Goal: Task Accomplishment & Management: Manage account settings

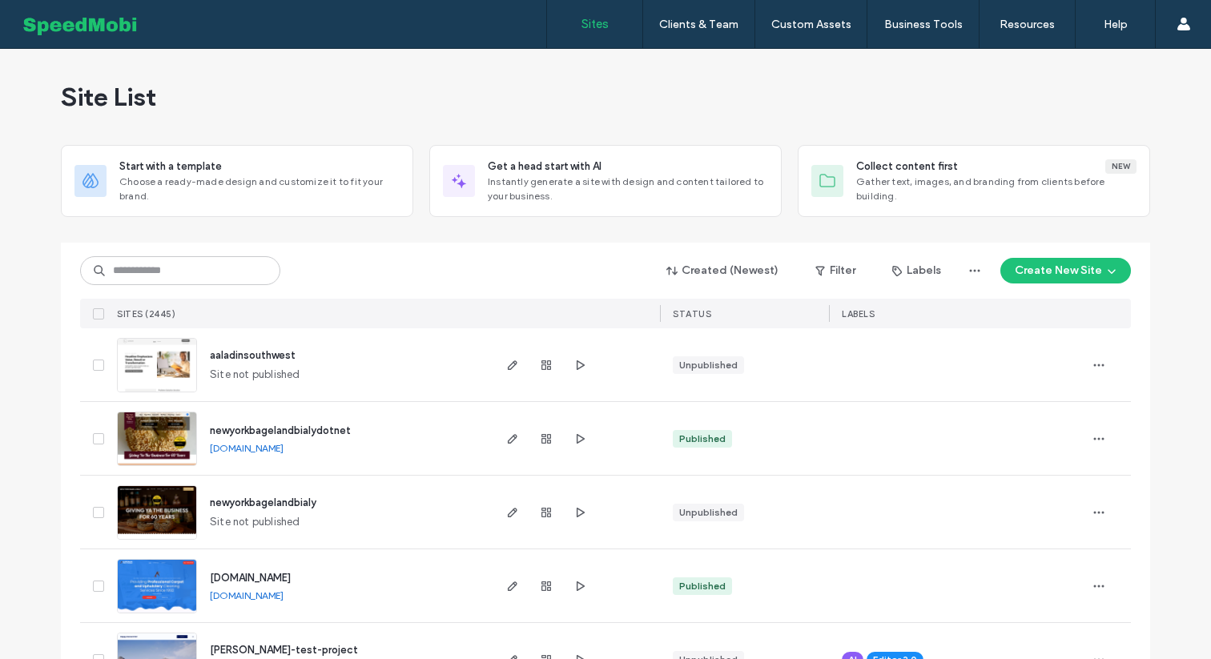
click at [158, 270] on input at bounding box center [180, 270] width 200 height 29
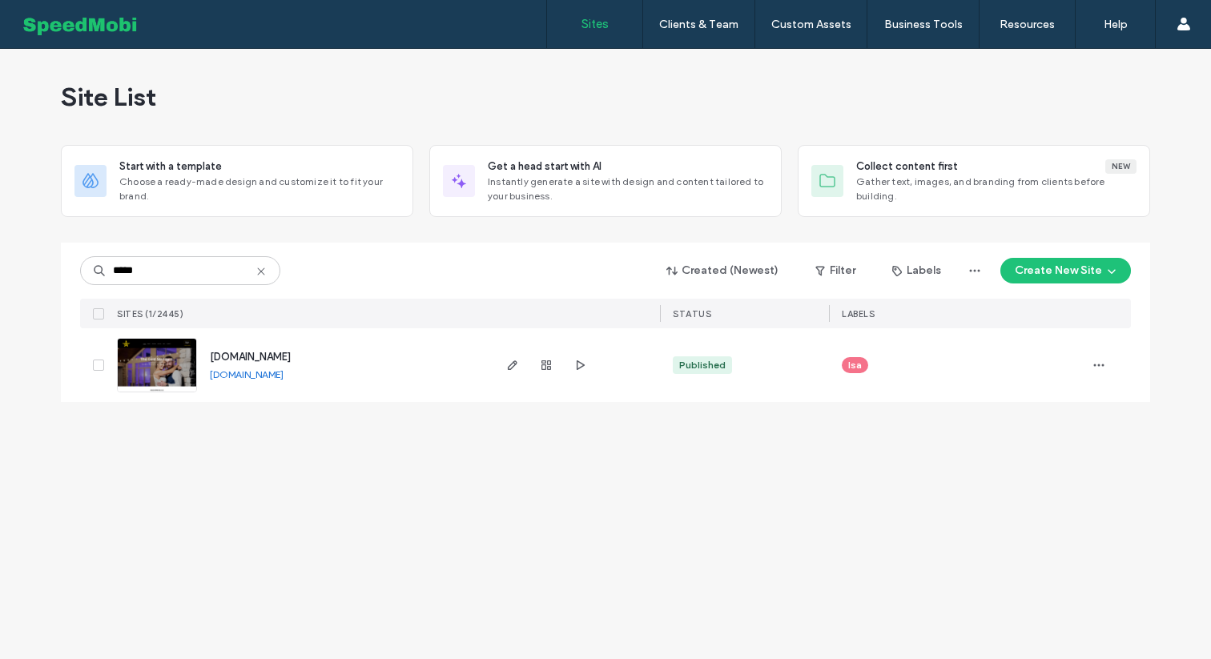
type input "*****"
click at [161, 371] on img at bounding box center [157, 393] width 79 height 109
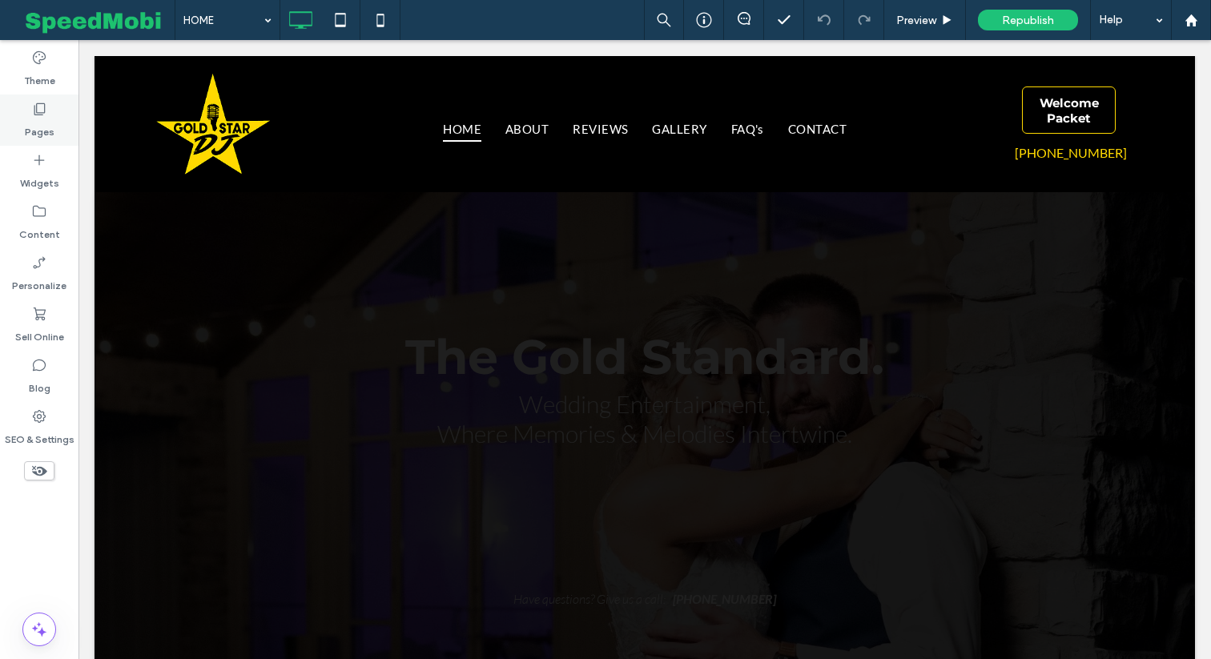
click at [39, 123] on label "Pages" at bounding box center [40, 128] width 30 height 22
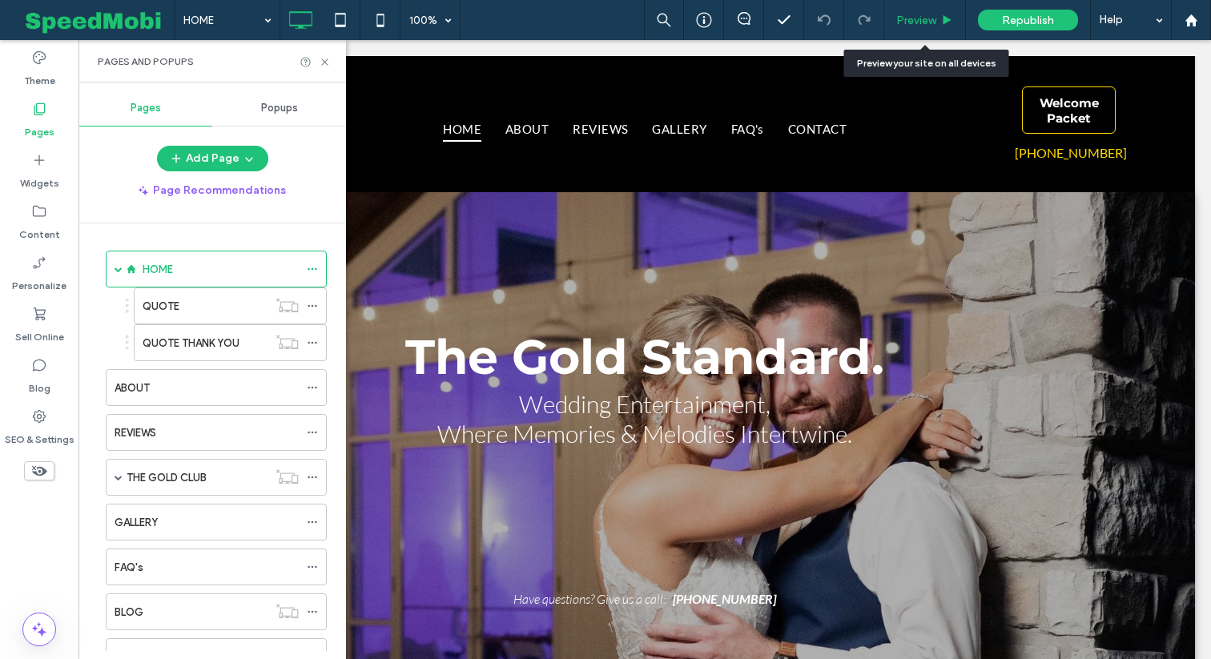
click at [918, 21] on span "Preview" at bounding box center [917, 21] width 40 height 14
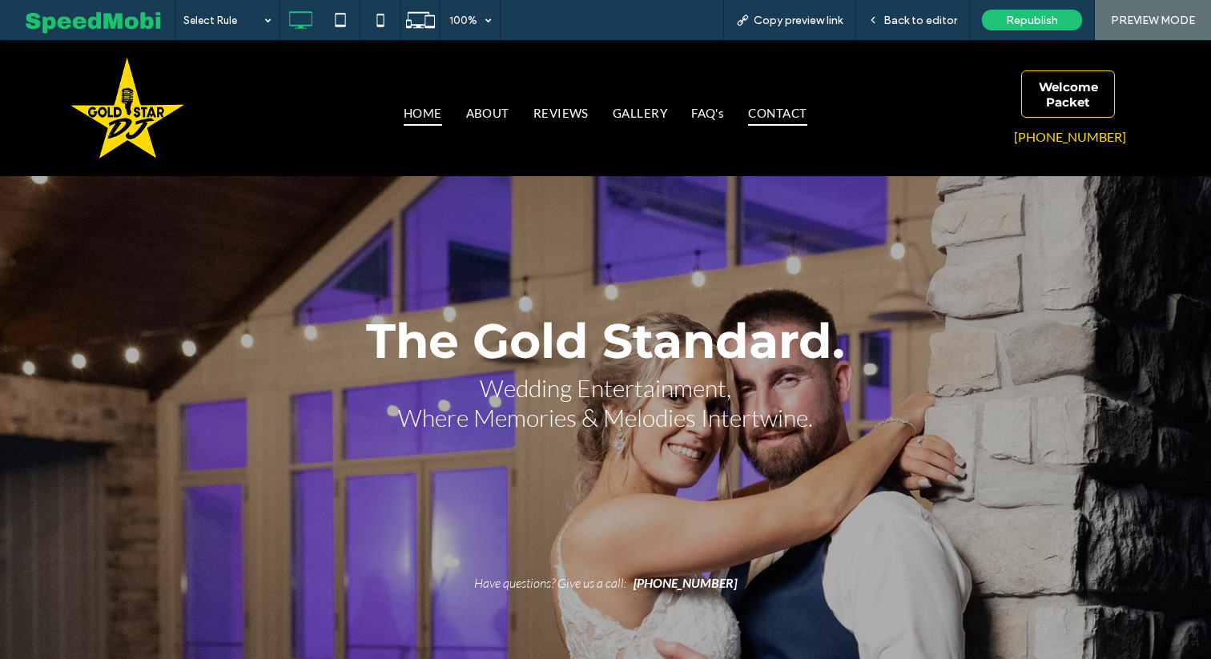
click at [785, 119] on span "CONTACT" at bounding box center [777, 113] width 58 height 26
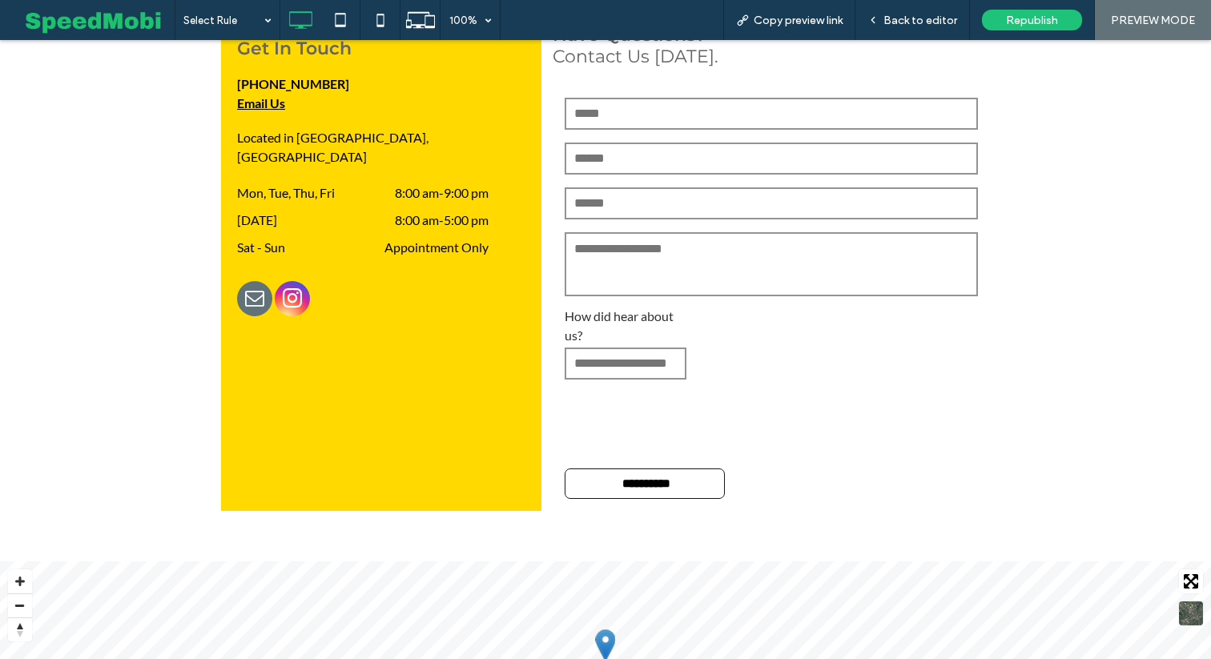
scroll to position [385, 0]
click at [916, 25] on span "Back to editor" at bounding box center [921, 21] width 74 height 14
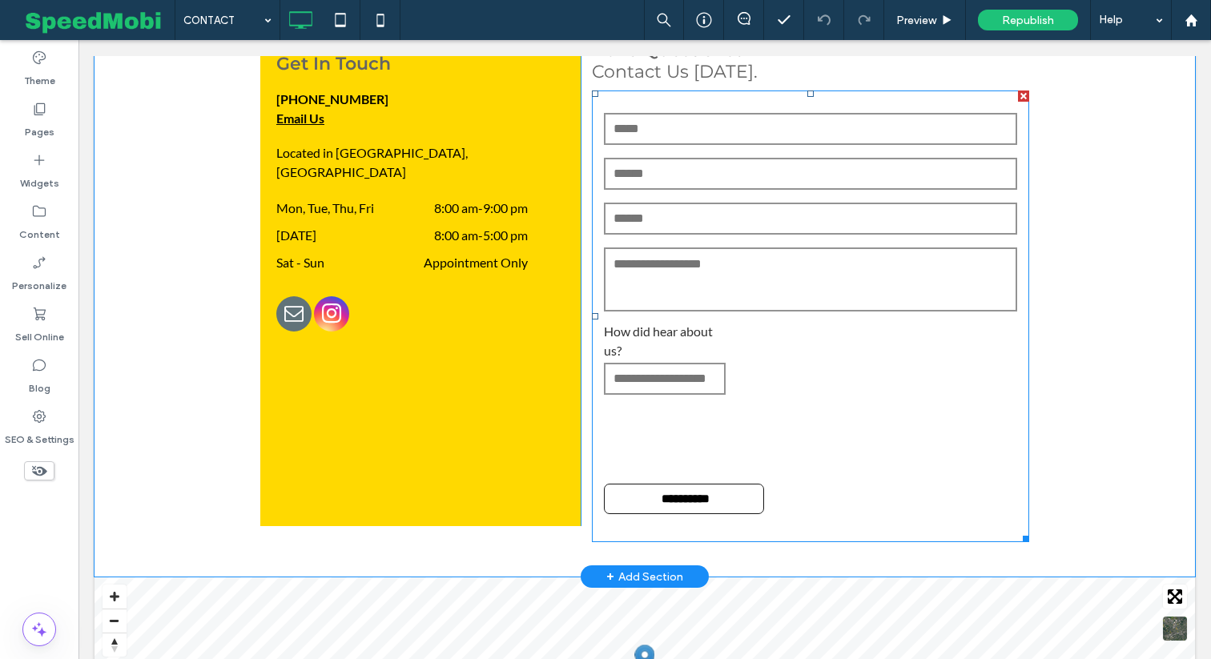
click at [771, 325] on form "**********" at bounding box center [810, 317] width 437 height 452
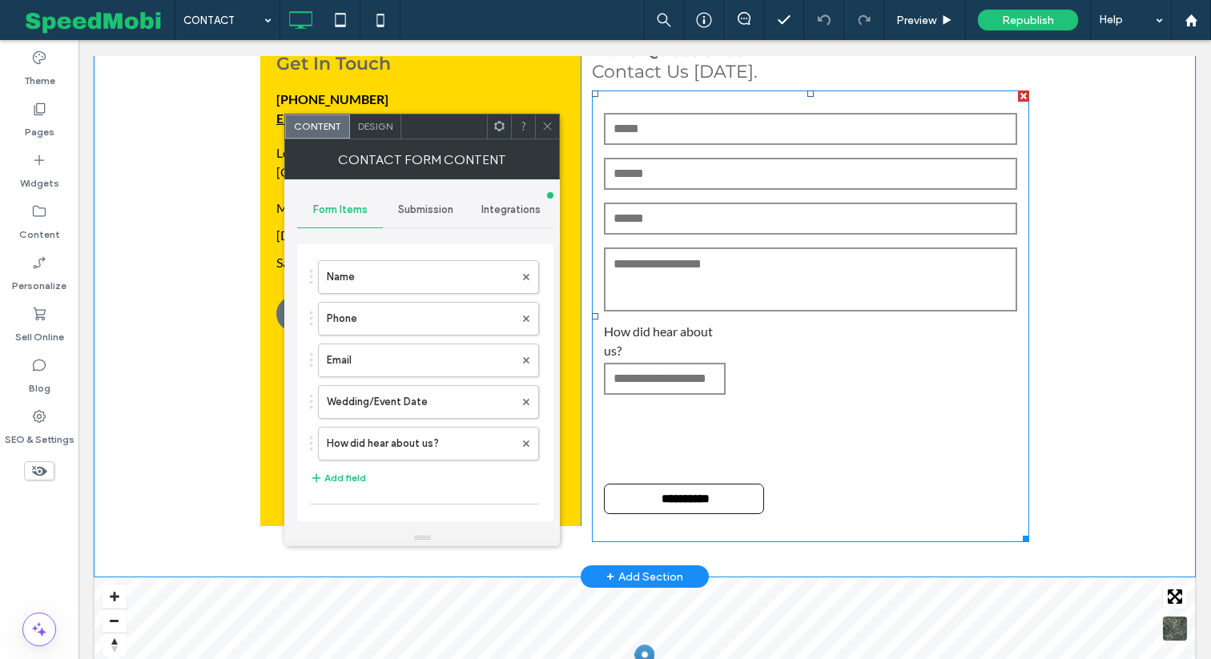
type input "**********"
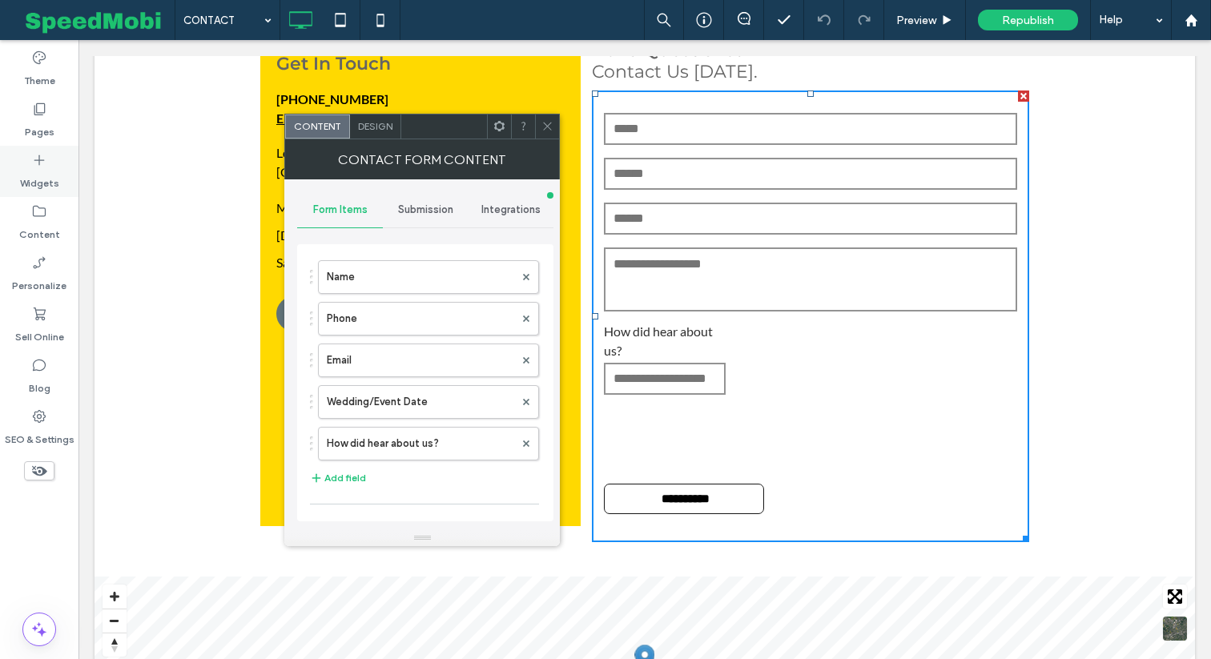
click at [45, 167] on icon at bounding box center [39, 160] width 16 height 16
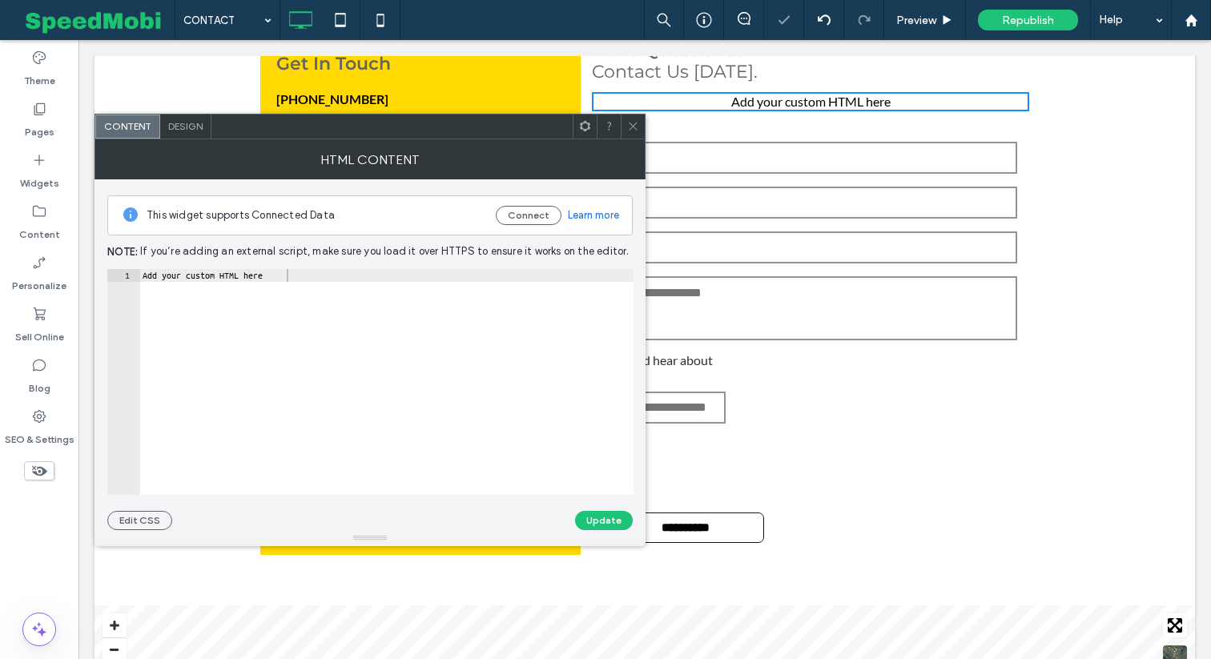
type textarea "**********"
click at [292, 277] on div "Add your custom HTML here" at bounding box center [386, 395] width 494 height 252
paste textarea "Cursor at row 1"
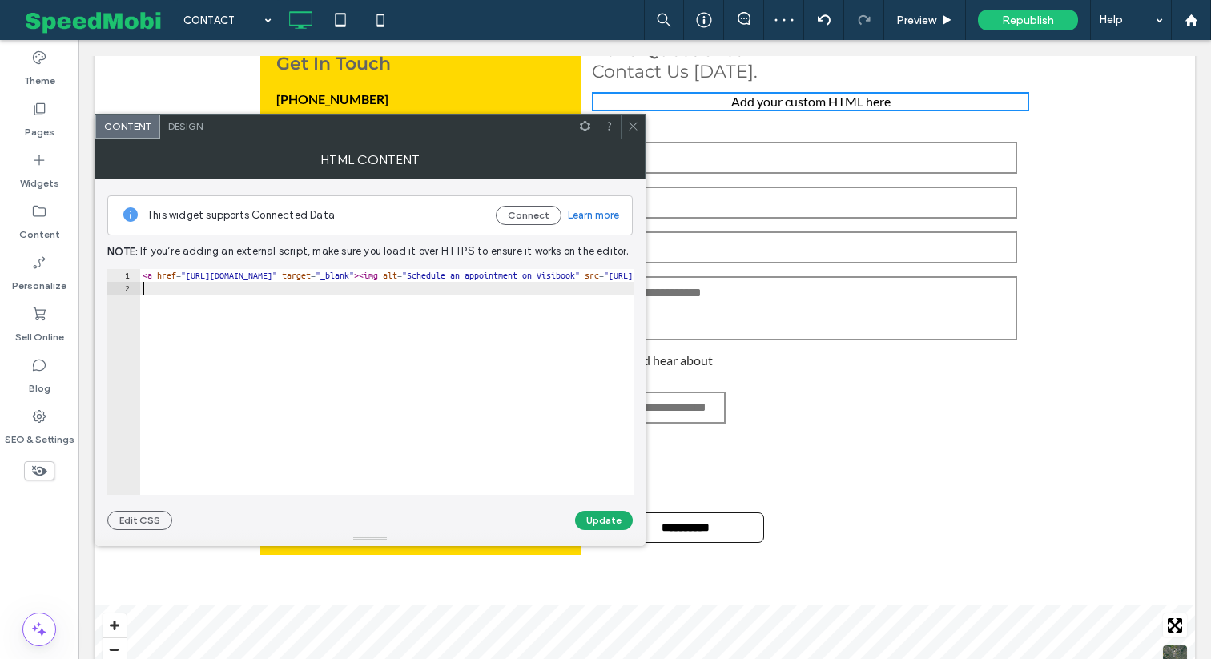
click at [609, 520] on button "Update" at bounding box center [604, 520] width 58 height 19
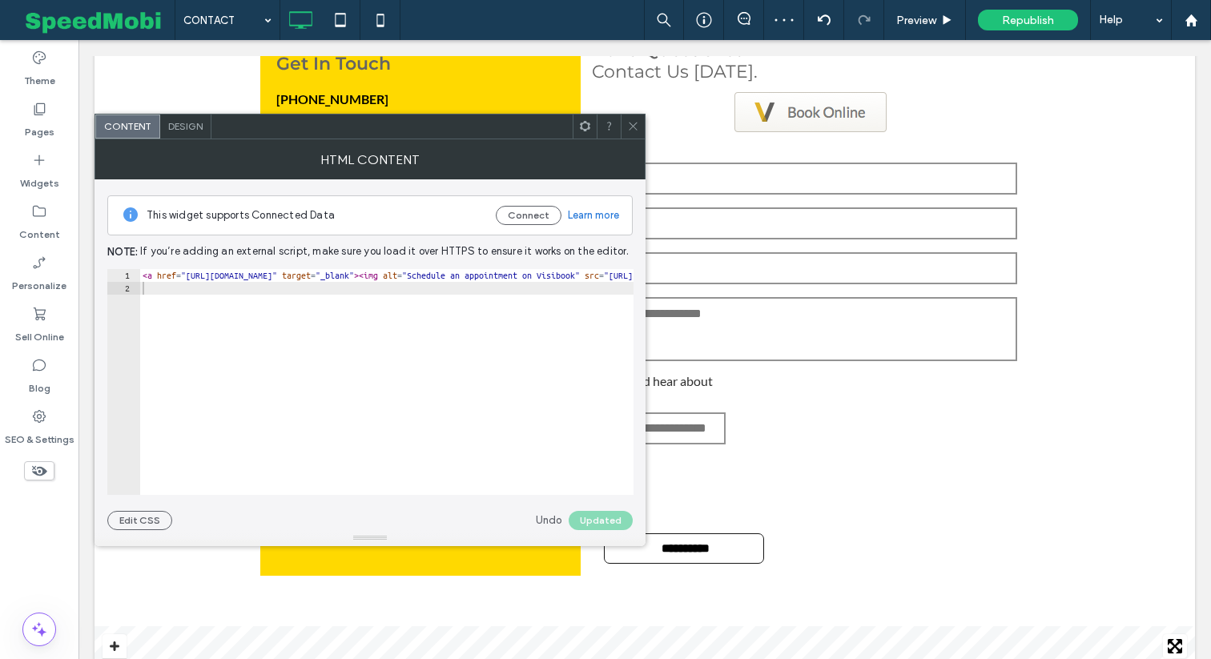
click at [637, 137] on span at bounding box center [633, 127] width 12 height 24
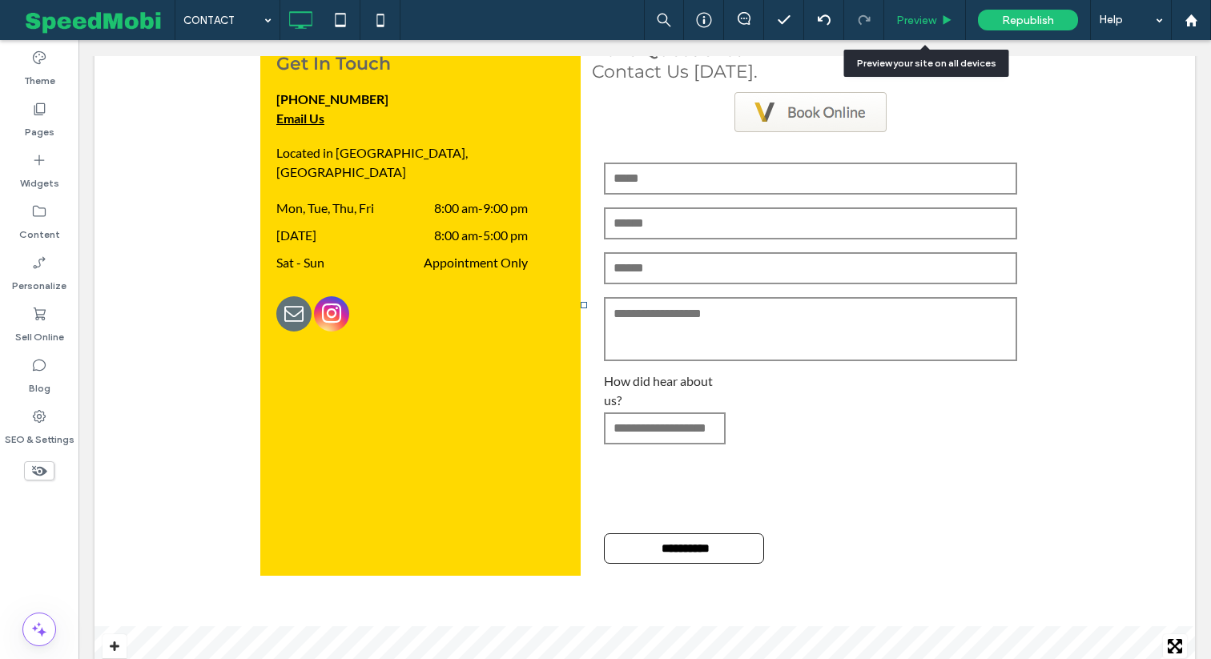
click at [913, 24] on span "Preview" at bounding box center [917, 21] width 40 height 14
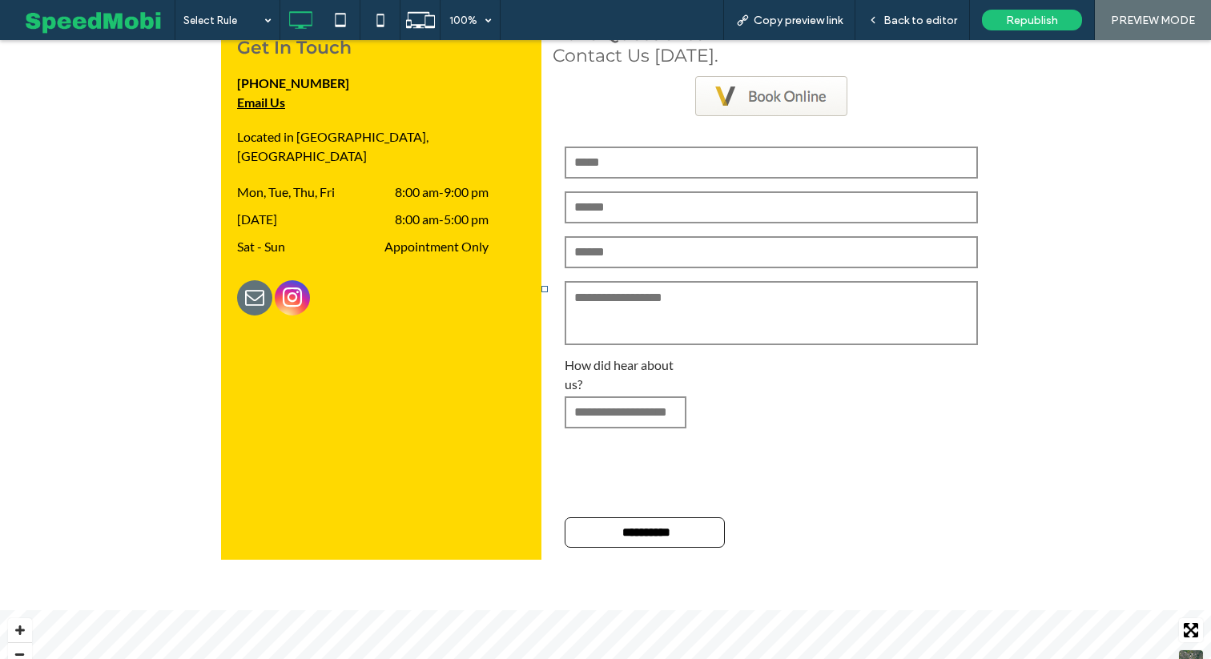
click at [743, 103] on img at bounding box center [771, 96] width 152 height 40
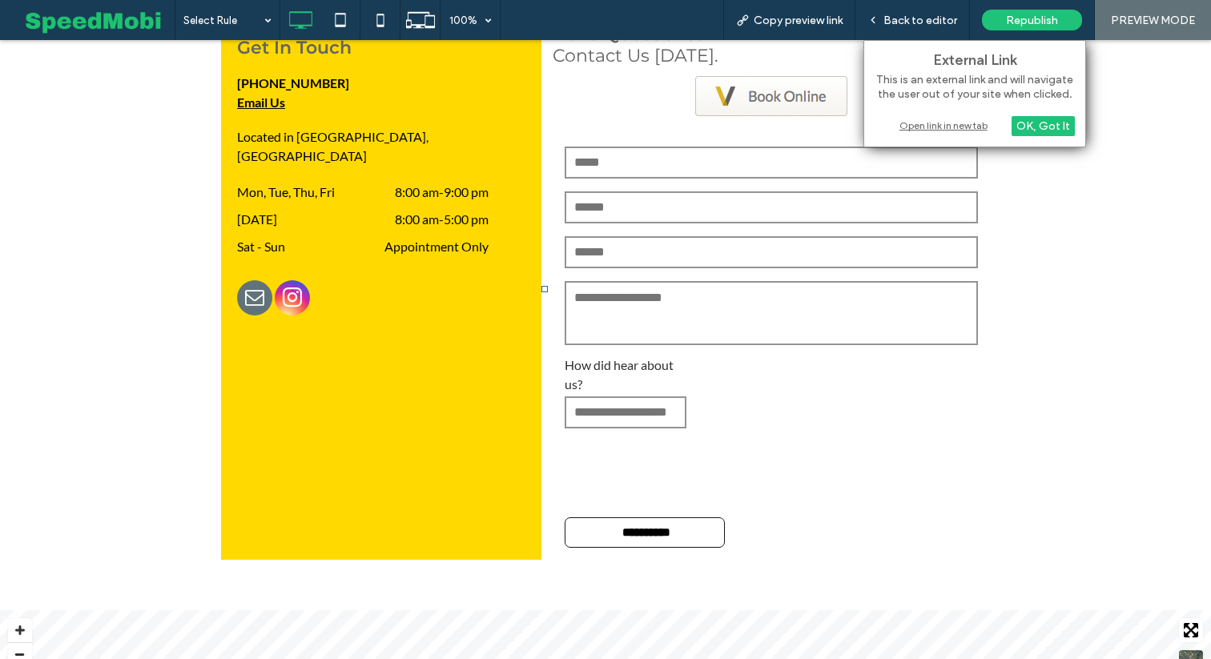
click at [940, 131] on div "Open link in new tab" at bounding box center [975, 125] width 200 height 17
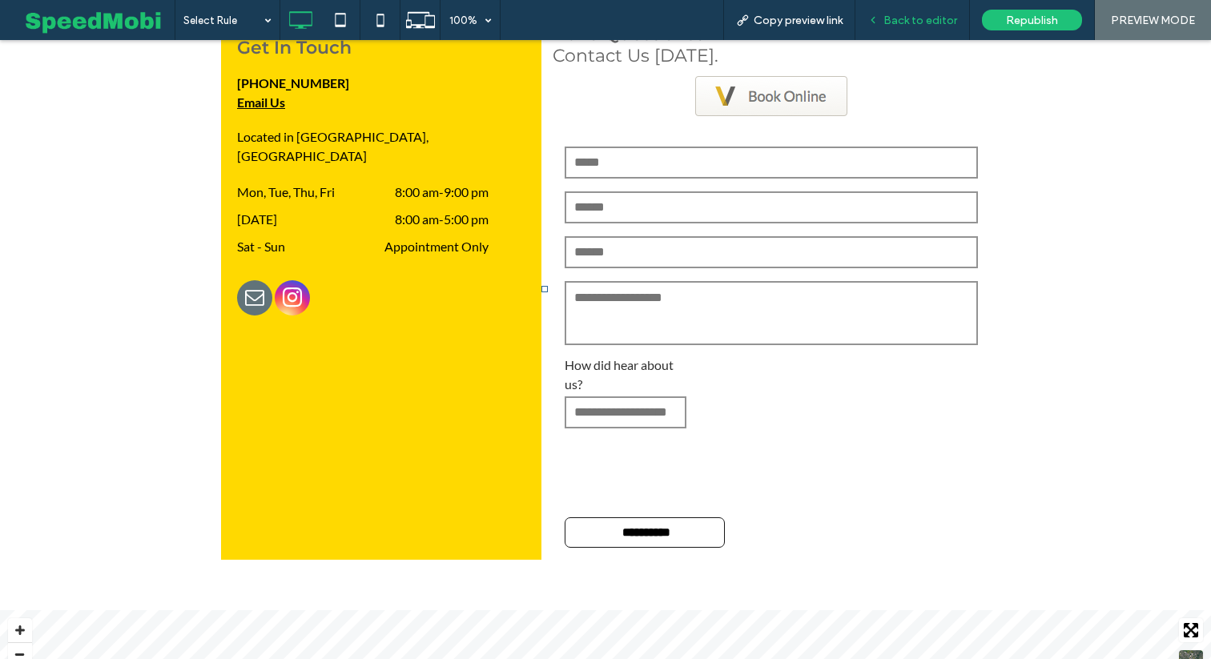
click at [898, 11] on div "Back to editor" at bounding box center [913, 20] width 115 height 40
click at [915, 26] on div "Back to editor" at bounding box center [913, 20] width 115 height 40
click at [914, 27] on div "Back to editor" at bounding box center [913, 20] width 115 height 40
click at [909, 25] on span "Back to editor" at bounding box center [921, 21] width 74 height 14
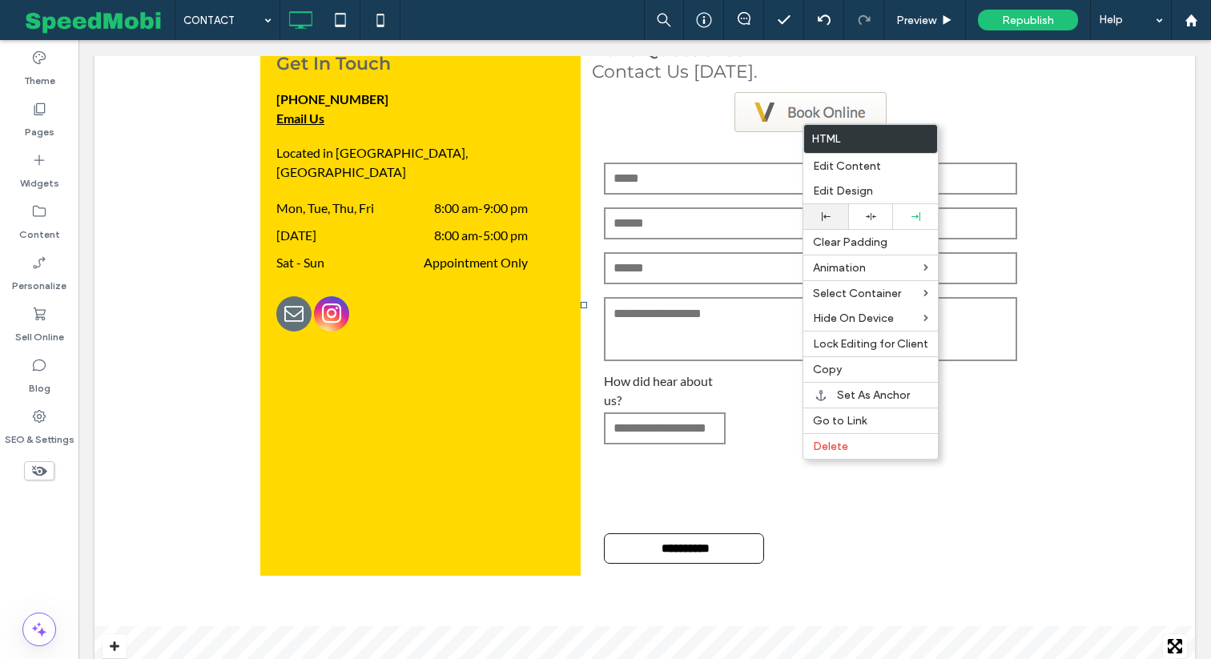
click at [832, 219] on div at bounding box center [826, 216] width 29 height 9
click at [866, 222] on icon at bounding box center [871, 217] width 10 height 10
click at [653, 134] on div "**********" at bounding box center [805, 305] width 449 height 573
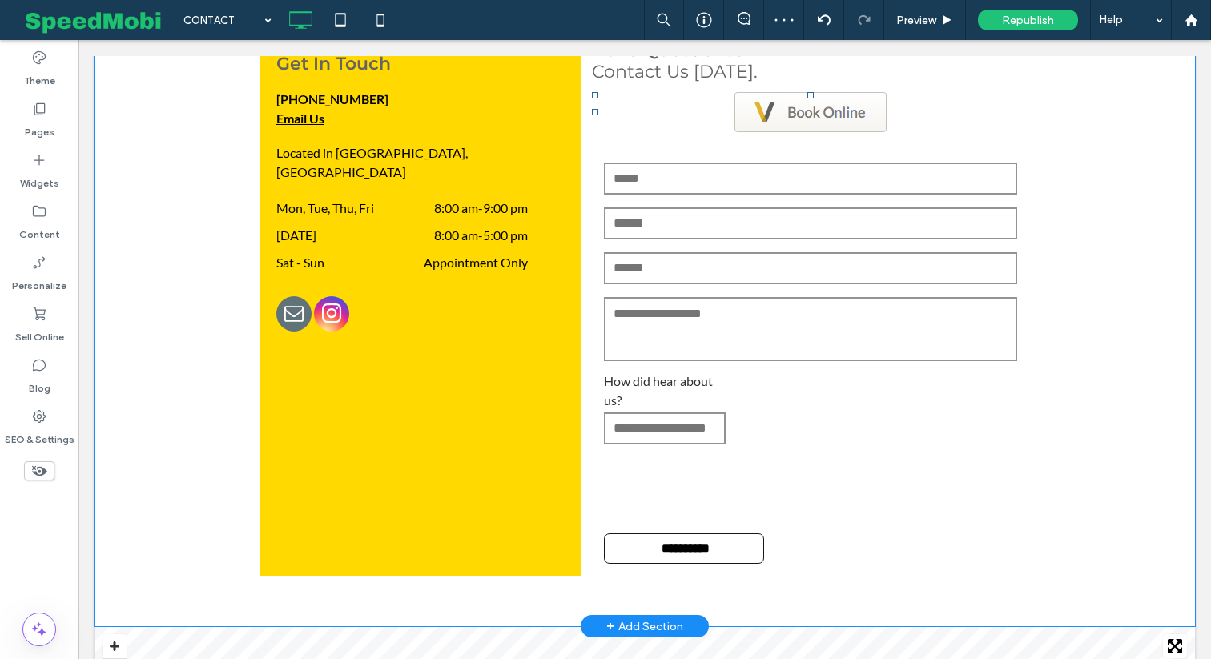
click at [901, 127] on div at bounding box center [810, 112] width 437 height 40
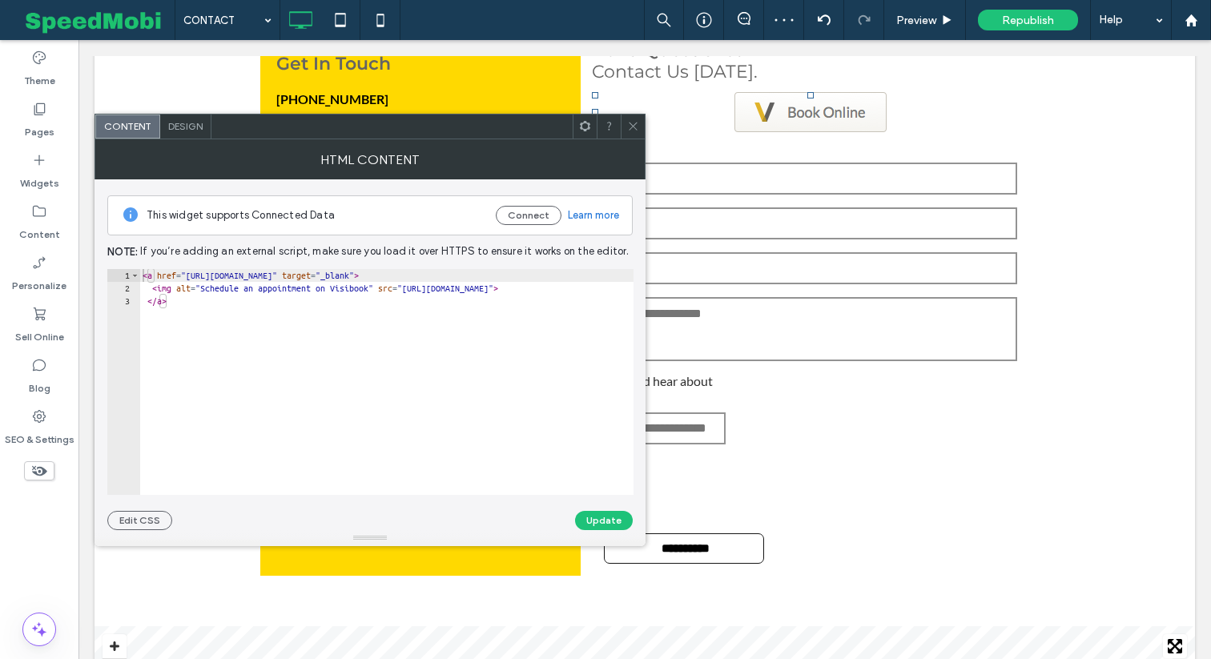
click at [634, 136] on span at bounding box center [633, 127] width 12 height 24
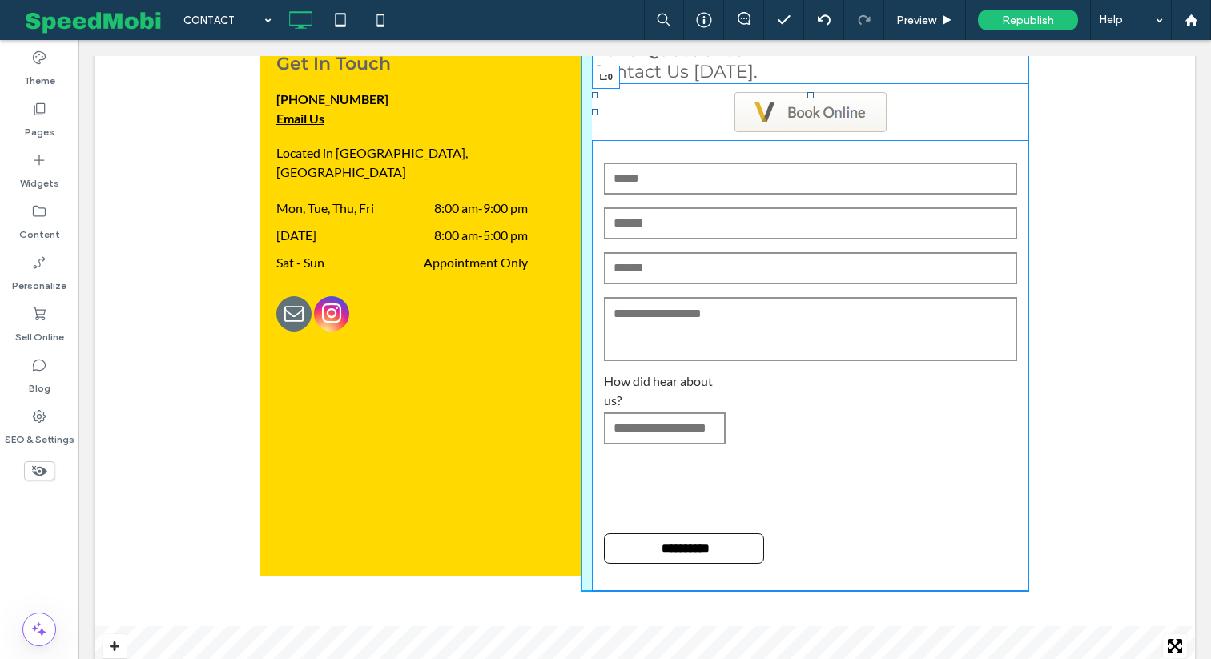
drag, startPoint x: 598, startPoint y: 114, endPoint x: 713, endPoint y: 113, distance: 114.6
click at [713, 113] on div "L:0" at bounding box center [810, 112] width 437 height 40
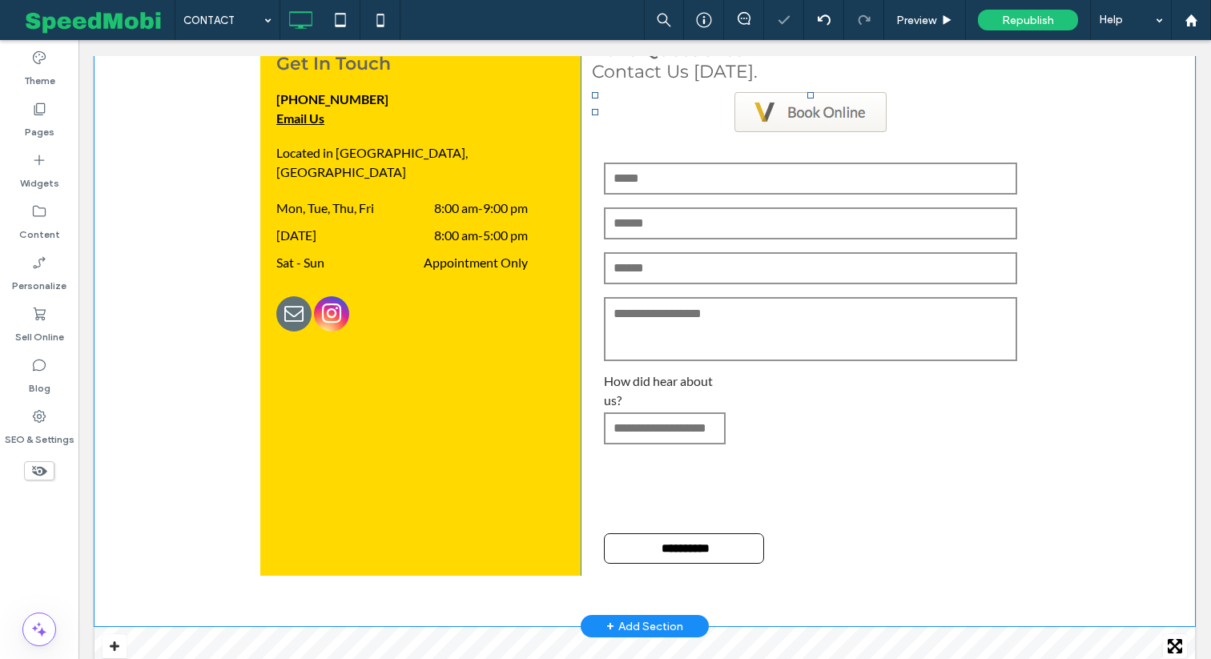
click at [865, 109] on img at bounding box center [811, 112] width 152 height 40
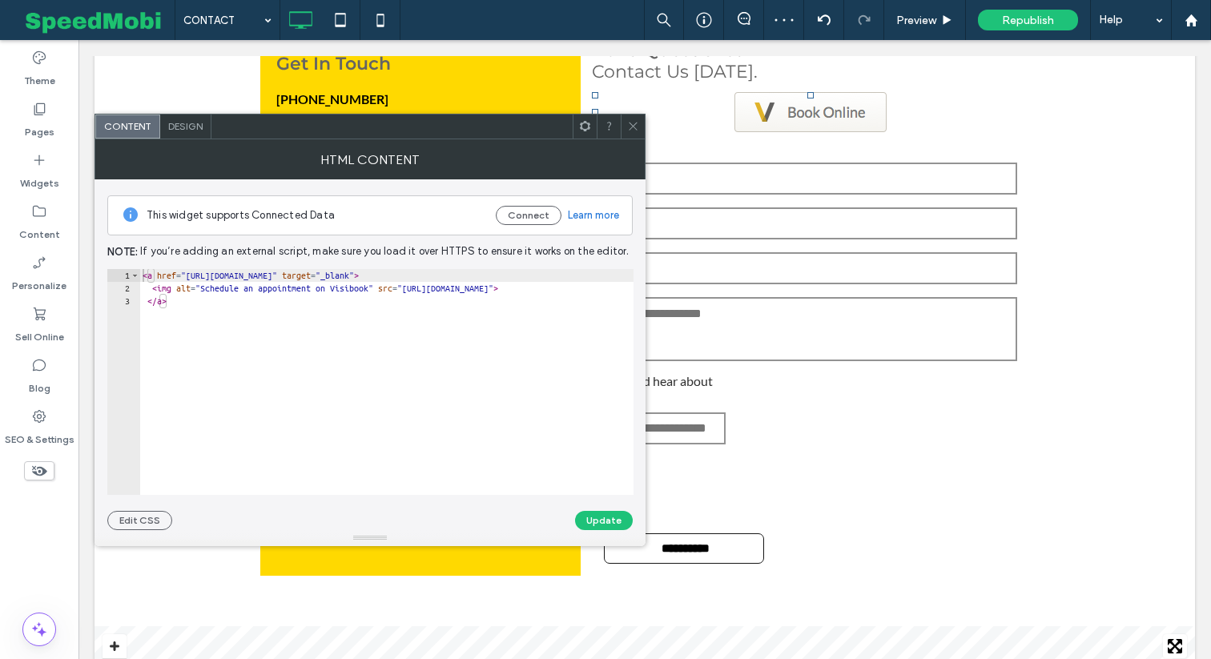
click at [634, 127] on use at bounding box center [633, 127] width 8 height 8
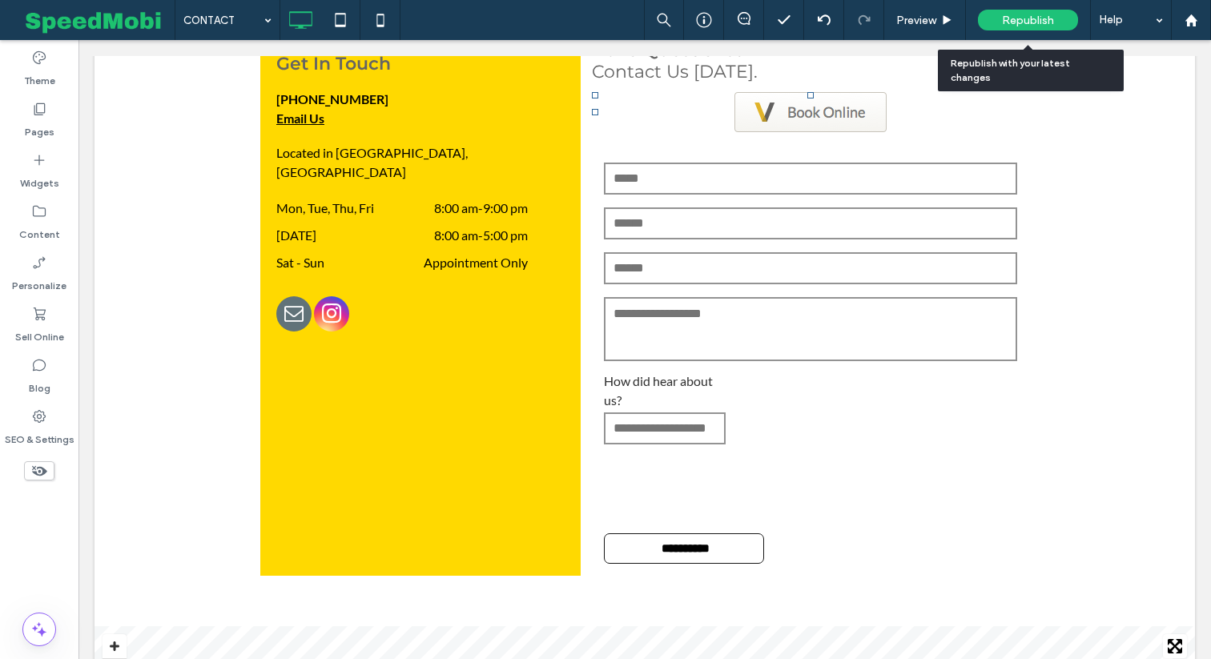
click at [1017, 14] on span "Republish" at bounding box center [1028, 21] width 52 height 14
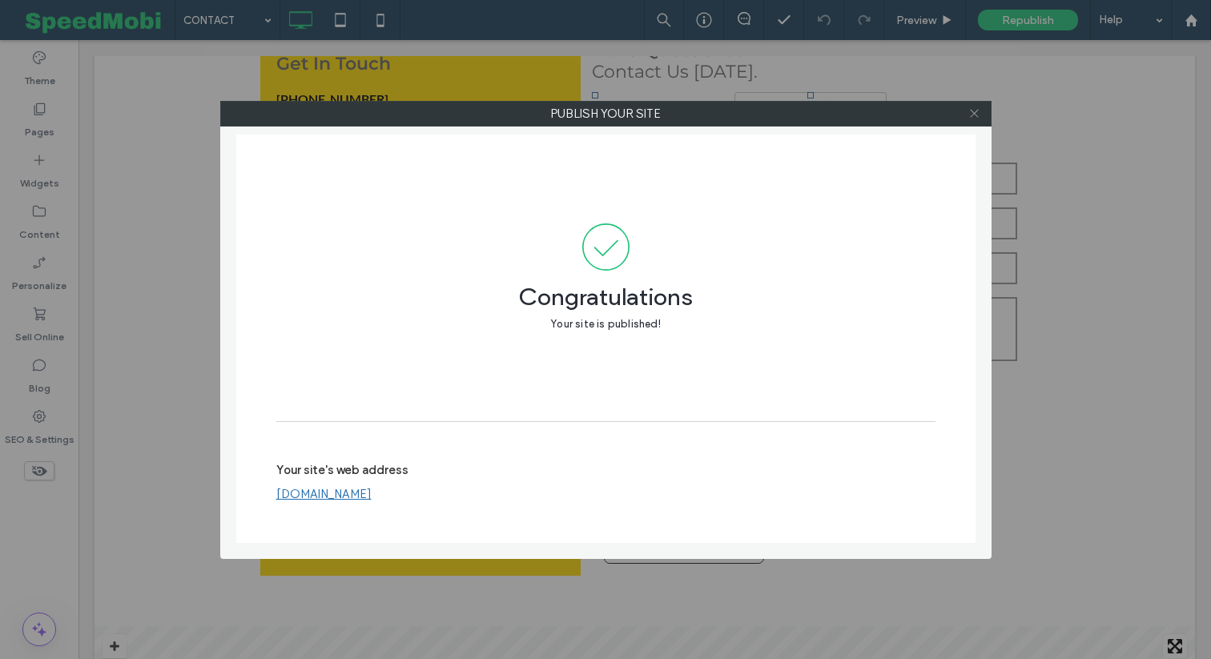
click at [971, 115] on icon at bounding box center [975, 113] width 12 height 12
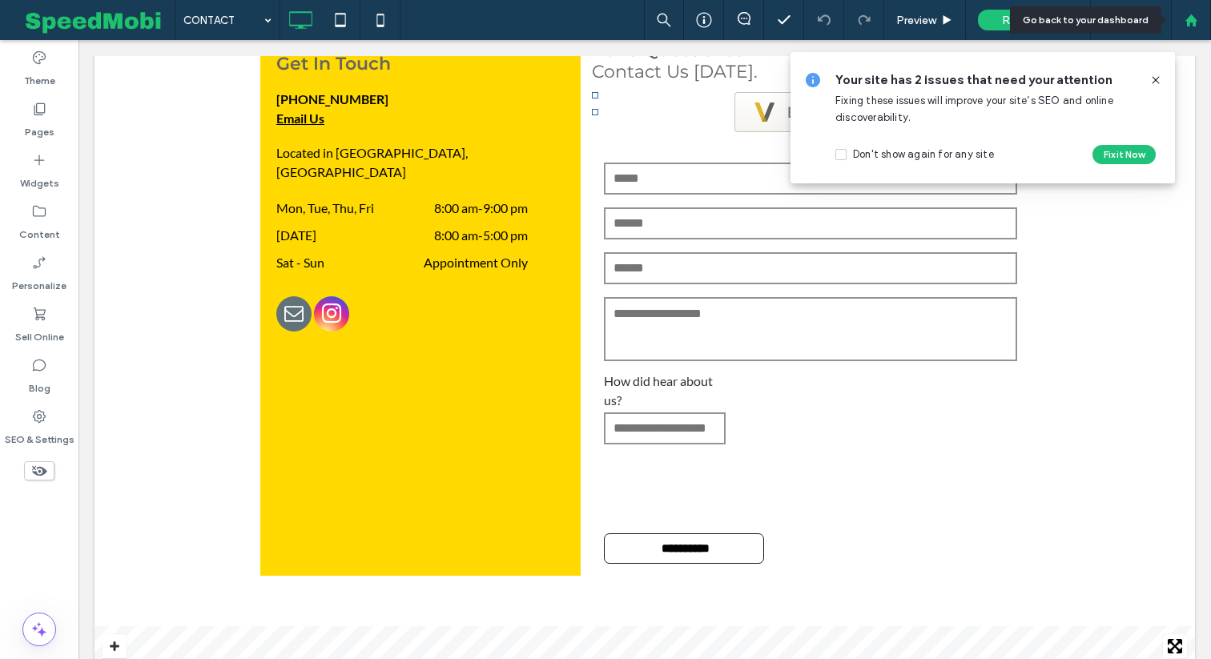
click at [1194, 30] on div at bounding box center [1191, 20] width 40 height 40
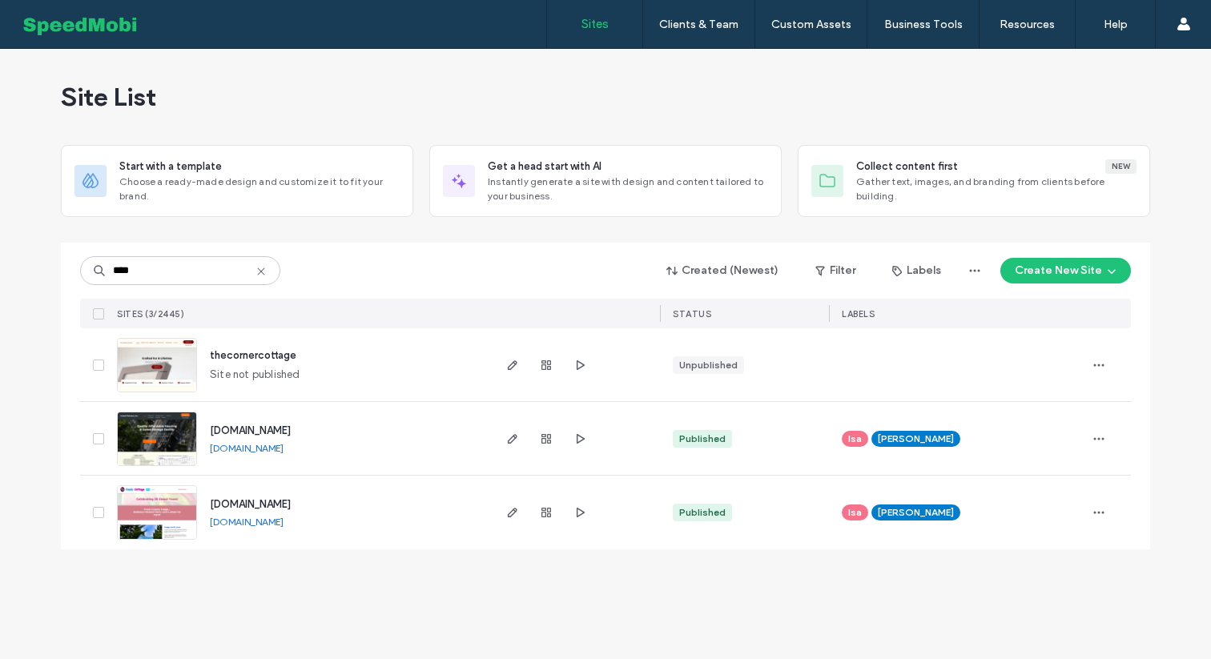
type input "****"
click at [163, 435] on img at bounding box center [157, 467] width 79 height 109
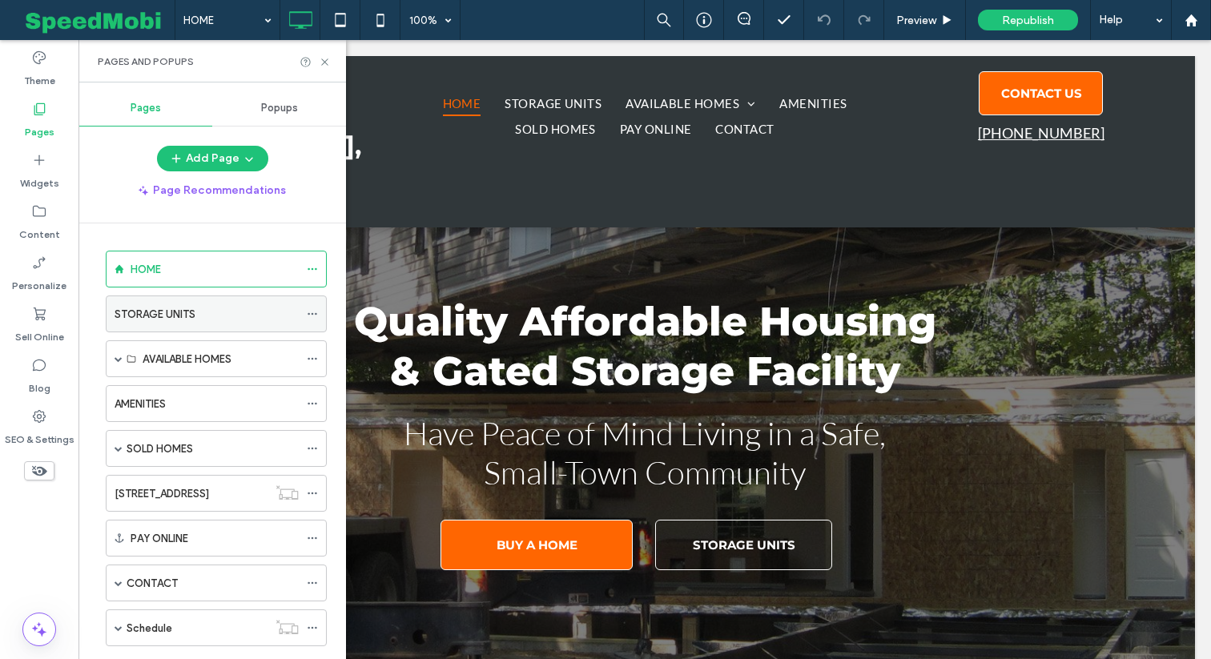
click at [163, 308] on label "STORAGE UNITS" at bounding box center [155, 314] width 81 height 28
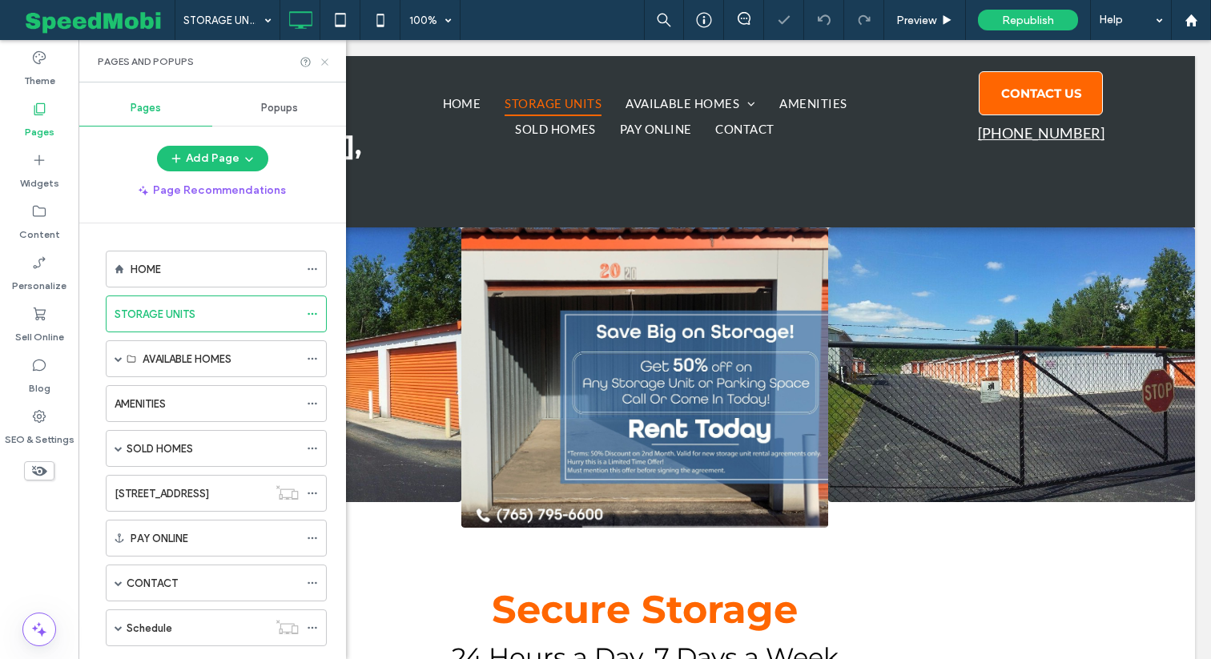
click at [324, 59] on icon at bounding box center [325, 62] width 12 height 12
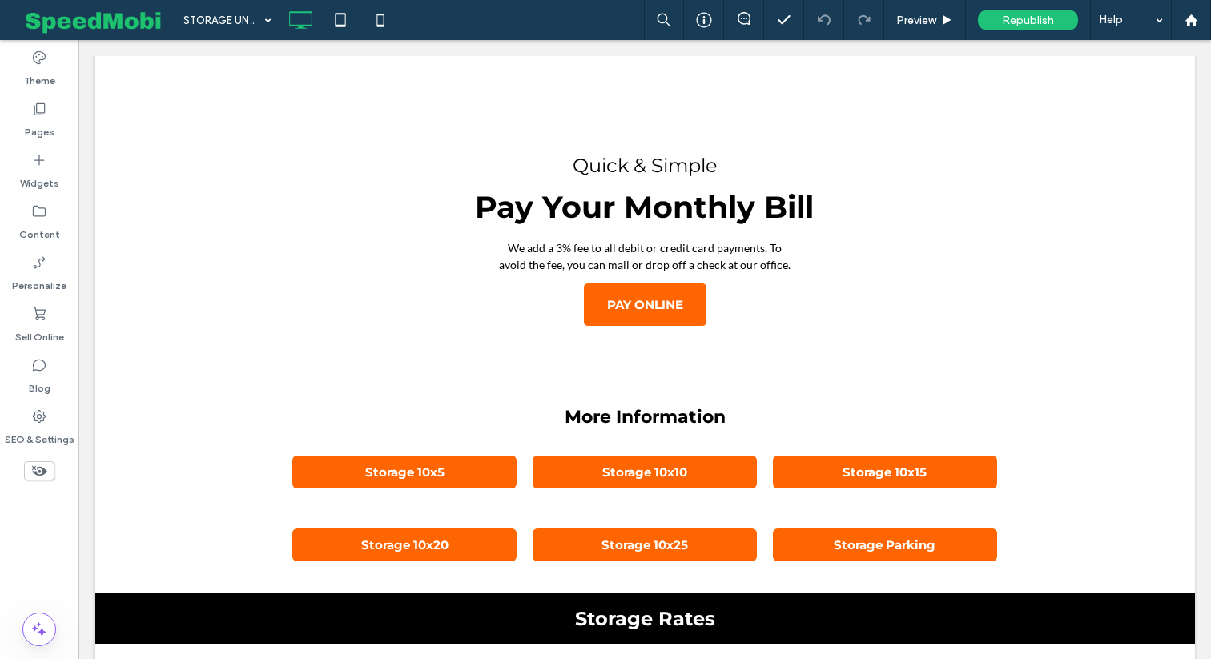
scroll to position [929, 0]
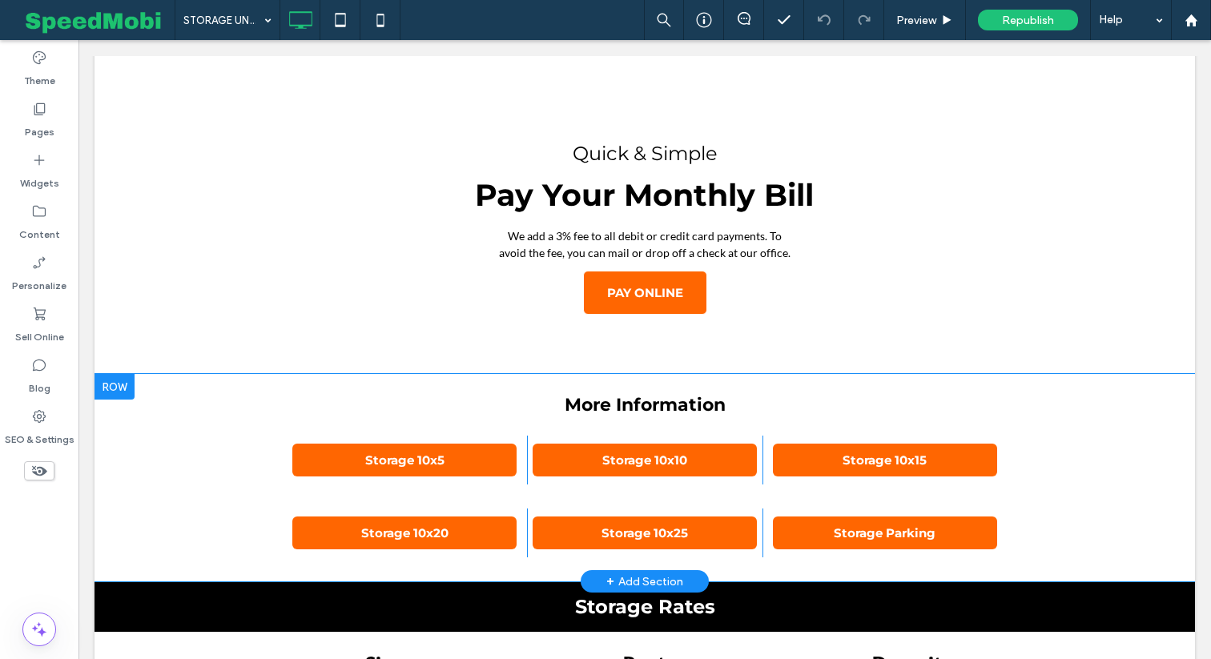
click at [121, 374] on div at bounding box center [115, 387] width 40 height 26
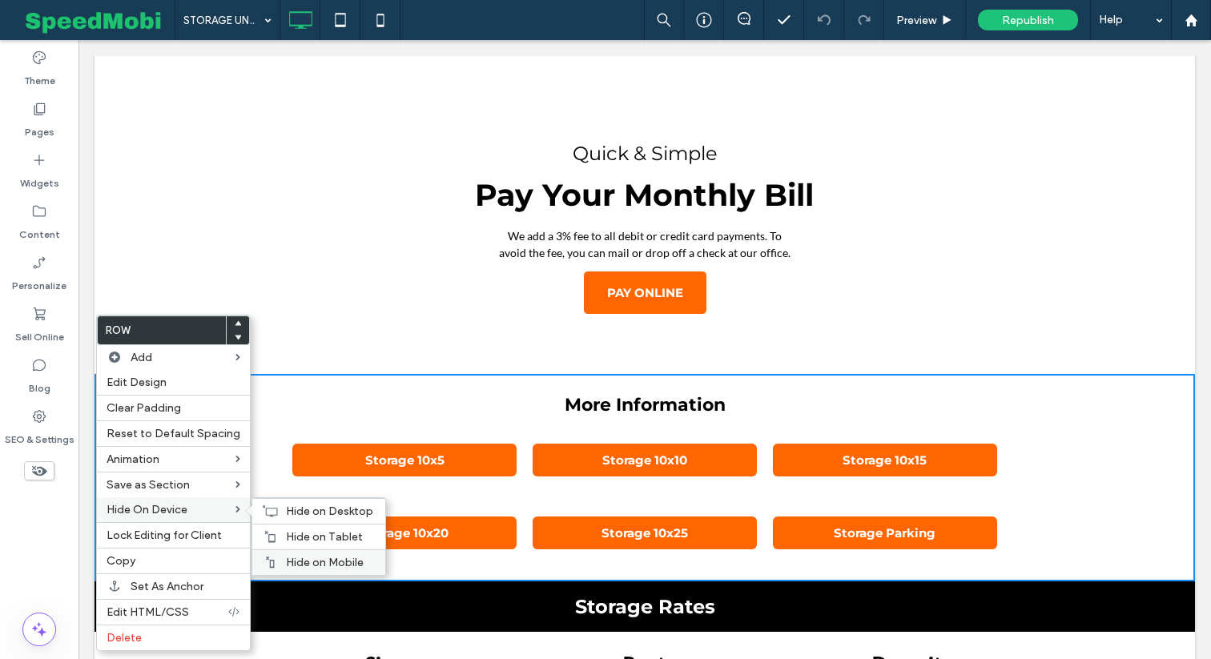
click at [290, 556] on div "Hide on Mobile" at bounding box center [318, 563] width 133 height 26
click at [293, 547] on div "Hide on Tablet" at bounding box center [318, 537] width 133 height 26
click at [310, 518] on span "Hide on Desktop" at bounding box center [329, 512] width 87 height 14
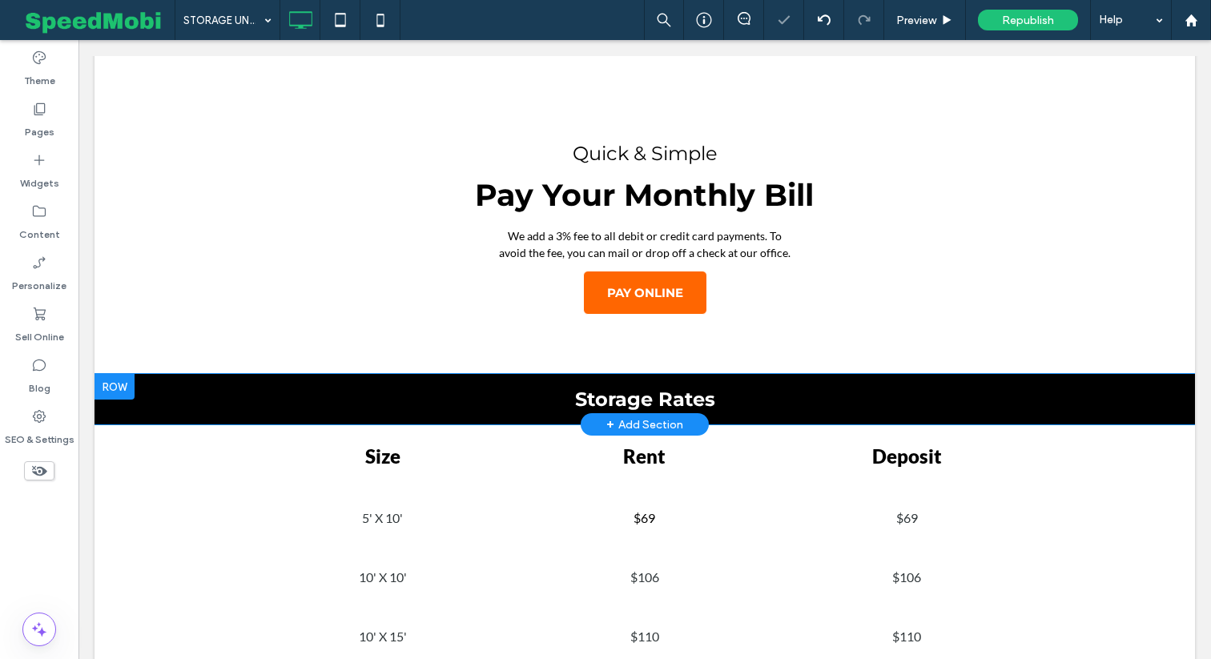
click at [110, 374] on div at bounding box center [115, 387] width 40 height 26
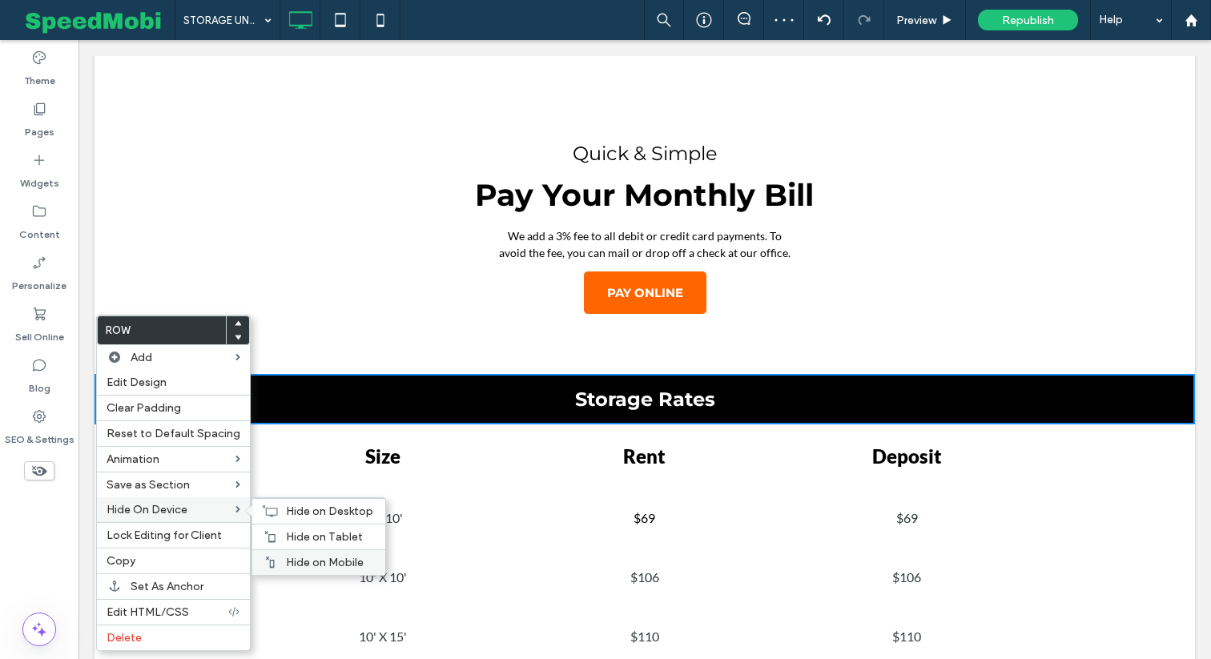
click at [268, 568] on use at bounding box center [270, 562] width 9 height 11
click at [276, 546] on div "Hide on Tablet" at bounding box center [318, 537] width 133 height 26
click at [286, 517] on span "Hide on Desktop" at bounding box center [329, 512] width 87 height 14
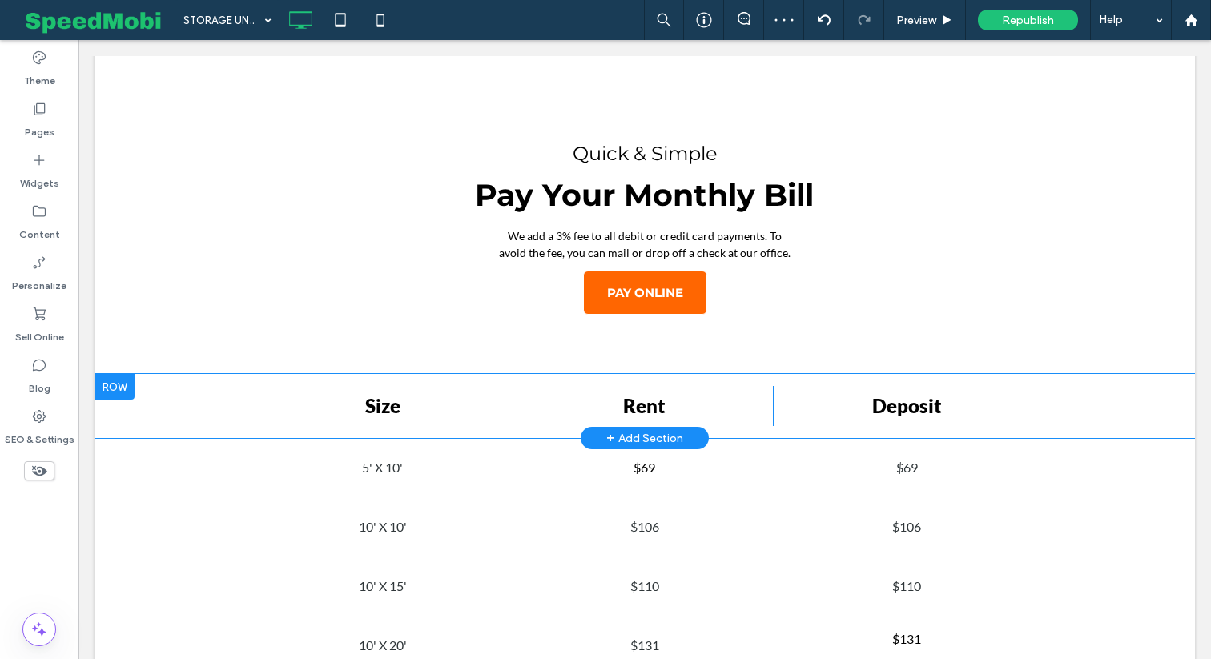
click at [111, 374] on div at bounding box center [115, 387] width 40 height 26
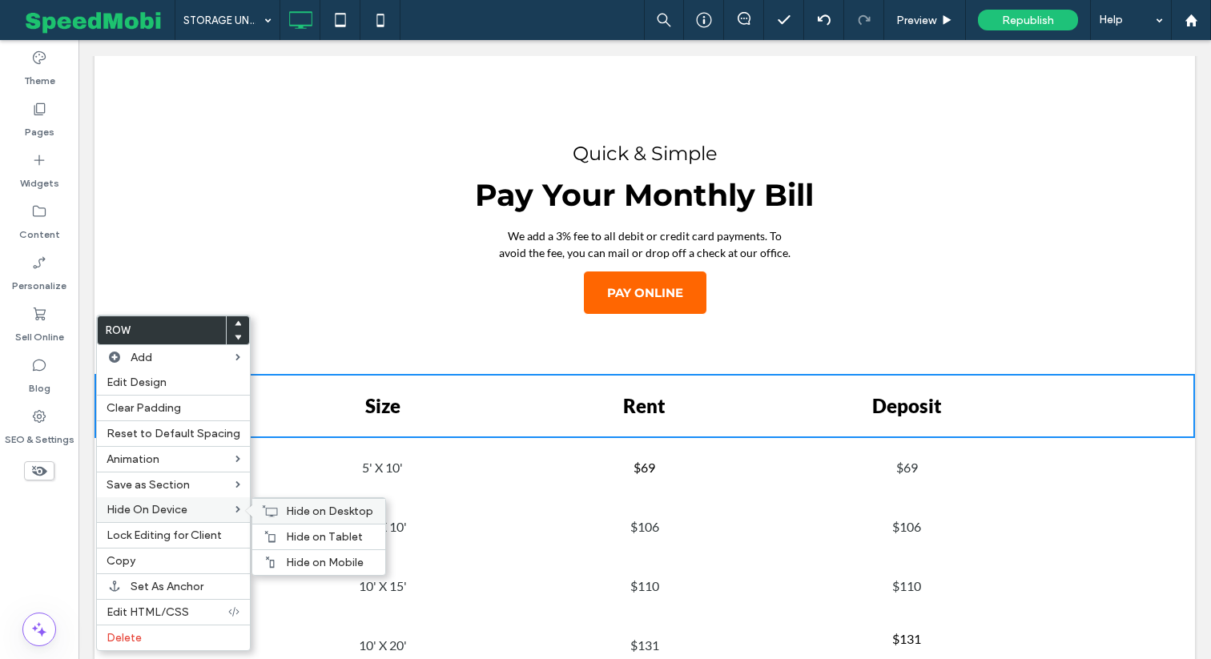
click at [266, 514] on icon at bounding box center [270, 511] width 16 height 13
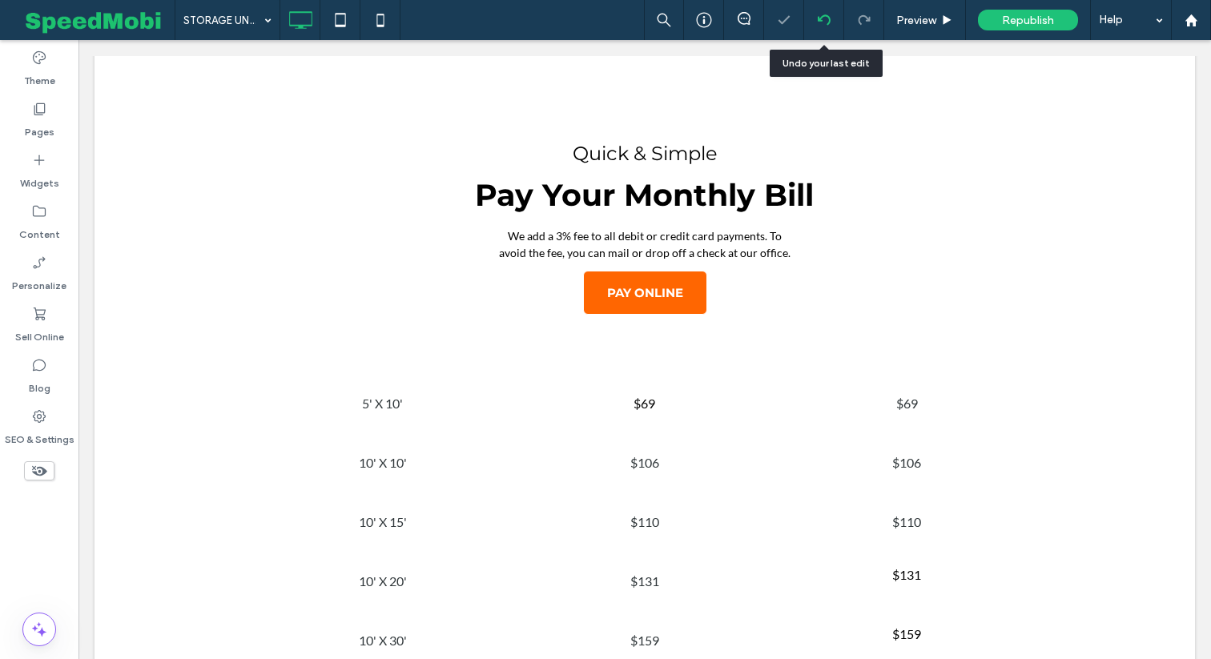
click at [828, 22] on use at bounding box center [823, 19] width 13 height 10
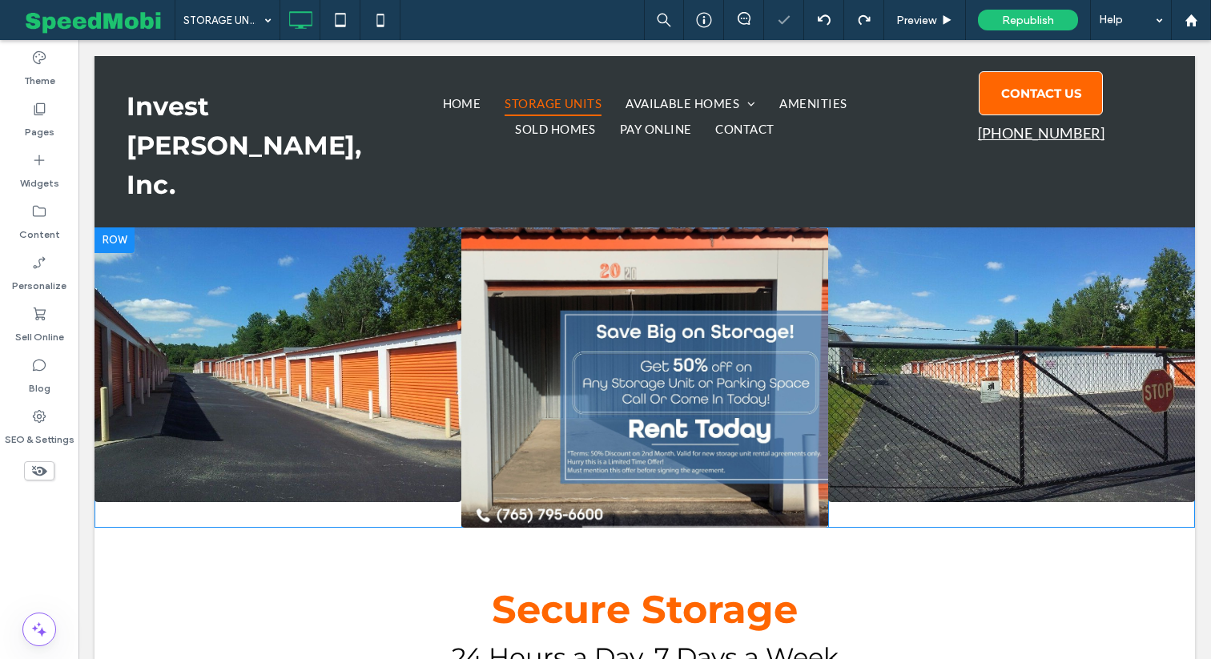
scroll to position [0, 0]
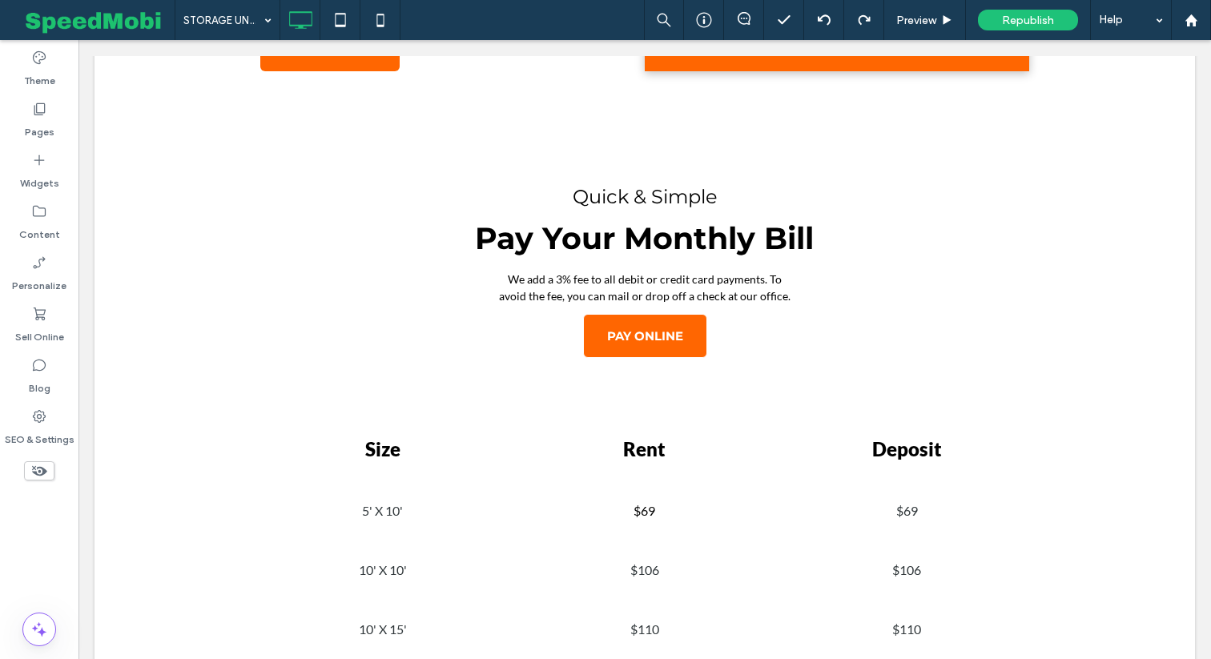
scroll to position [929, 0]
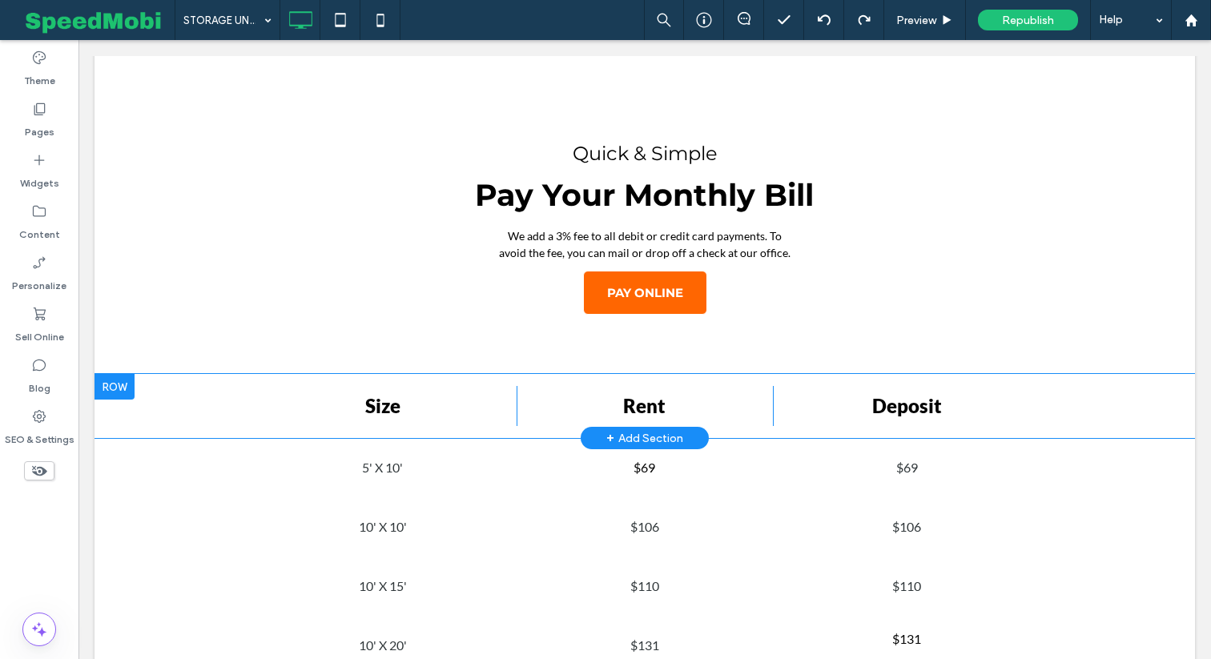
click at [113, 374] on div at bounding box center [115, 387] width 40 height 26
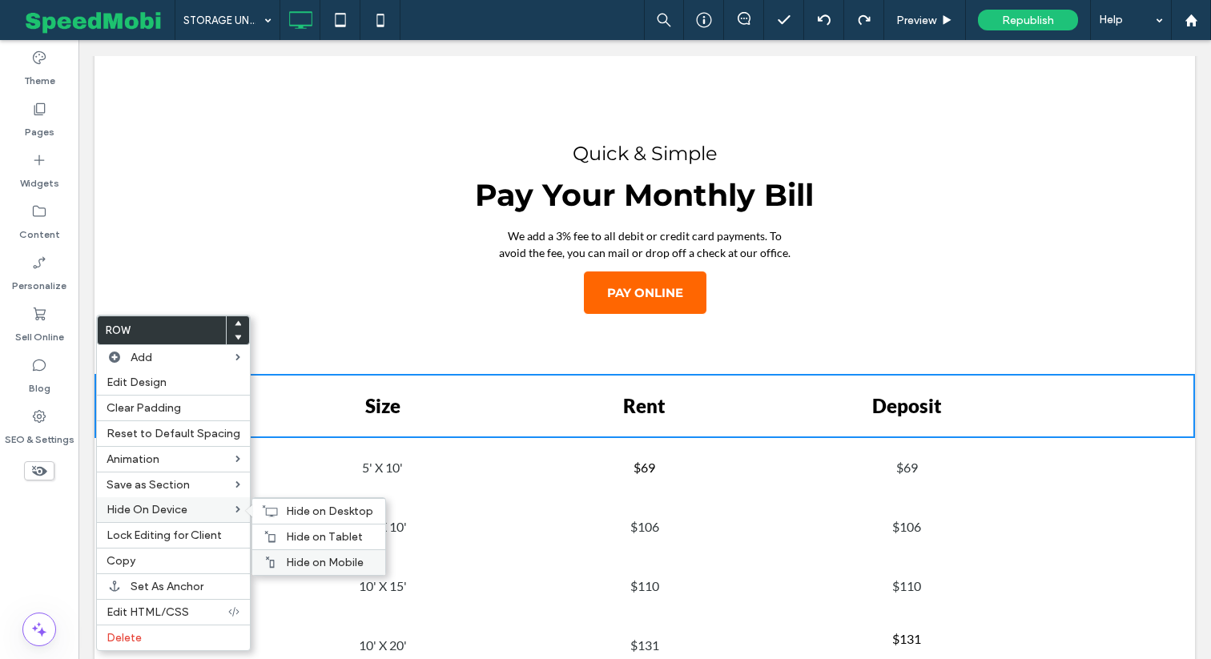
click at [303, 558] on span "Hide on Mobile" at bounding box center [325, 563] width 78 height 14
click at [304, 544] on span "Hide on Tablet" at bounding box center [324, 537] width 77 height 14
click at [304, 518] on span "Hide on Desktop" at bounding box center [329, 512] width 87 height 14
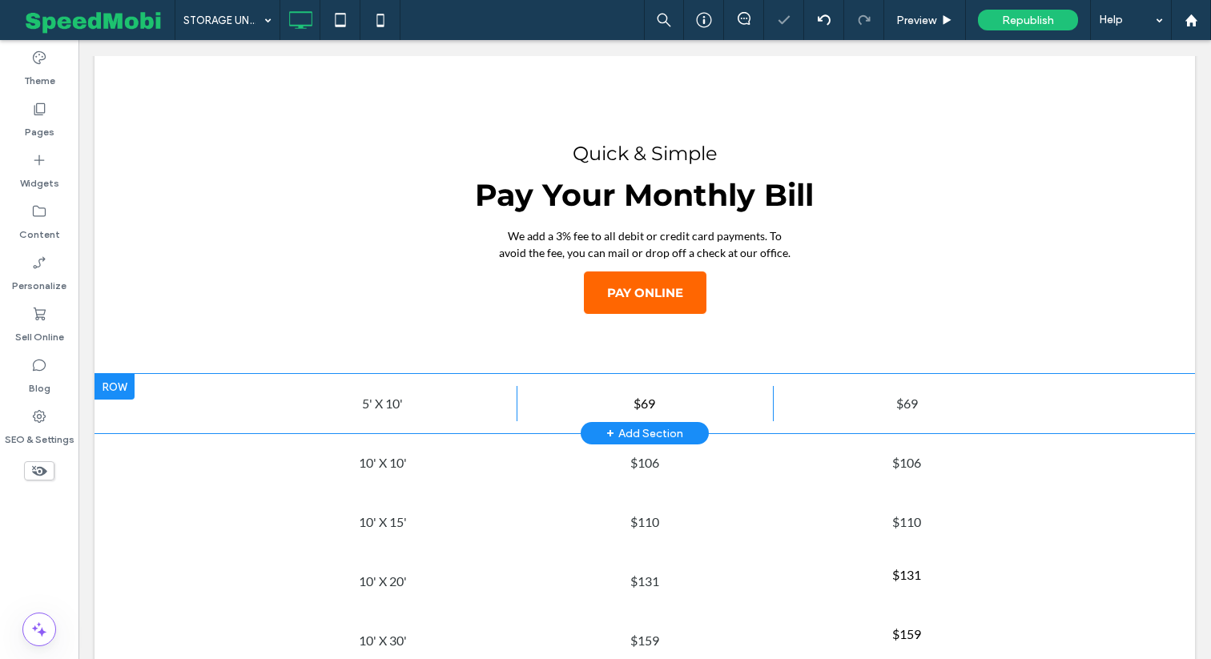
click at [110, 374] on div at bounding box center [115, 387] width 40 height 26
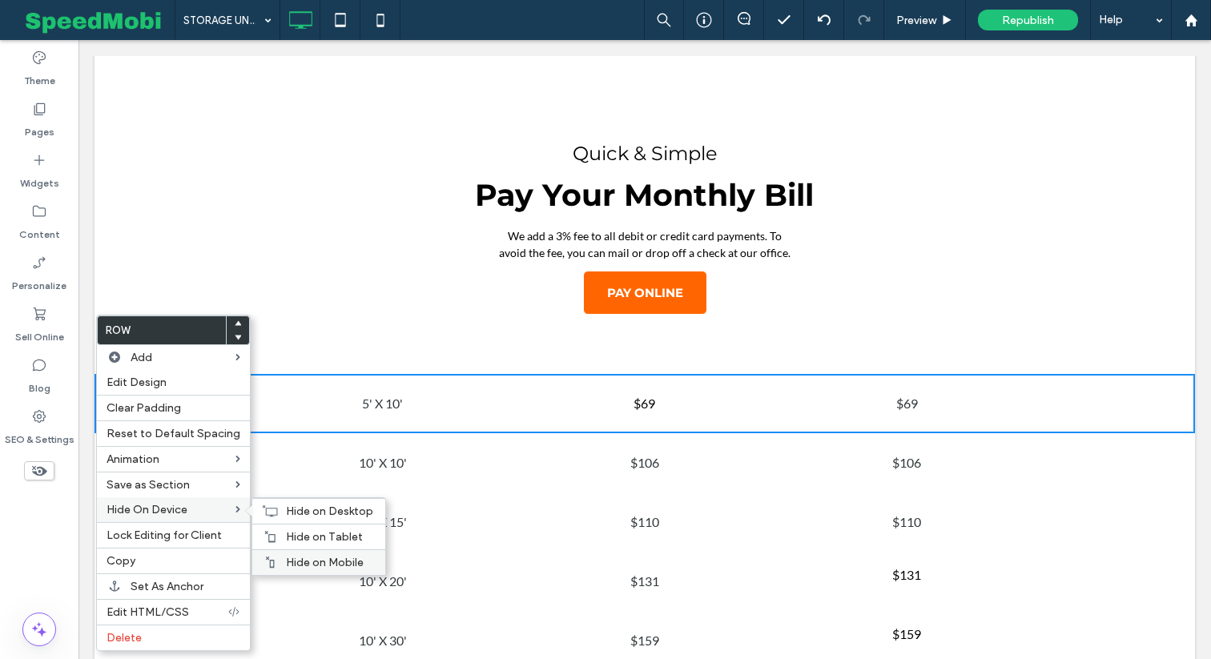
click at [336, 567] on span "Hide on Mobile" at bounding box center [325, 563] width 78 height 14
click at [336, 545] on div "Hide on Tablet" at bounding box center [318, 537] width 133 height 26
click at [336, 518] on span "Hide on Desktop" at bounding box center [329, 512] width 87 height 14
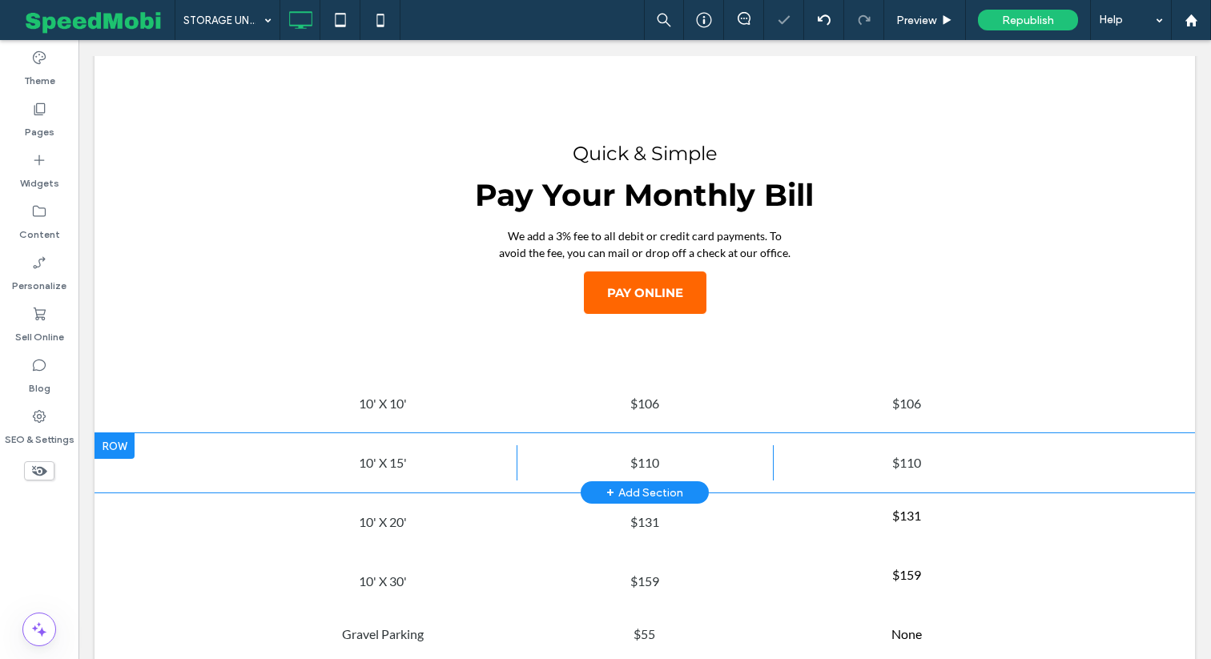
click at [127, 433] on div at bounding box center [115, 446] width 40 height 26
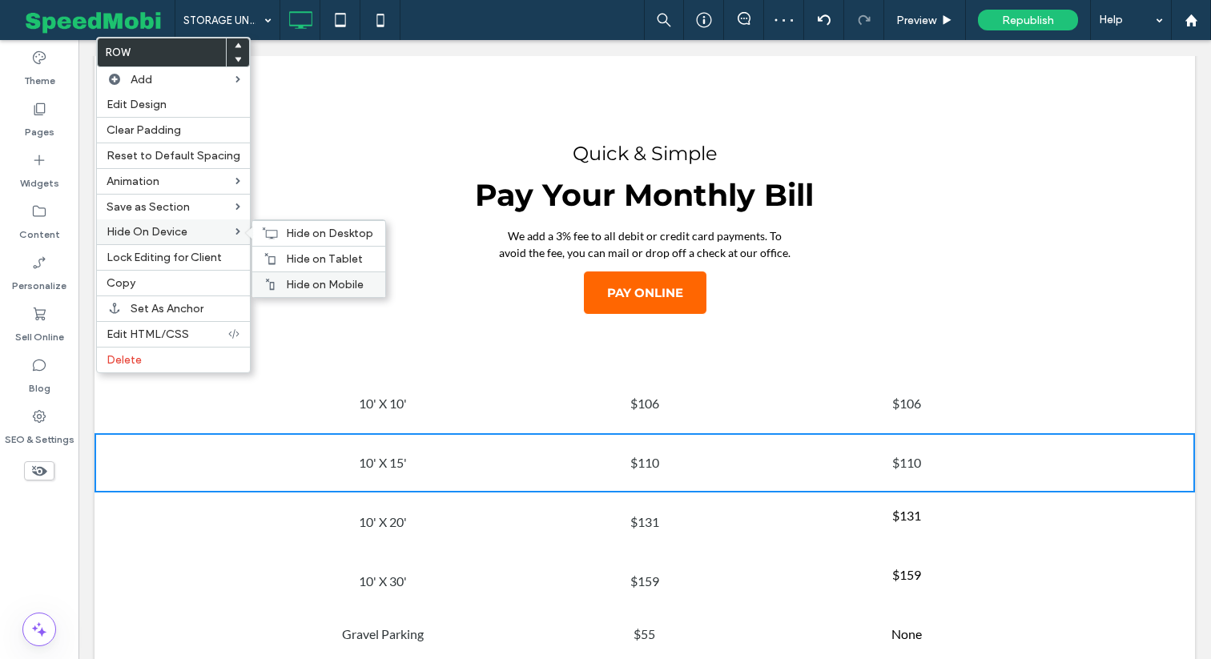
click at [306, 285] on span "Hide on Mobile" at bounding box center [325, 285] width 78 height 14
click at [305, 266] on span "Hide on Tablet" at bounding box center [324, 259] width 77 height 14
click at [304, 232] on span "Hide on Desktop" at bounding box center [329, 234] width 87 height 14
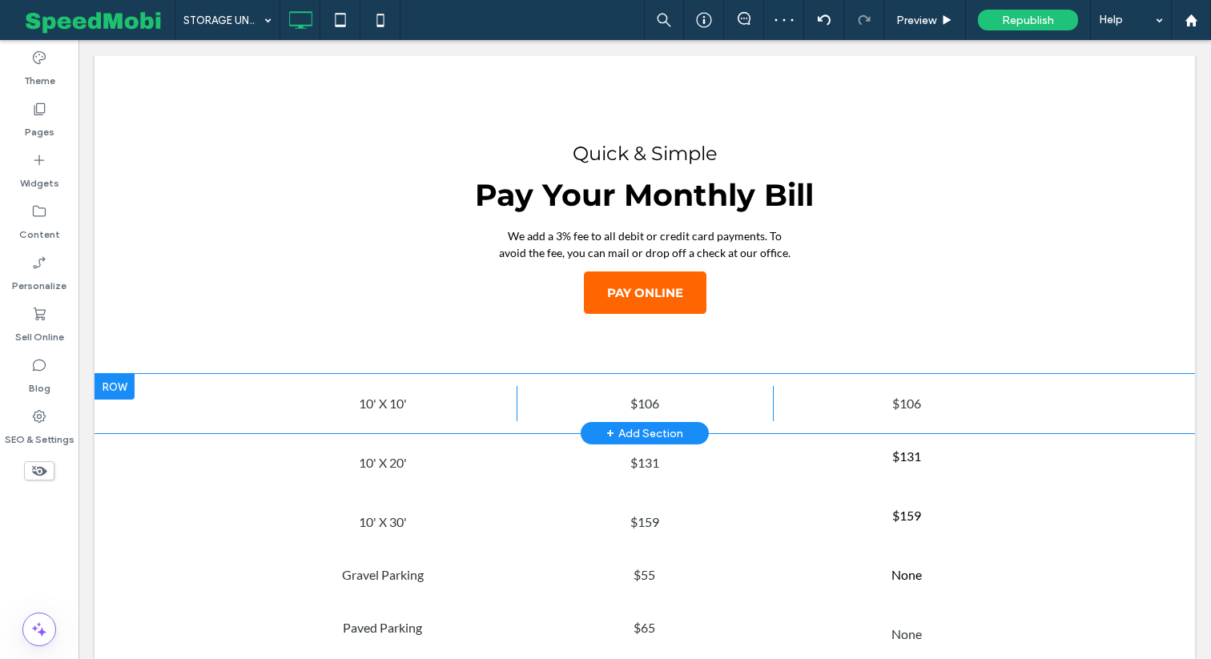
click at [102, 374] on div at bounding box center [115, 387] width 40 height 26
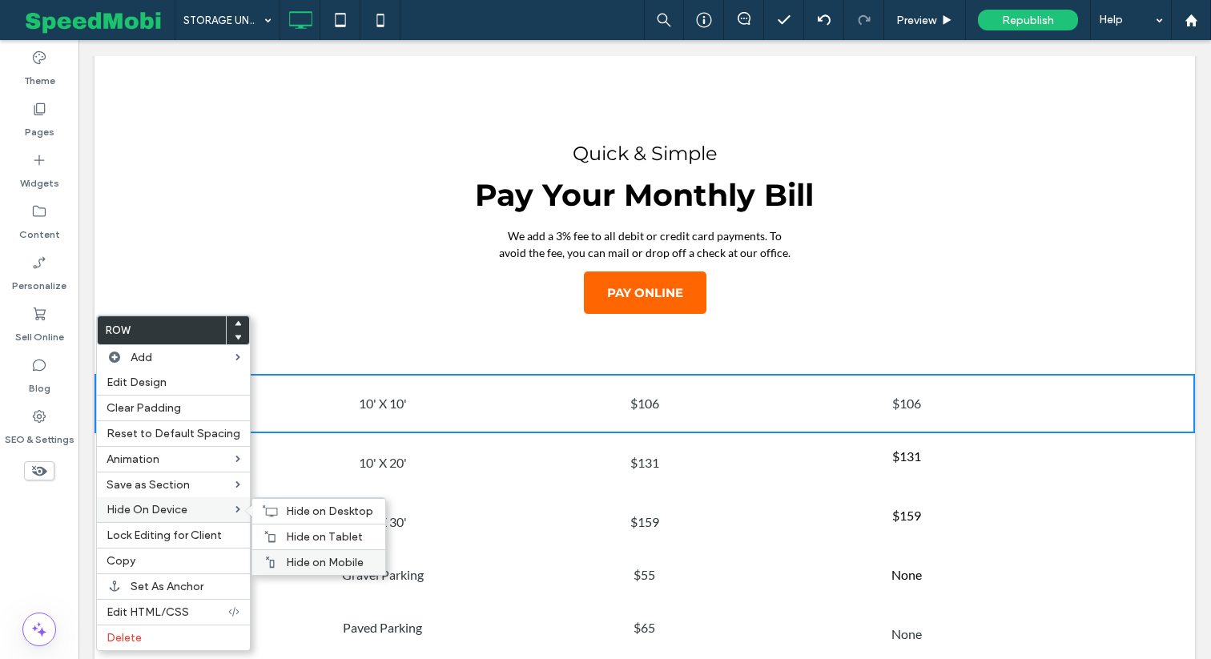
click at [305, 554] on div "Hide on Mobile" at bounding box center [318, 563] width 133 height 26
click at [298, 538] on span "Hide on Tablet" at bounding box center [324, 537] width 77 height 14
click at [294, 518] on span "Hide on Desktop" at bounding box center [329, 512] width 87 height 14
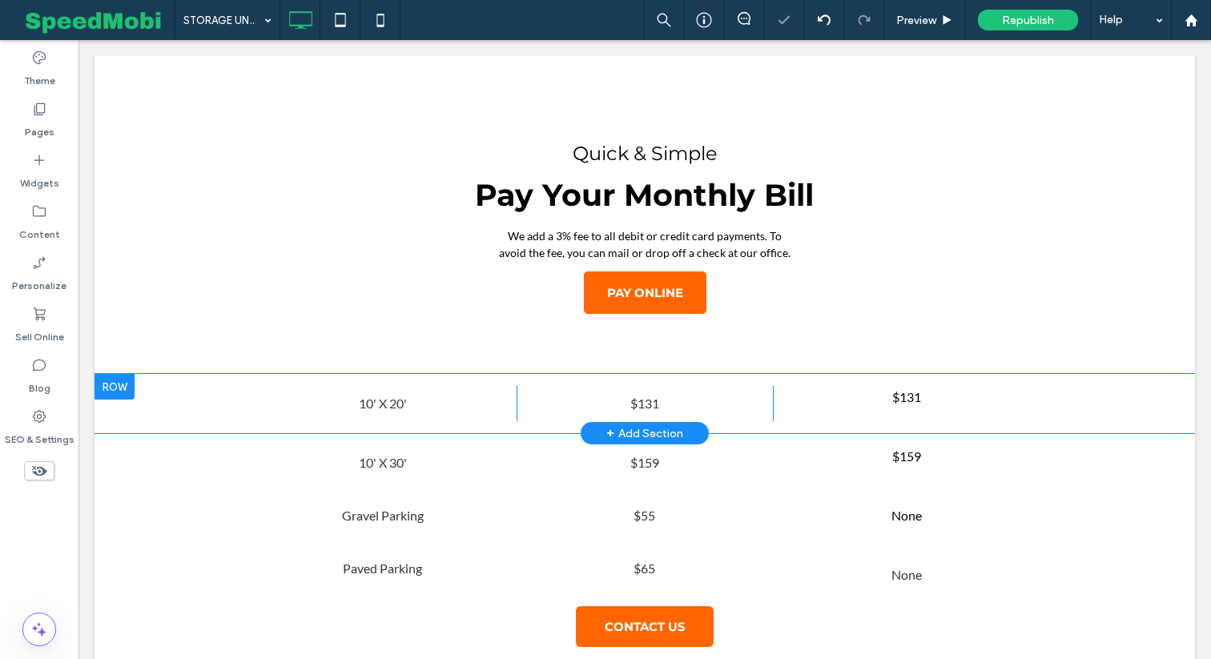
click at [121, 374] on div at bounding box center [115, 387] width 40 height 26
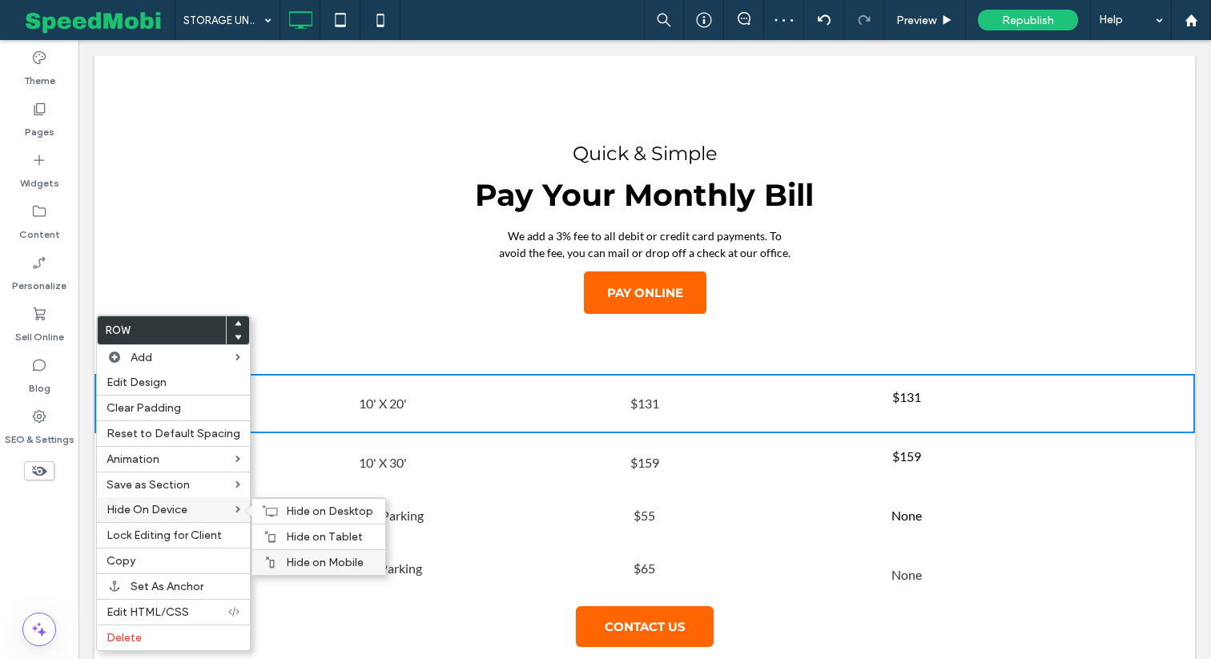
click at [295, 572] on div "Hide on Mobile" at bounding box center [318, 563] width 133 height 26
click at [294, 537] on span "Hide on Tablet" at bounding box center [324, 537] width 77 height 14
click at [292, 516] on span "Hide on Desktop" at bounding box center [329, 512] width 87 height 14
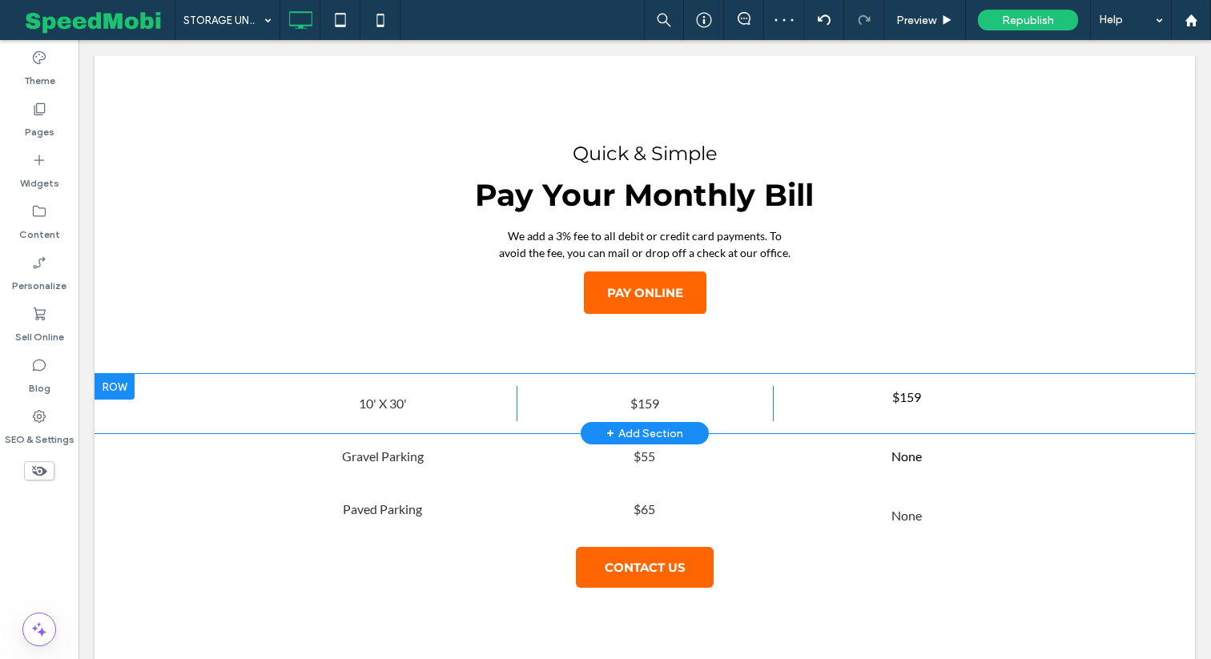
click at [112, 374] on div at bounding box center [115, 387] width 40 height 26
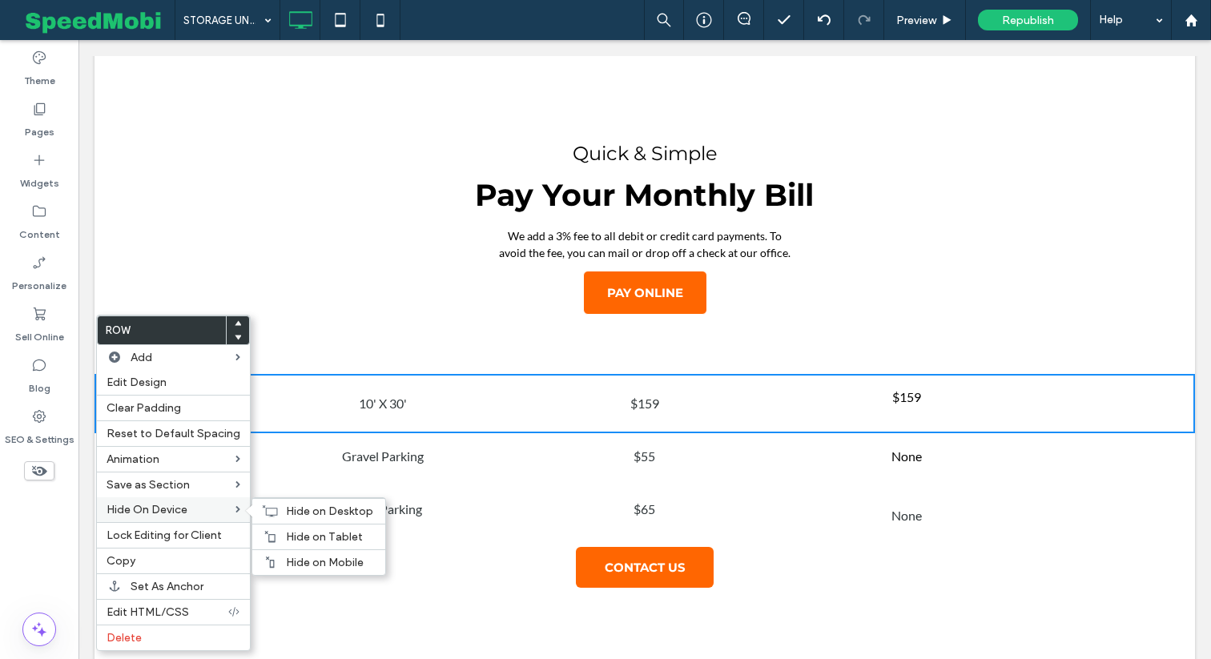
click at [226, 502] on div "Hide On Device Hide on Desktop Hide on Tablet Hide on Mobile" at bounding box center [173, 510] width 153 height 25
click at [282, 554] on div "Hide on Mobile" at bounding box center [318, 563] width 133 height 26
click at [282, 546] on div "Hide on Tablet" at bounding box center [318, 537] width 133 height 26
click at [286, 517] on span "Hide on Desktop" at bounding box center [329, 512] width 87 height 14
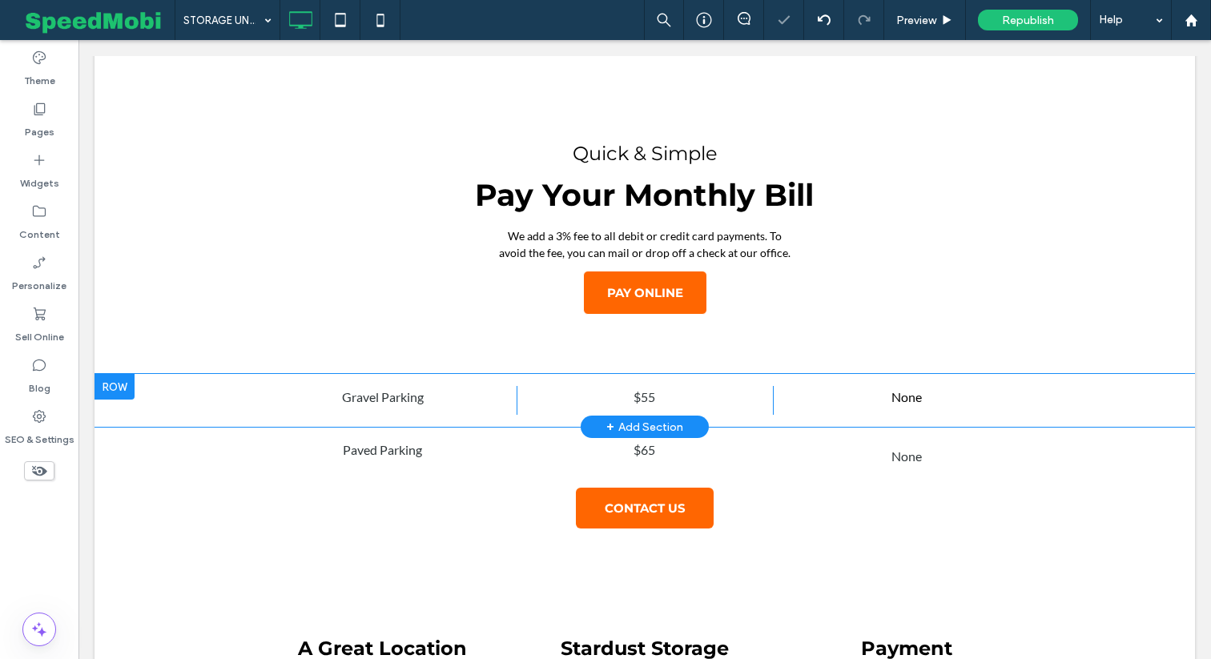
click at [128, 374] on div at bounding box center [115, 387] width 40 height 26
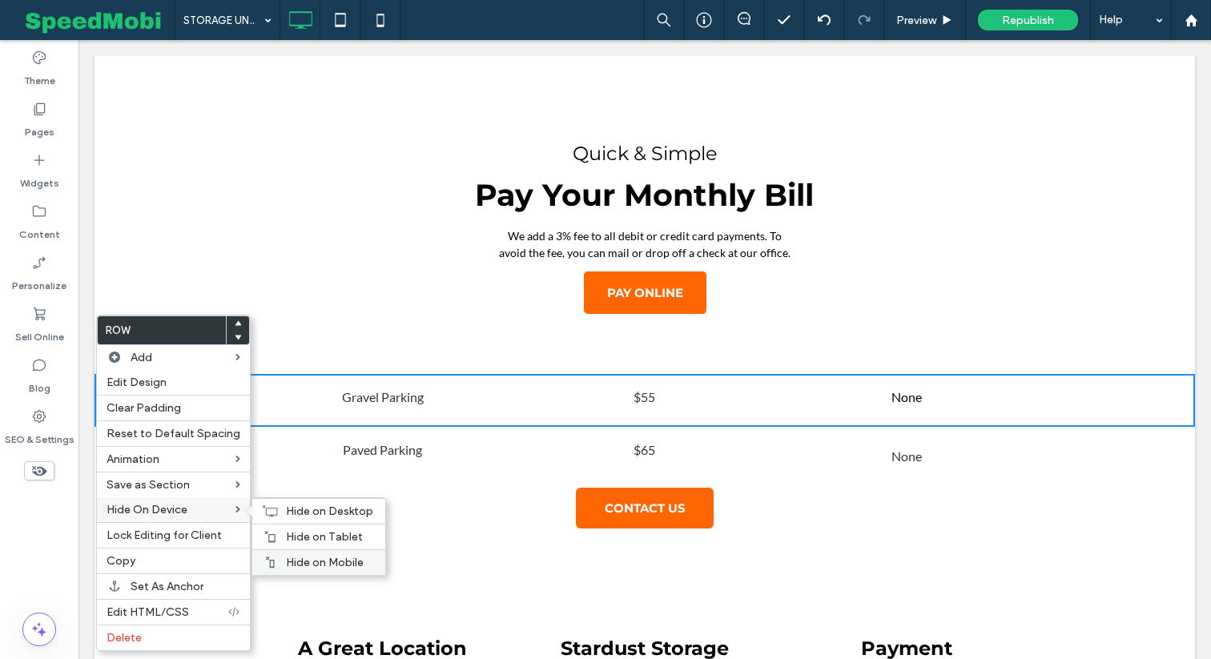
click at [300, 559] on span "Hide on Mobile" at bounding box center [325, 563] width 78 height 14
click at [299, 540] on span "Hide on Tablet" at bounding box center [324, 537] width 77 height 14
click at [298, 517] on span "Hide on Desktop" at bounding box center [329, 512] width 87 height 14
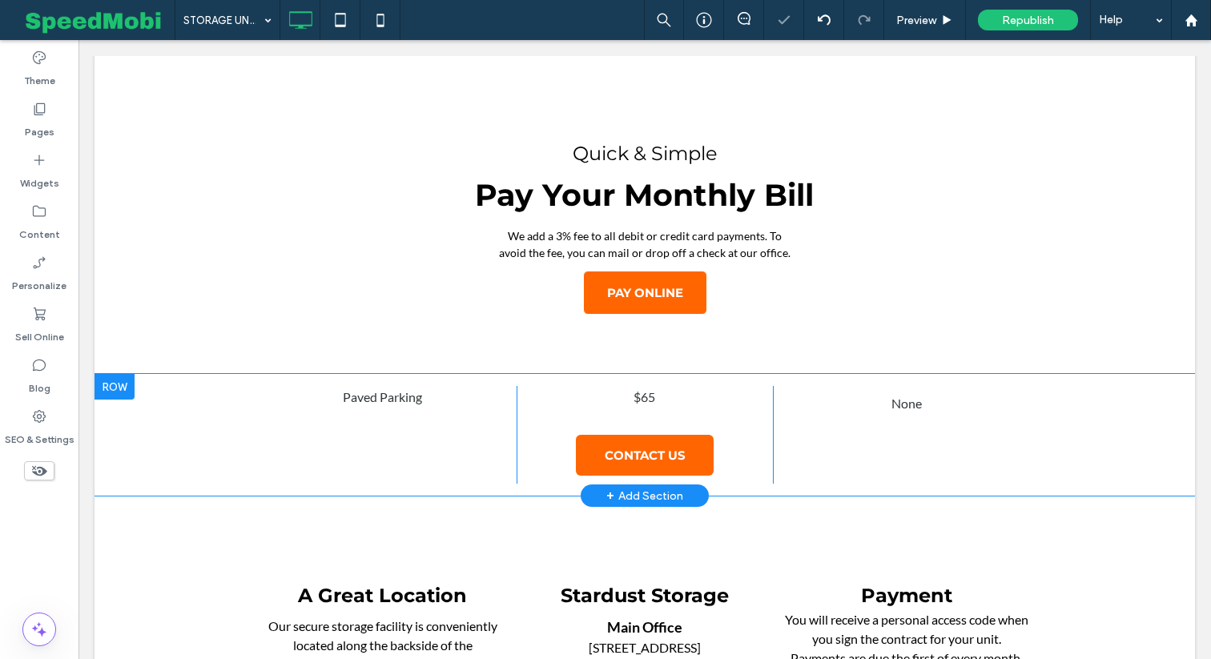
click at [111, 374] on div at bounding box center [115, 387] width 40 height 26
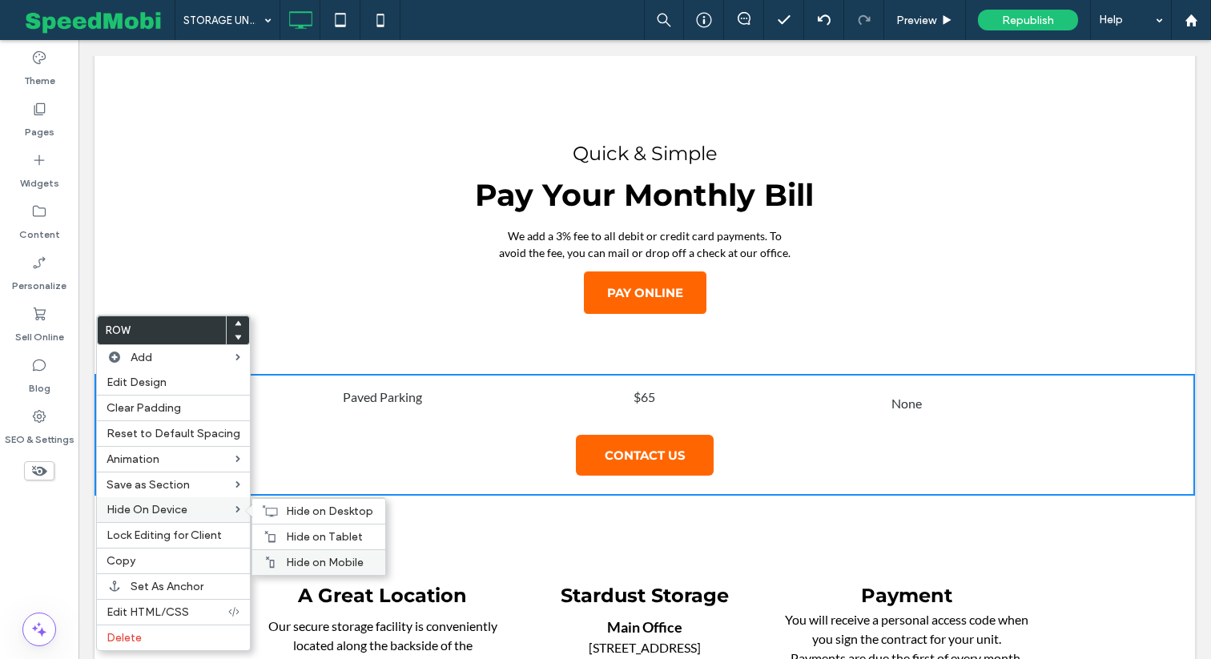
click at [305, 558] on span "Hide on Mobile" at bounding box center [325, 563] width 78 height 14
click at [306, 542] on span "Hide on Tablet" at bounding box center [324, 537] width 77 height 14
click at [305, 522] on div "Hide on Desktop" at bounding box center [318, 511] width 133 height 26
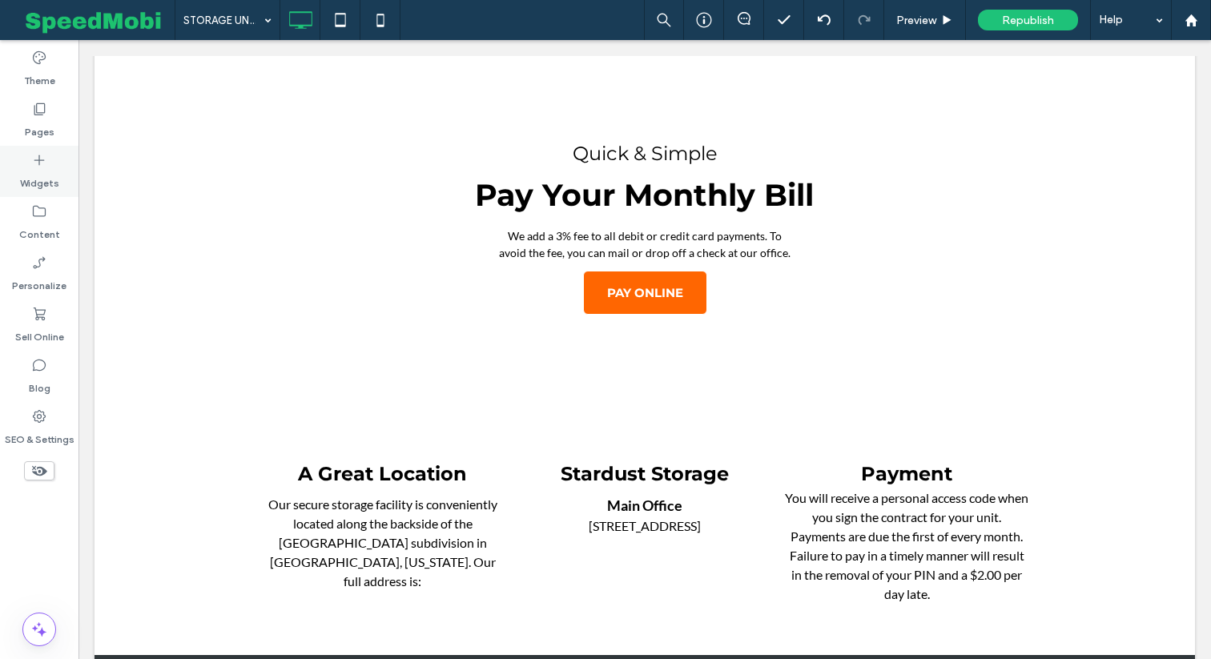
click at [44, 191] on div "Widgets" at bounding box center [39, 171] width 79 height 51
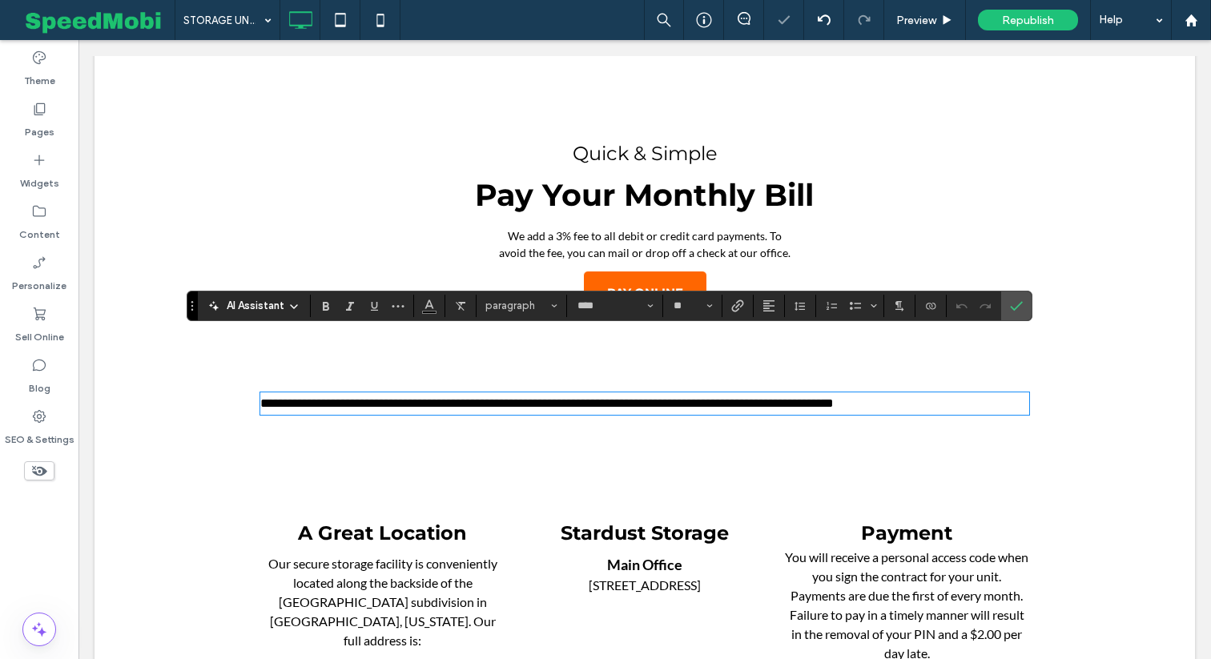
scroll to position [0, 0]
drag, startPoint x: 455, startPoint y: 345, endPoint x: 288, endPoint y: 352, distance: 167.6
click at [288, 394] on p "**********" at bounding box center [644, 403] width 769 height 19
copy span "**********"
click at [742, 304] on use "Link" at bounding box center [737, 306] width 12 height 12
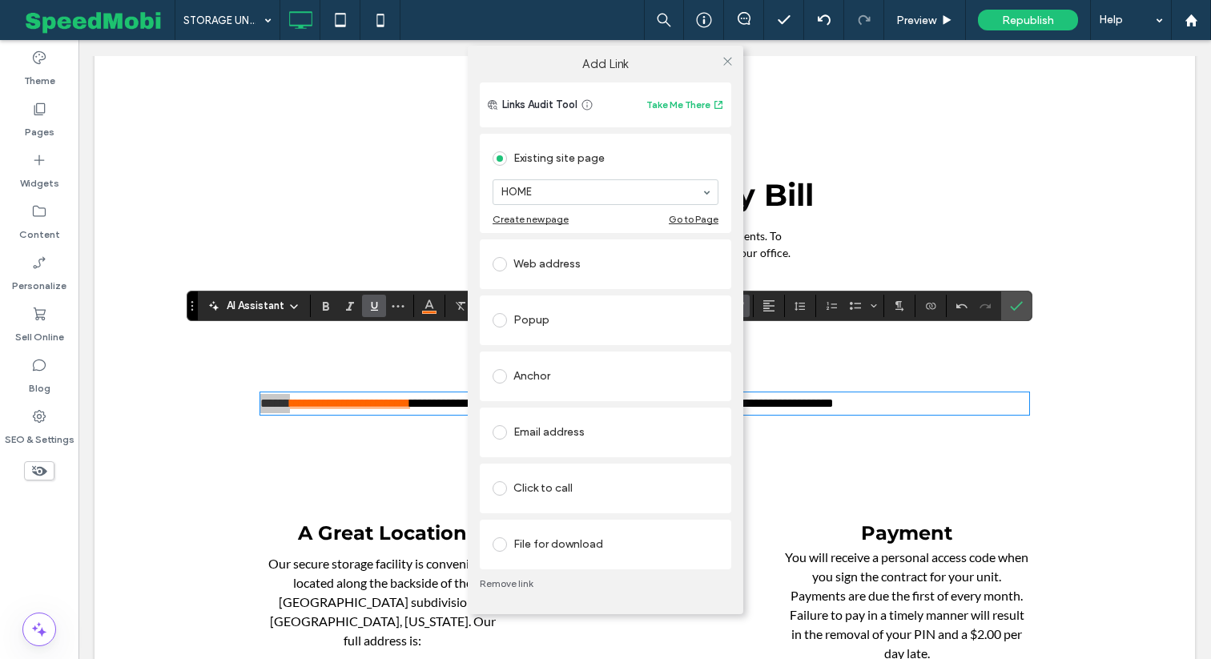
click at [533, 260] on div "Web address" at bounding box center [606, 265] width 226 height 26
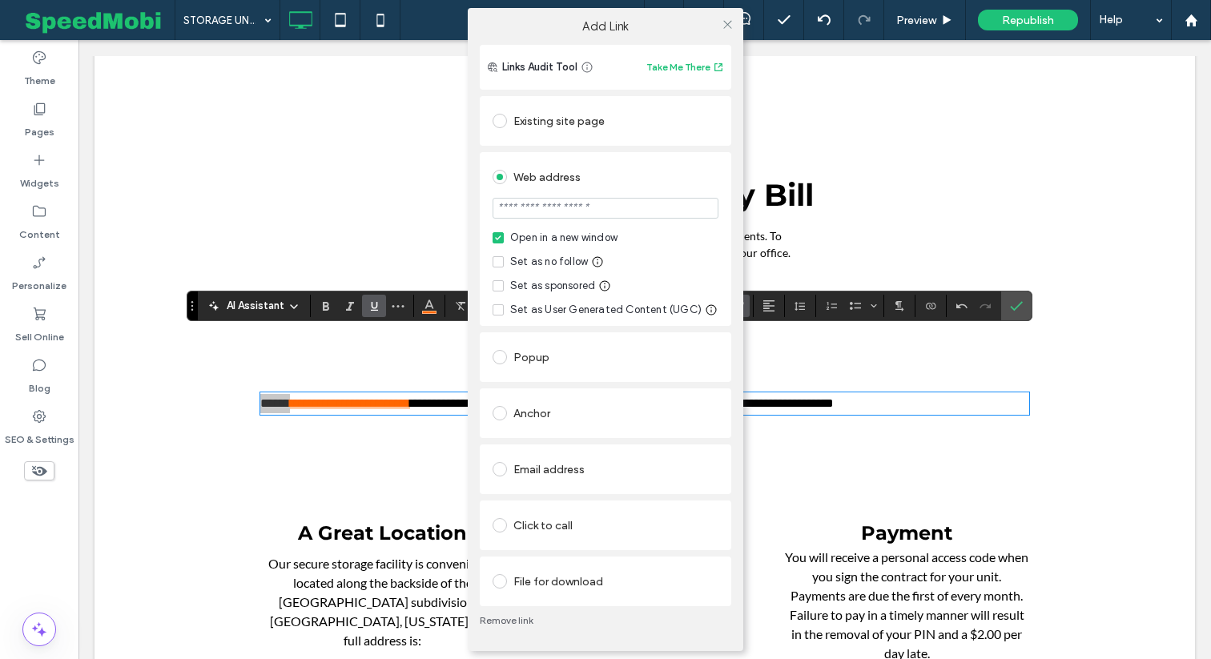
click at [549, 213] on input "url" at bounding box center [606, 208] width 226 height 21
paste input "**********"
type input "**********"
click at [728, 26] on use at bounding box center [727, 24] width 8 height 8
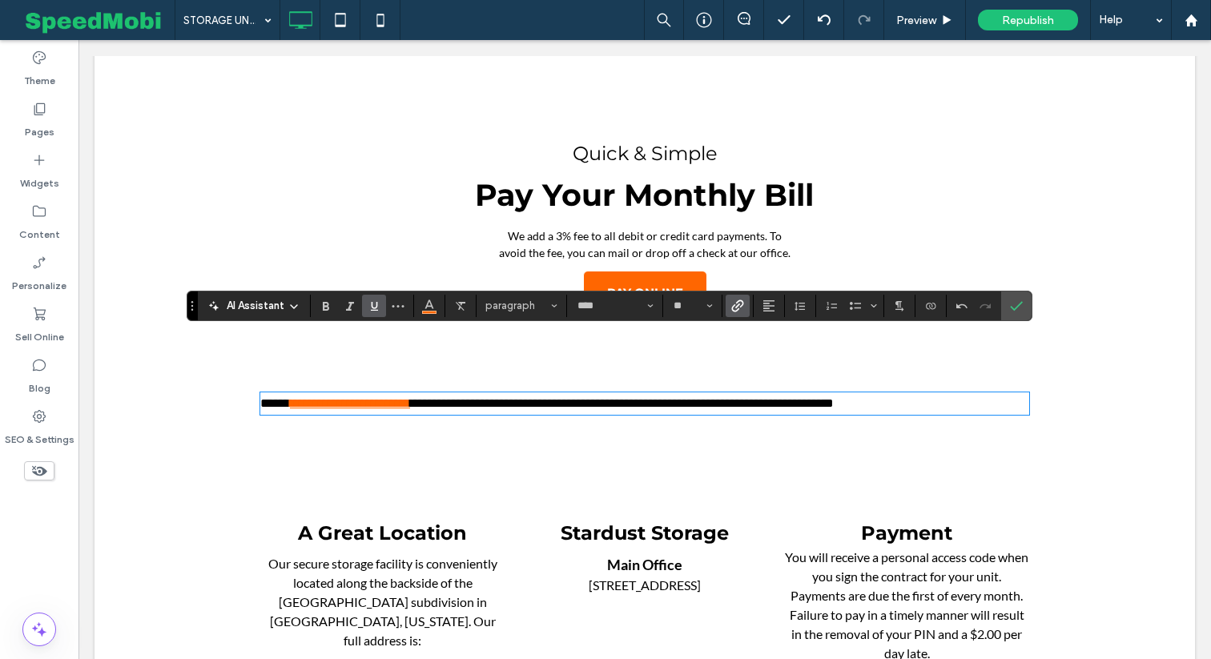
click at [783, 386] on div "**********" at bounding box center [644, 403] width 769 height 35
click at [791, 397] on span "**********" at bounding box center [622, 403] width 424 height 12
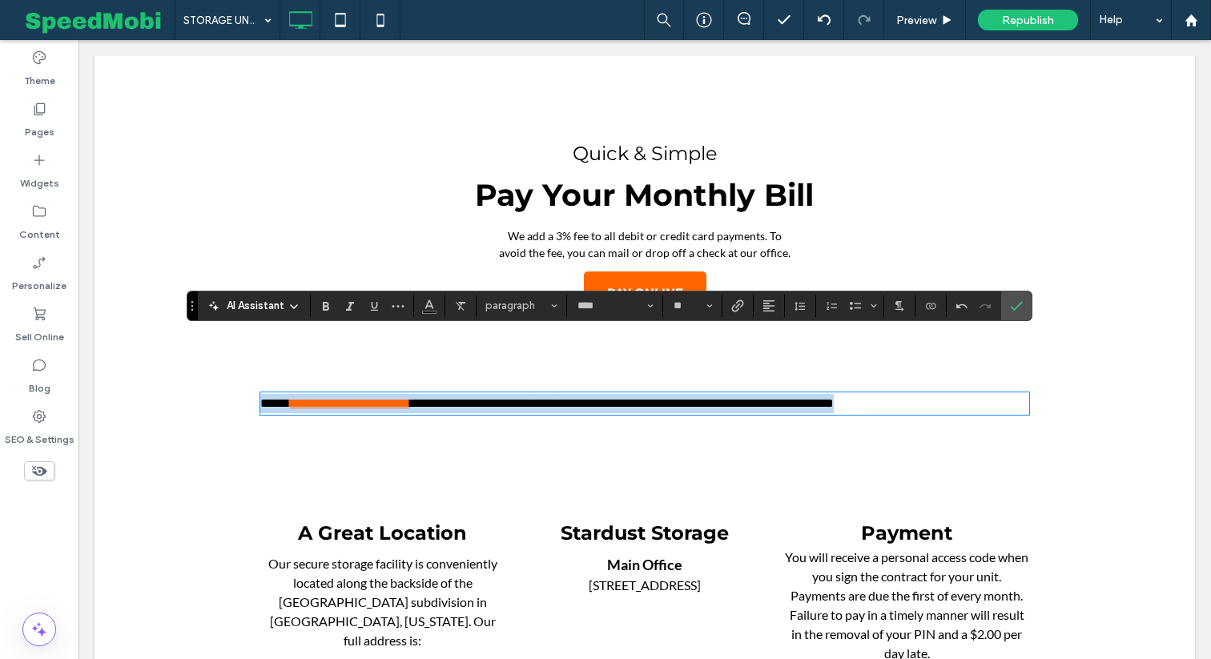
click at [791, 397] on span "**********" at bounding box center [622, 403] width 424 height 12
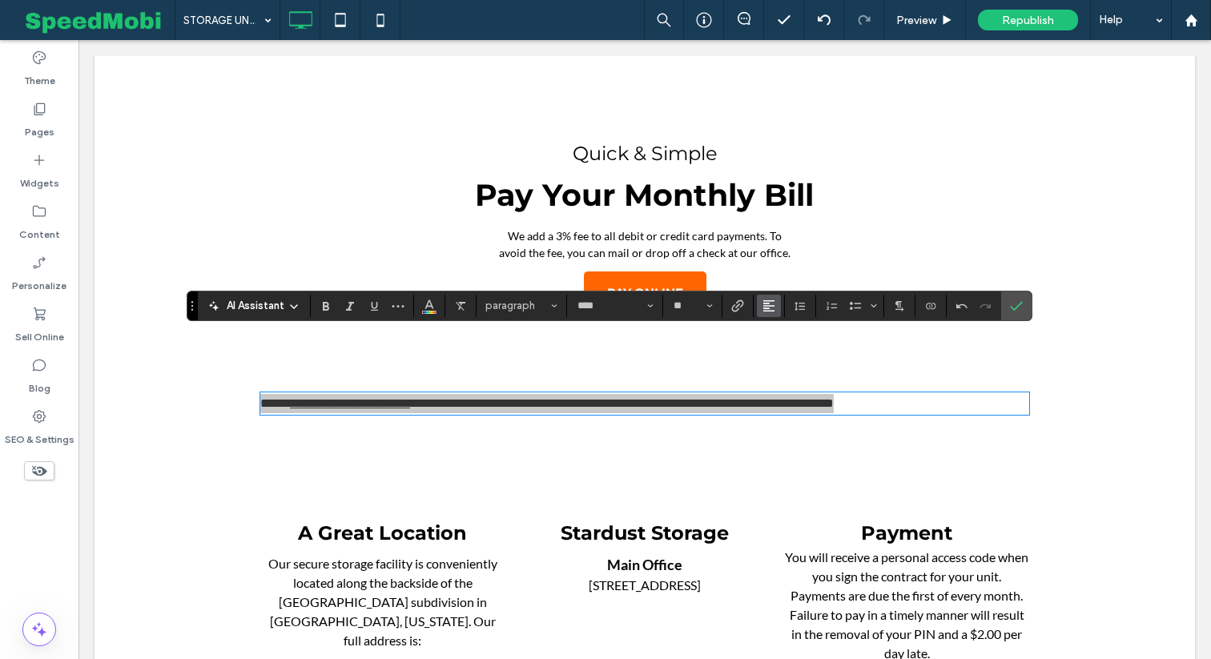
click at [764, 304] on icon "Alignment" at bounding box center [769, 306] width 13 height 13
drag, startPoint x: 784, startPoint y: 361, endPoint x: 705, endPoint y: 321, distance: 87.8
click at [784, 361] on icon "ui.textEditor.alignment.center" at bounding box center [781, 355] width 13 height 13
click at [689, 309] on input "**" at bounding box center [687, 306] width 31 height 13
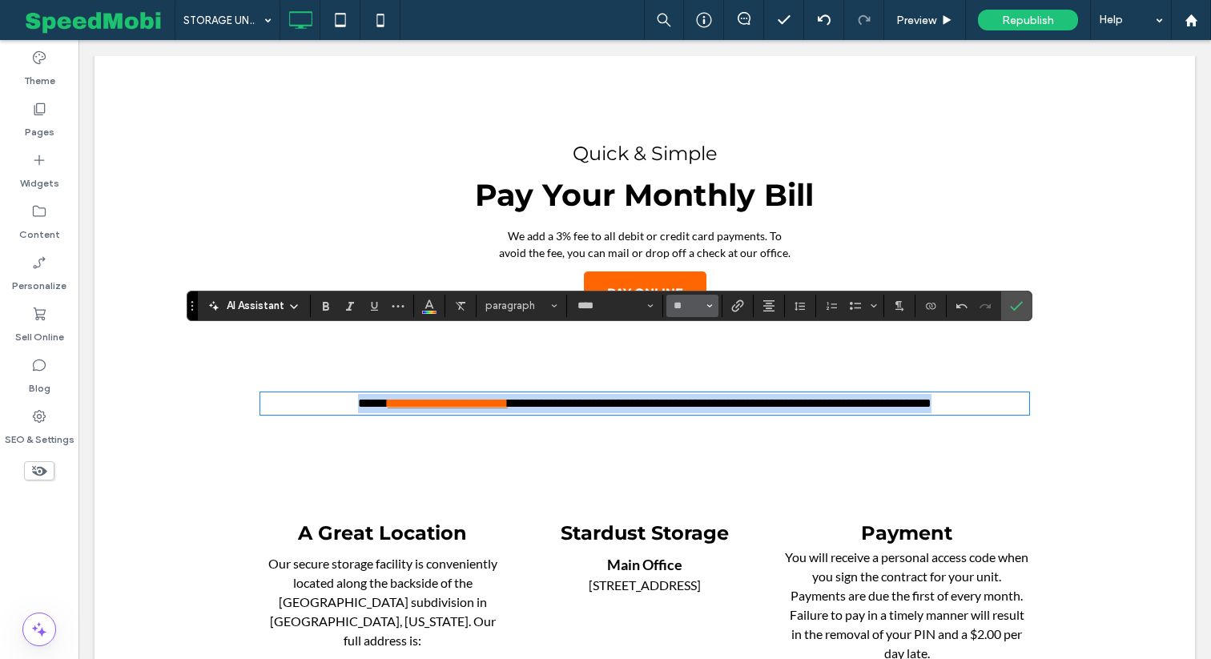
type input "**"
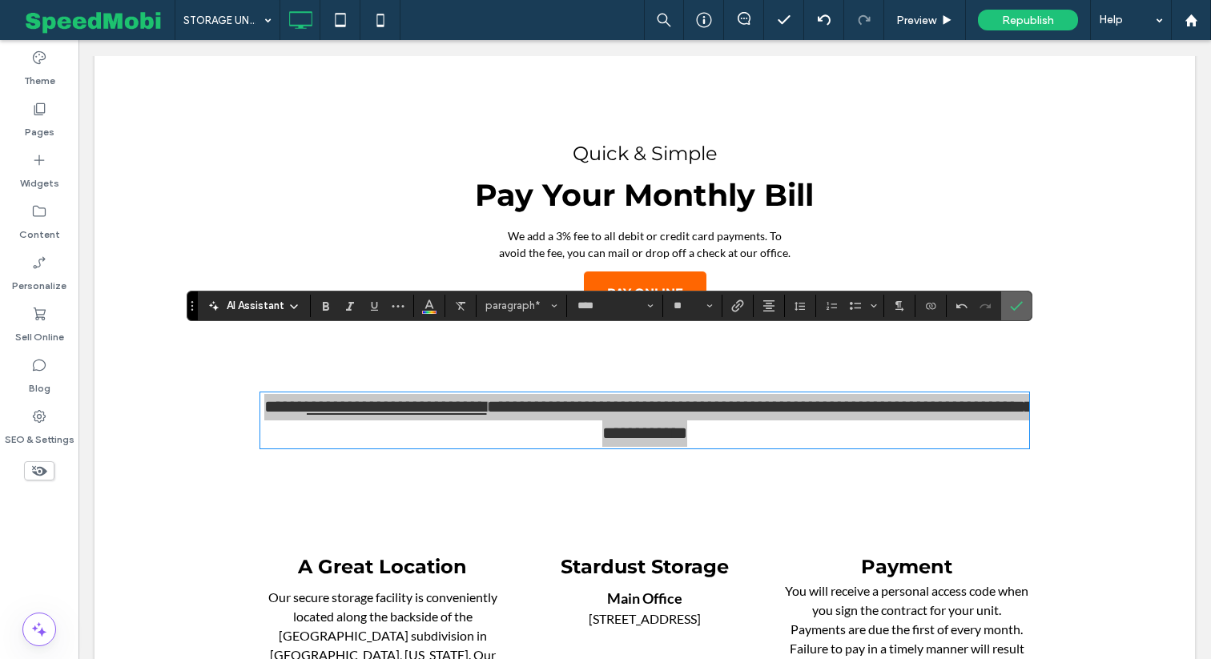
click at [1014, 302] on icon "Confirm" at bounding box center [1016, 306] width 13 height 13
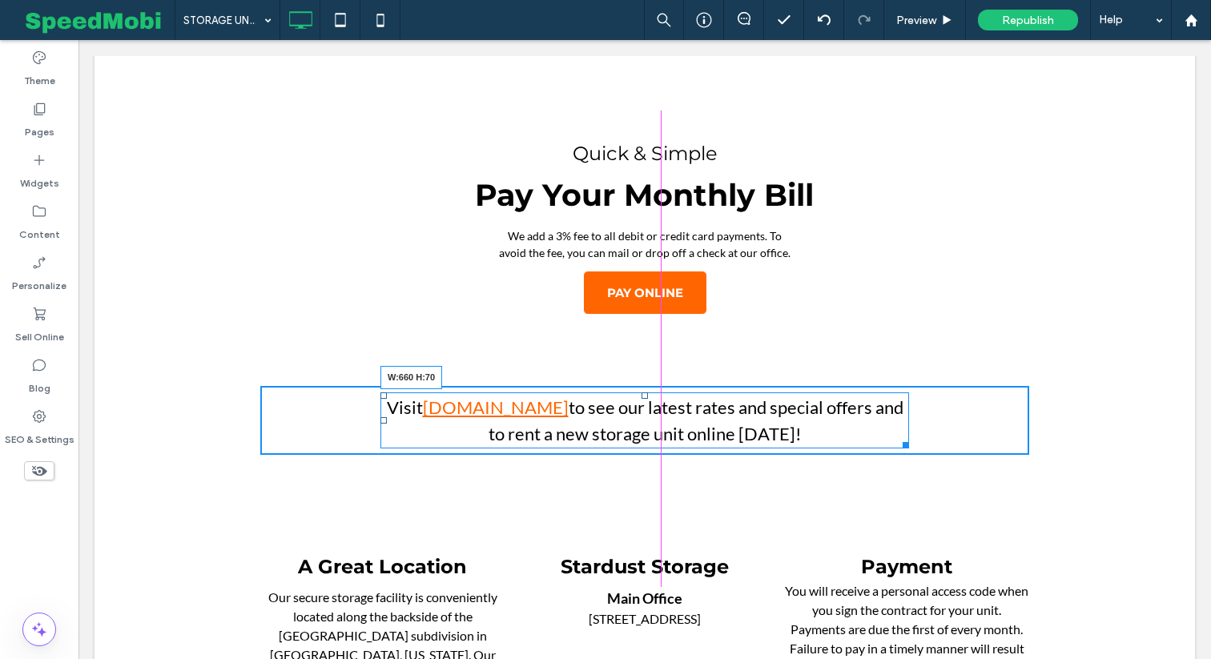
drag, startPoint x: 1017, startPoint y: 382, endPoint x: 897, endPoint y: 361, distance: 122.0
click at [897, 393] on div "Visit www.MyStardustStorage.com to see our latest rates and special offers and …" at bounding box center [645, 421] width 529 height 56
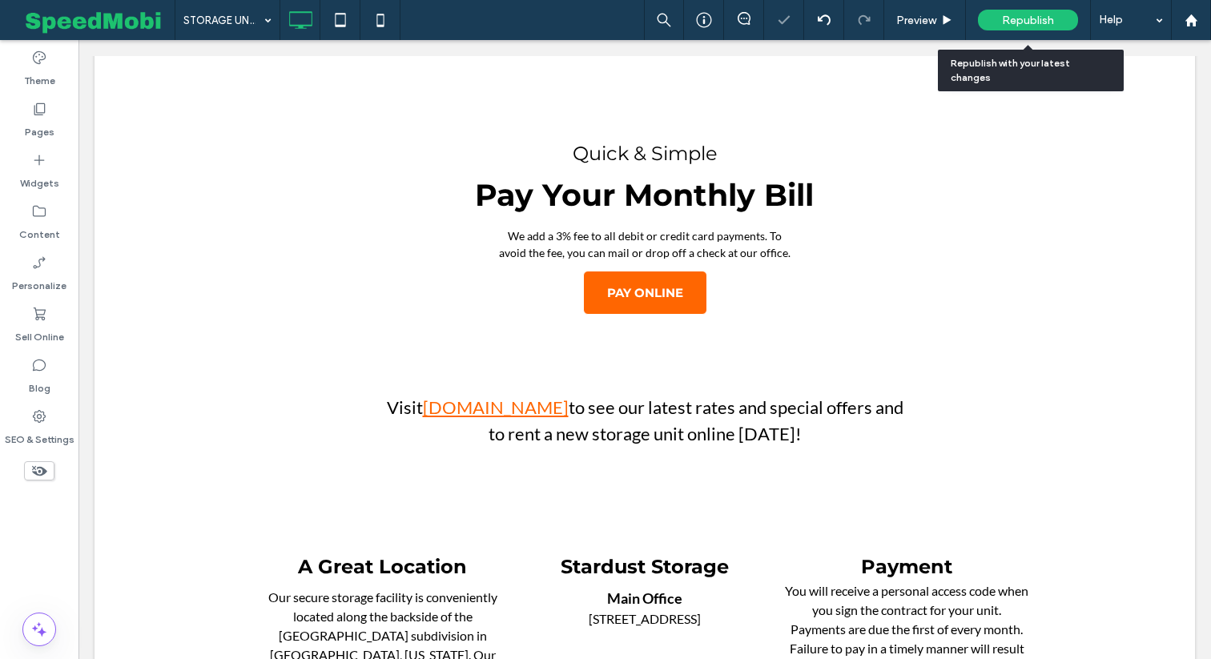
click at [1028, 18] on span "Republish" at bounding box center [1028, 21] width 52 height 14
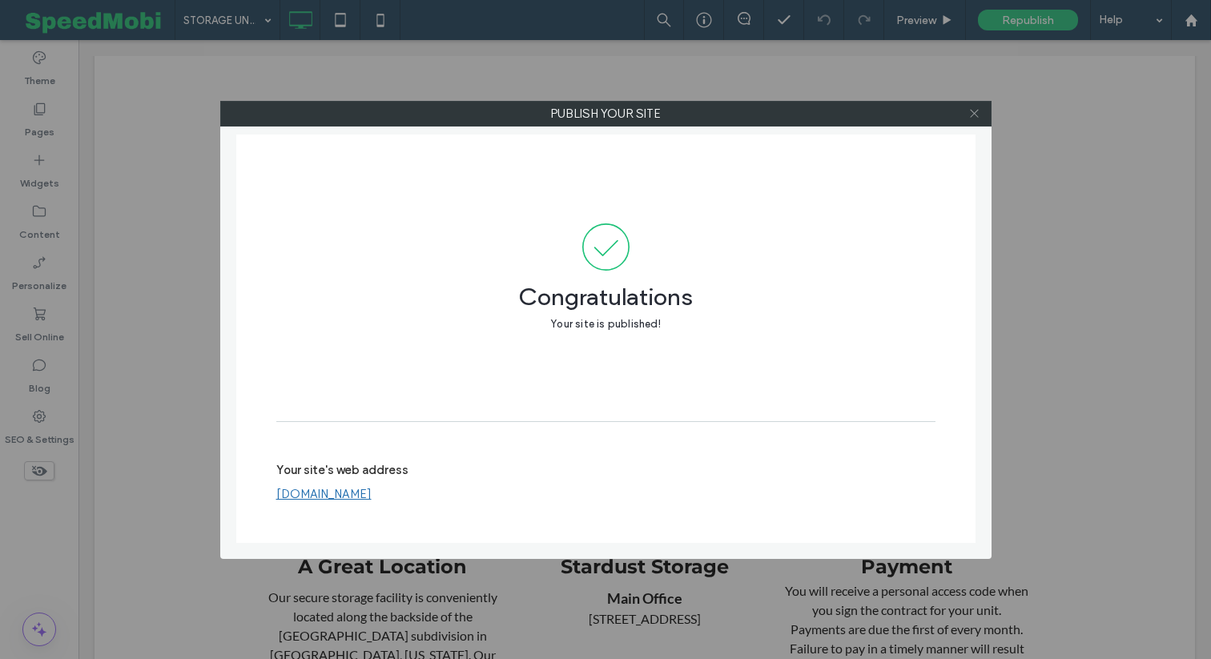
click at [975, 111] on icon at bounding box center [975, 113] width 12 height 12
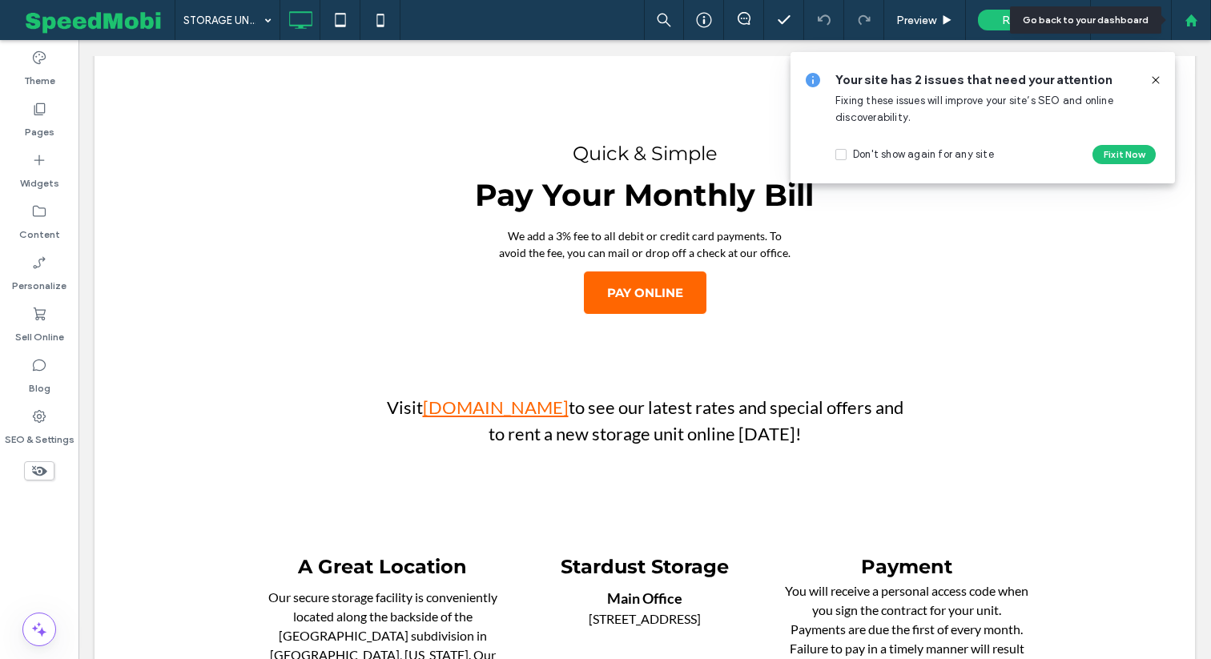
click at [1199, 17] on div at bounding box center [1191, 21] width 38 height 14
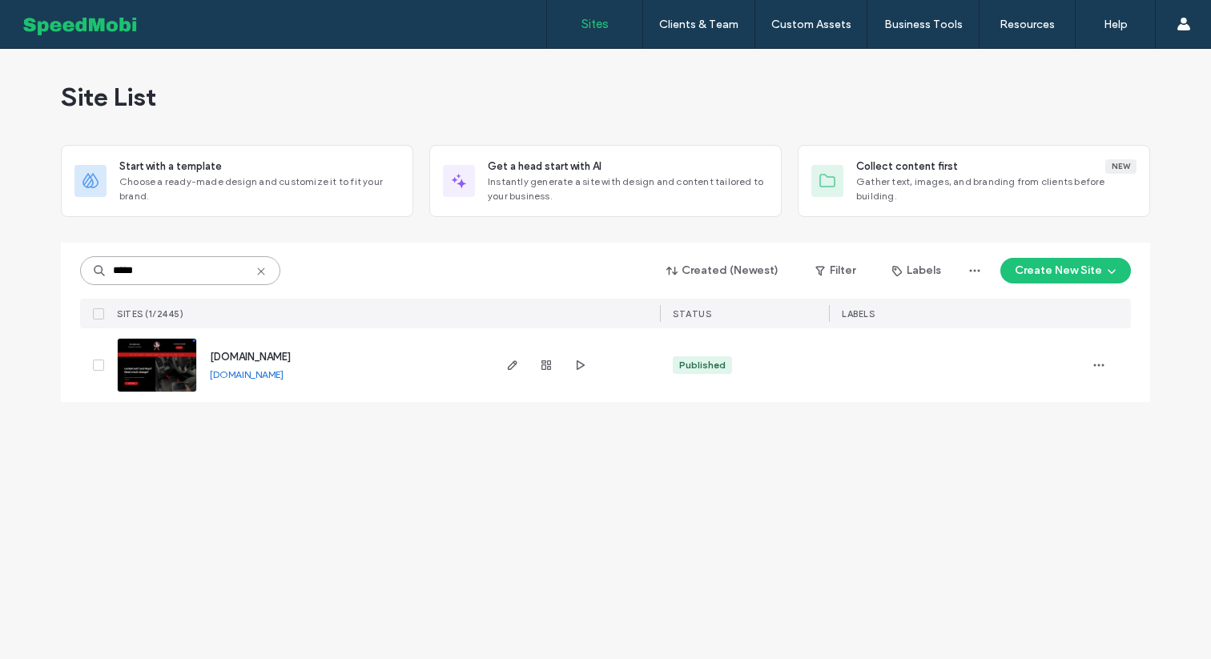
type input "*****"
click at [167, 378] on img at bounding box center [157, 393] width 79 height 109
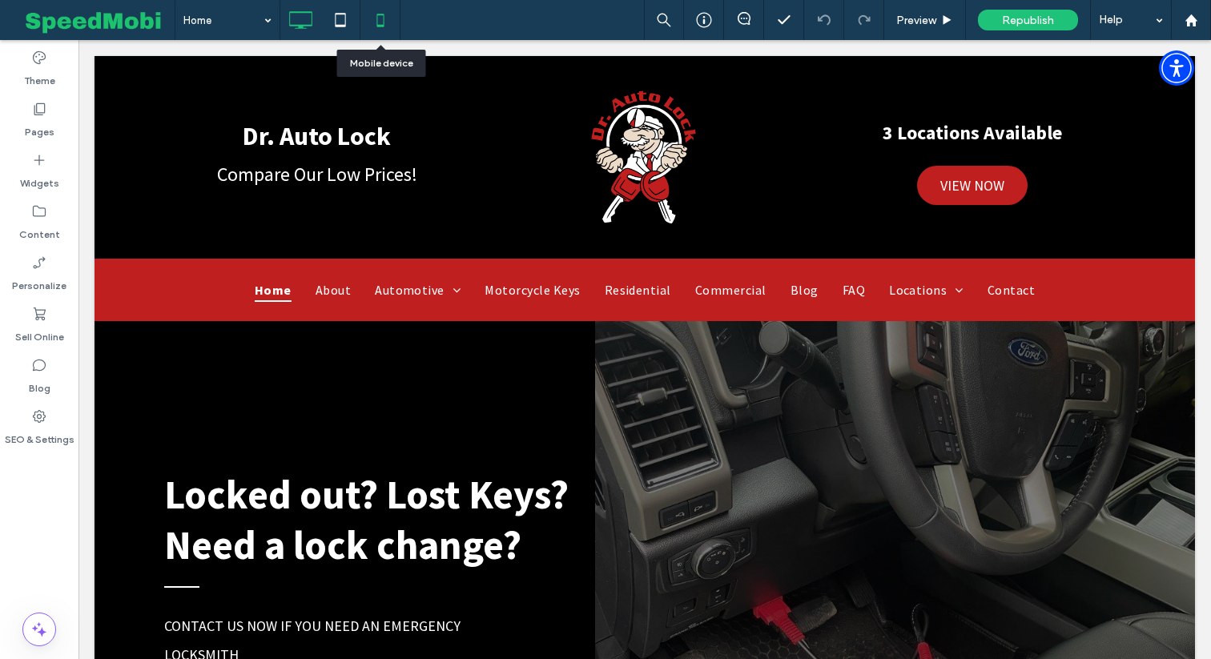
click at [378, 20] on icon at bounding box center [381, 20] width 32 height 32
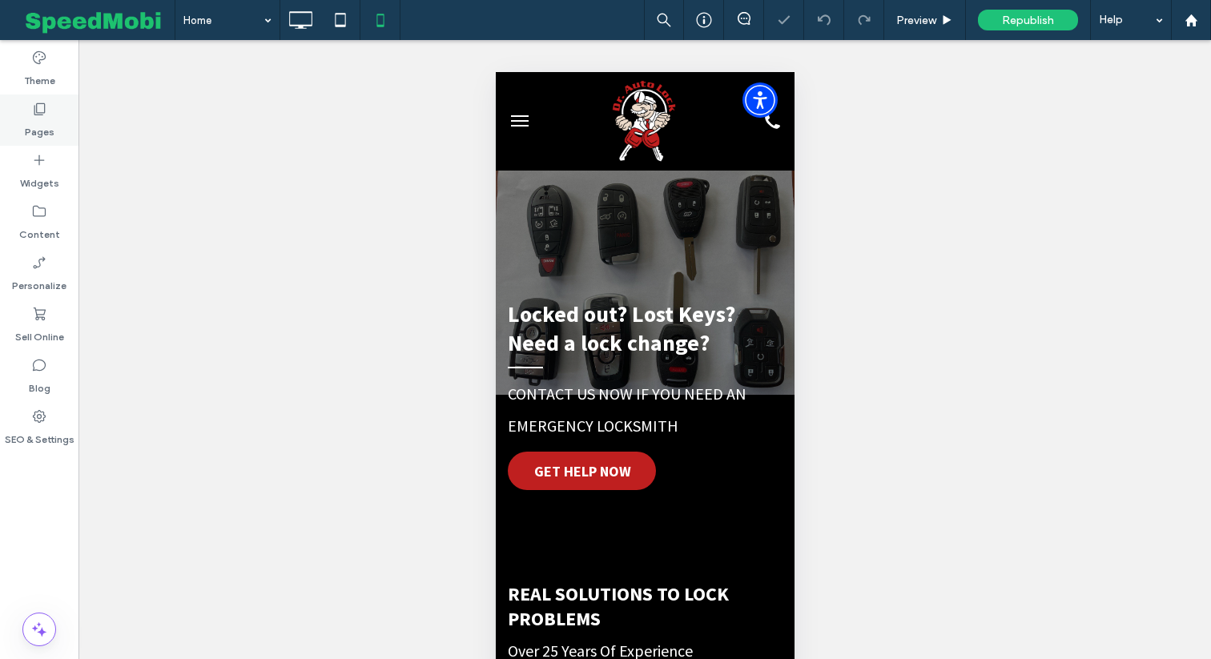
click at [46, 114] on icon at bounding box center [39, 109] width 16 height 16
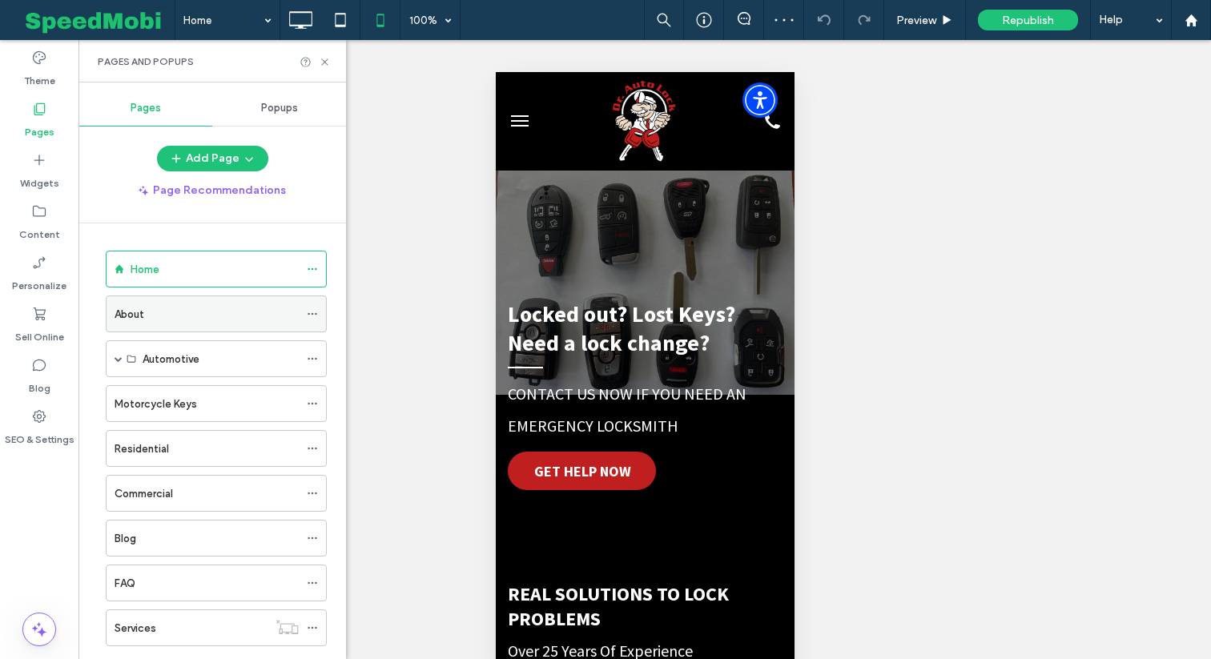
click at [158, 301] on div "About" at bounding box center [207, 313] width 184 height 35
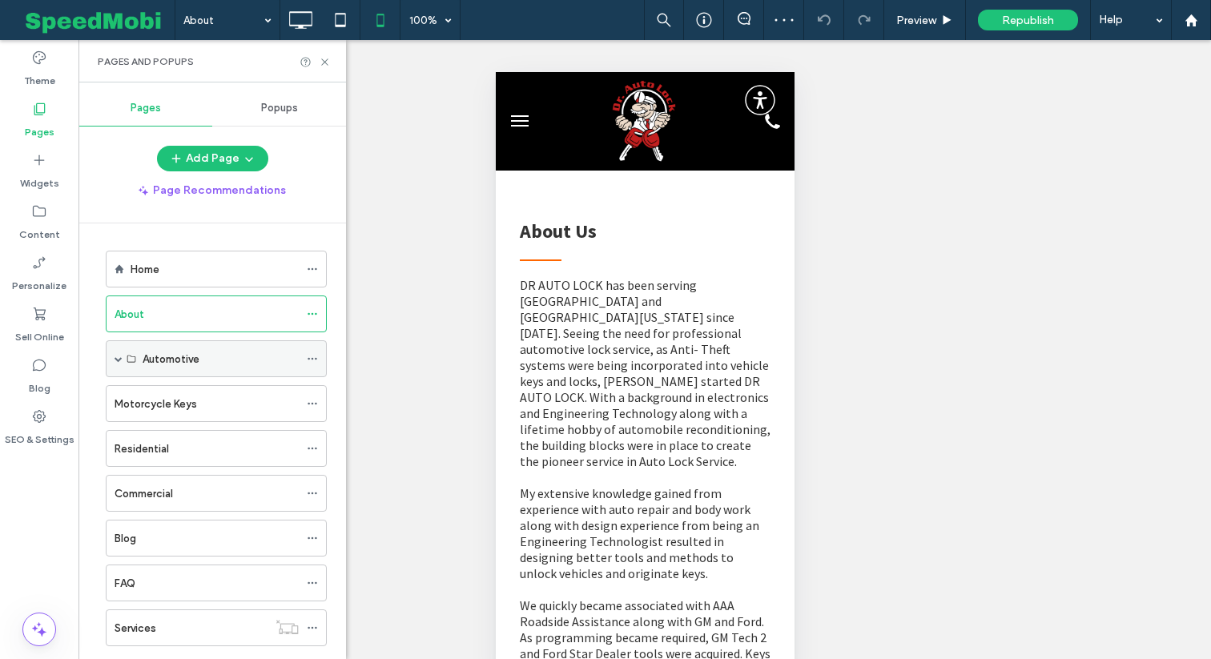
click at [162, 373] on div "Automotive" at bounding box center [221, 358] width 156 height 35
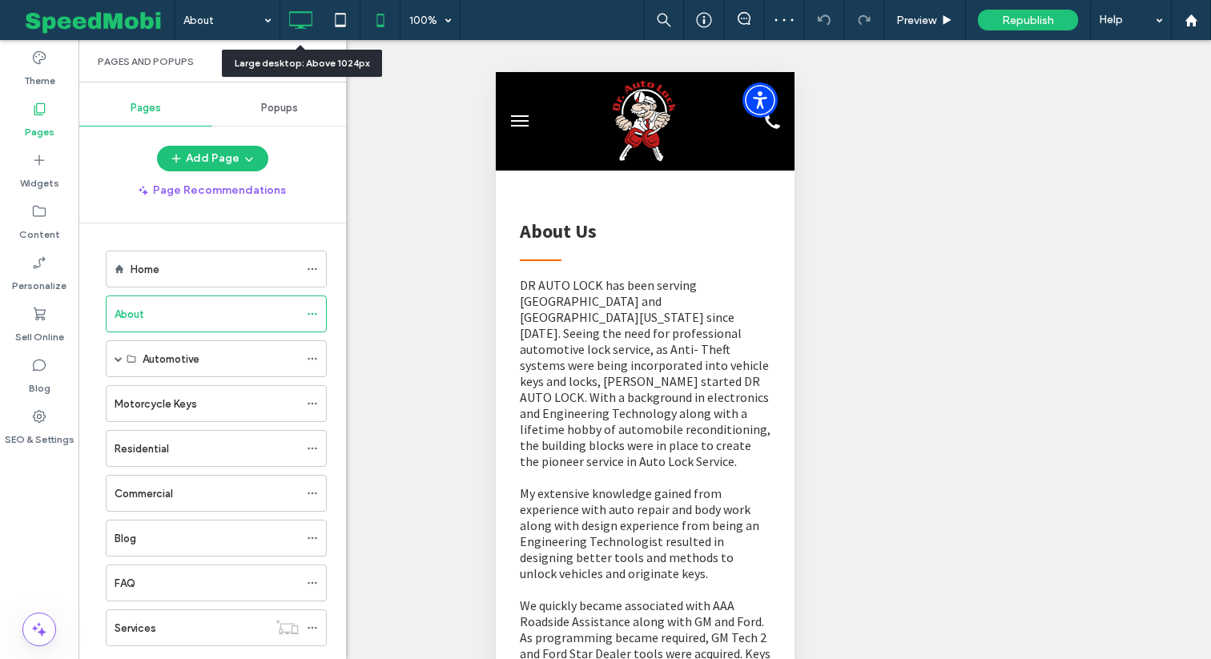
click at [309, 19] on icon at bounding box center [300, 20] width 32 height 32
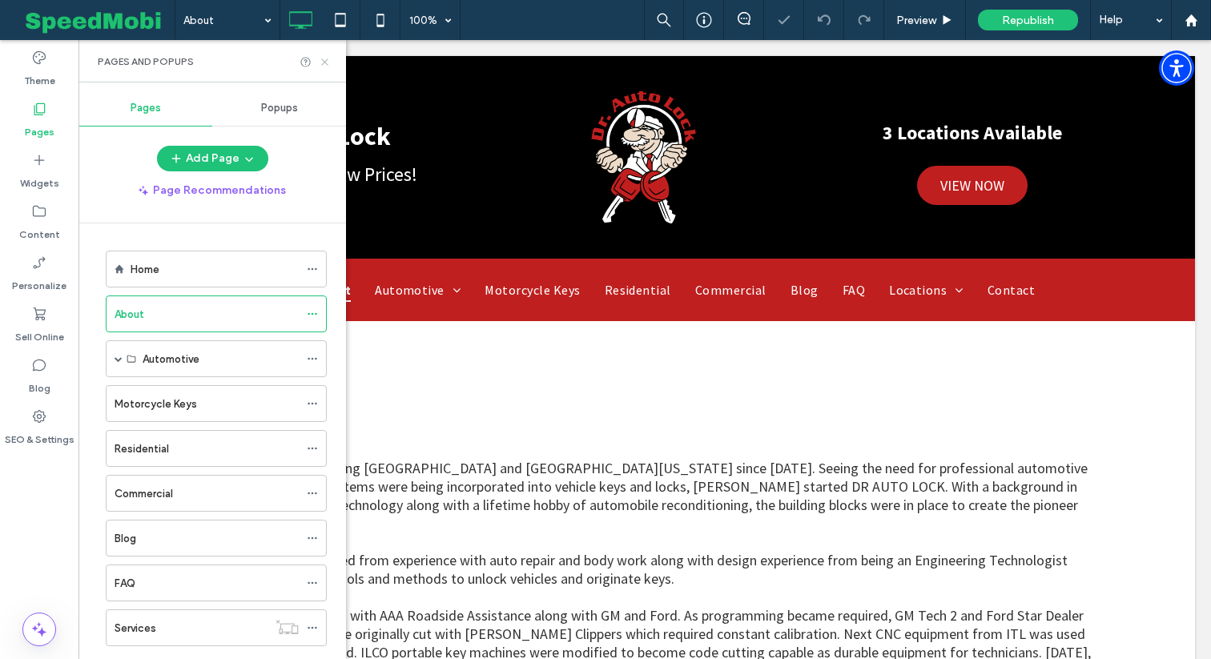
click at [325, 59] on icon at bounding box center [325, 62] width 12 height 12
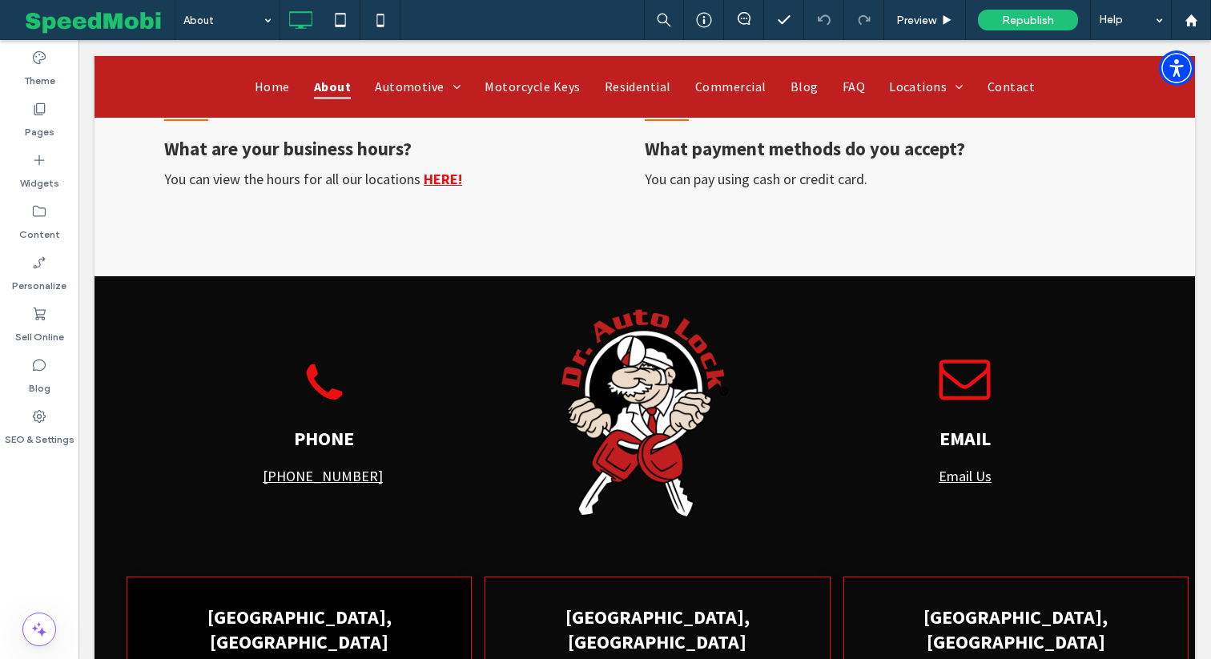
scroll to position [1689, 0]
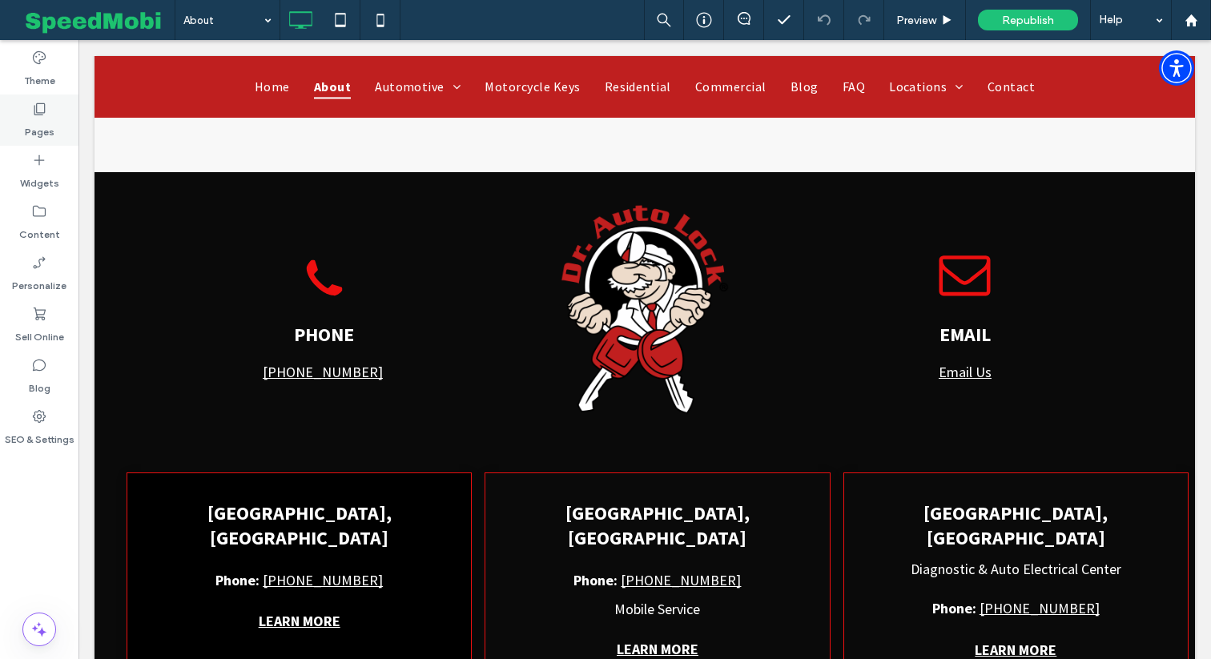
click at [44, 139] on div "Pages" at bounding box center [39, 120] width 79 height 51
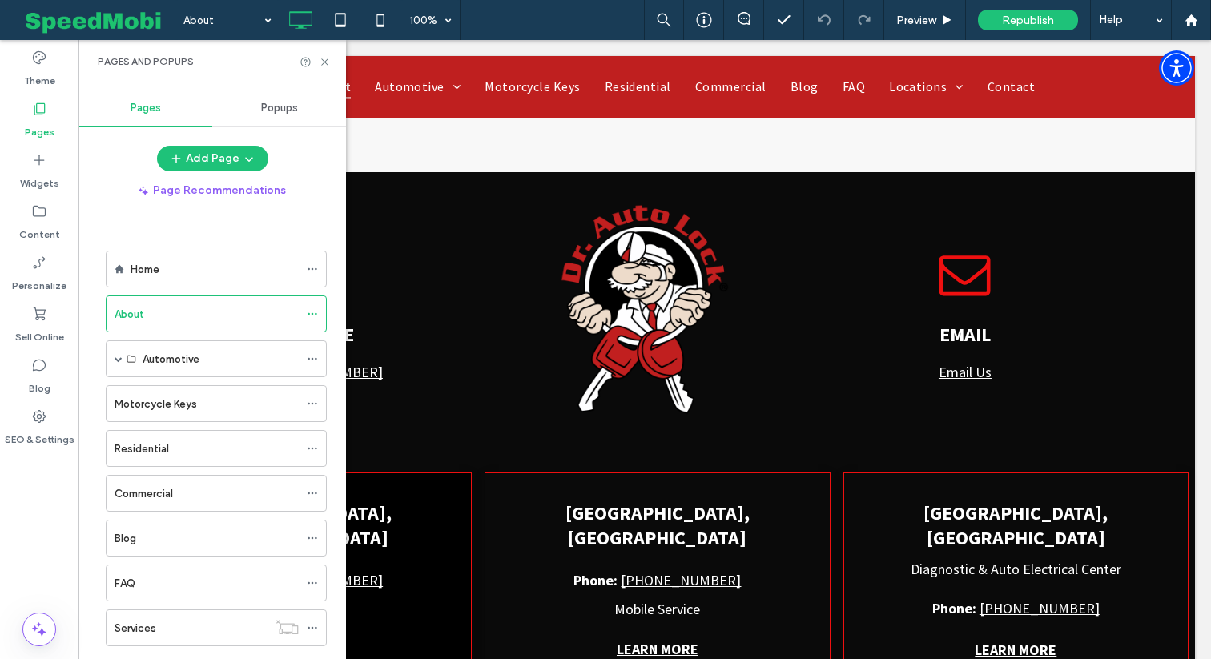
scroll to position [170, 0]
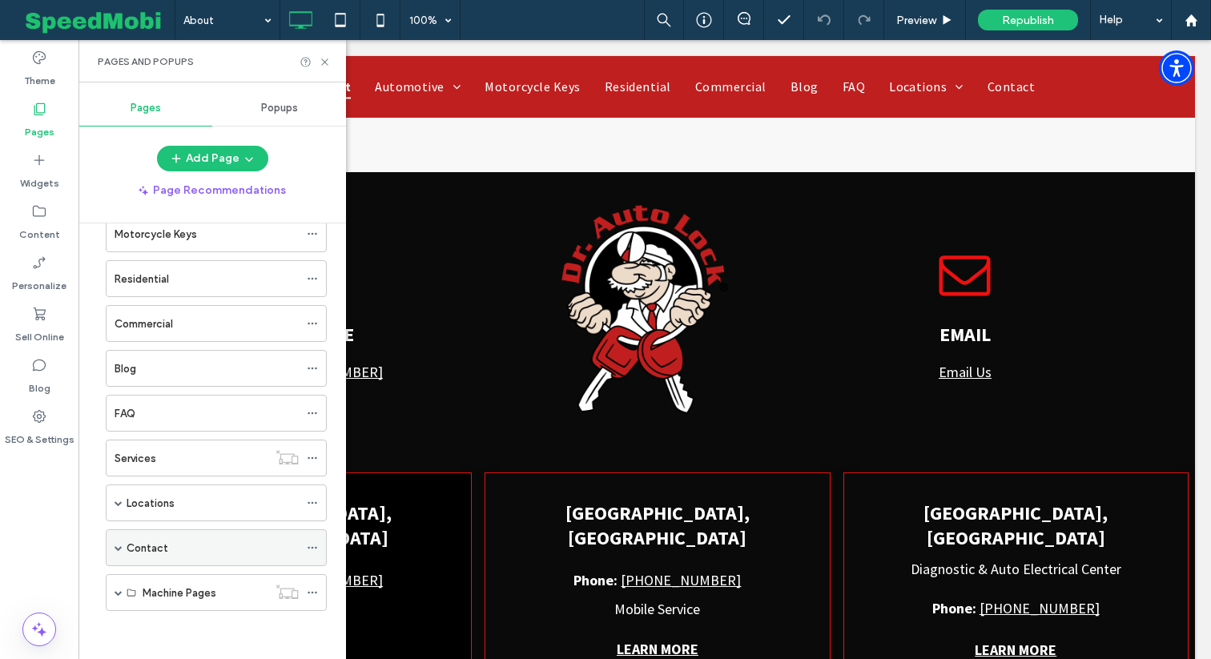
click at [137, 542] on label "Contact" at bounding box center [148, 548] width 42 height 28
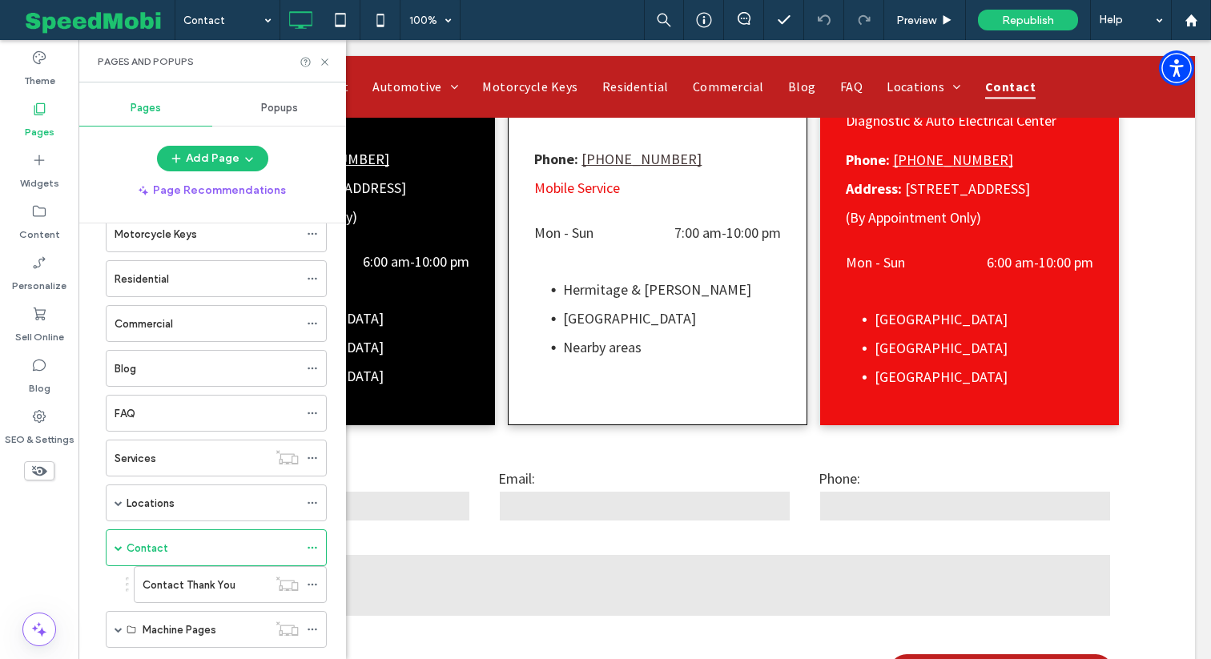
scroll to position [673, 0]
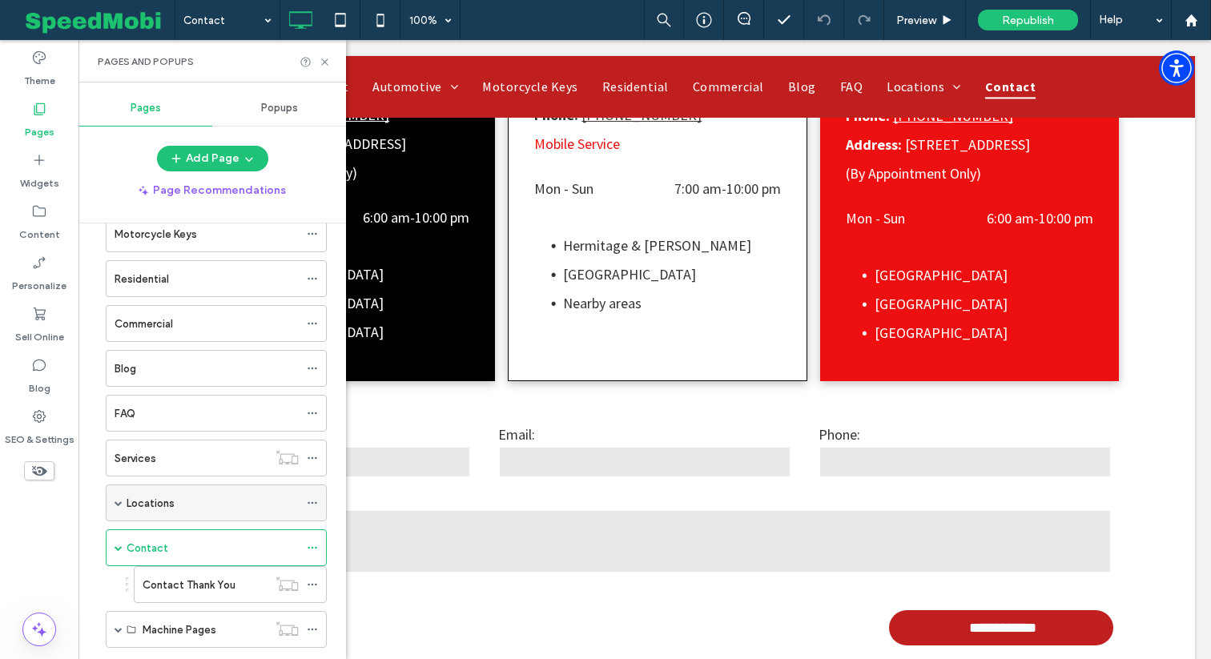
click at [141, 487] on div "Locations" at bounding box center [213, 503] width 172 height 35
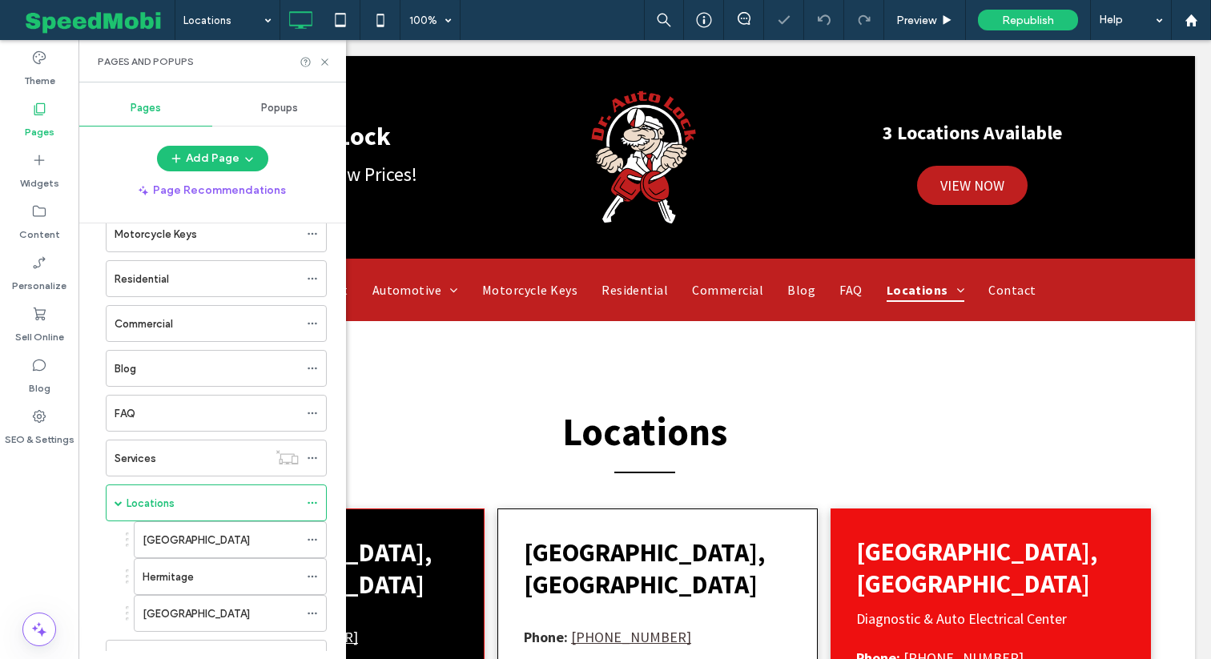
click at [188, 534] on div "Erie" at bounding box center [221, 540] width 156 height 17
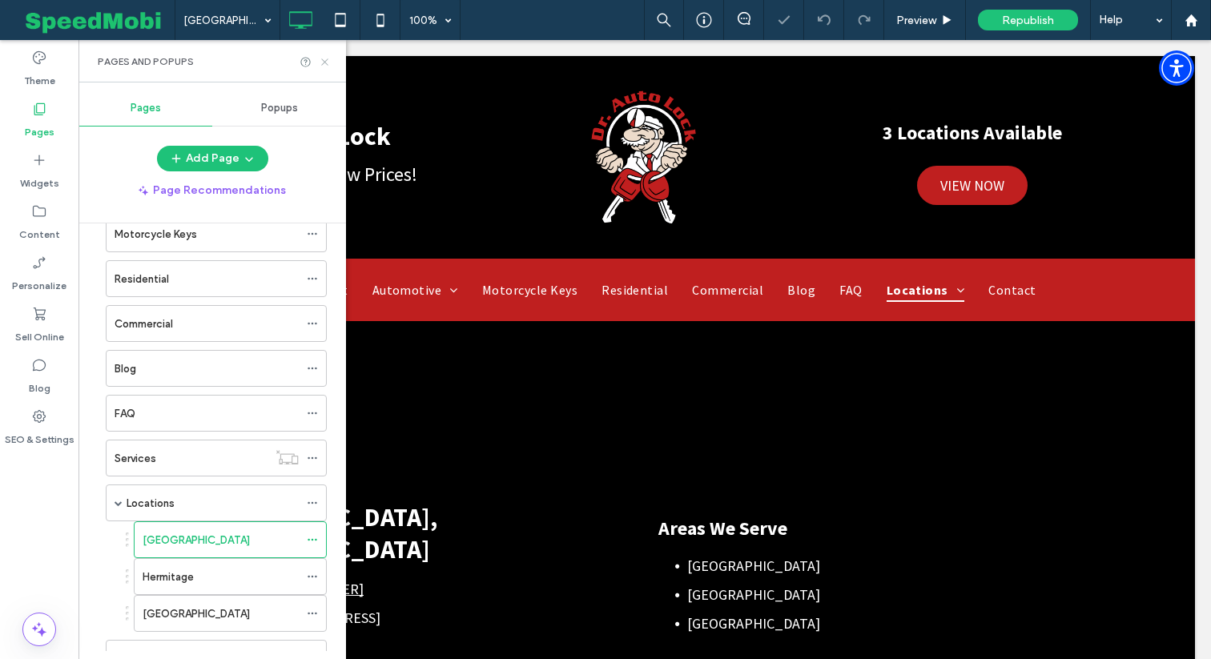
drag, startPoint x: 329, startPoint y: 62, endPoint x: 250, endPoint y: 22, distance: 88.9
click at [329, 62] on icon at bounding box center [325, 62] width 12 height 12
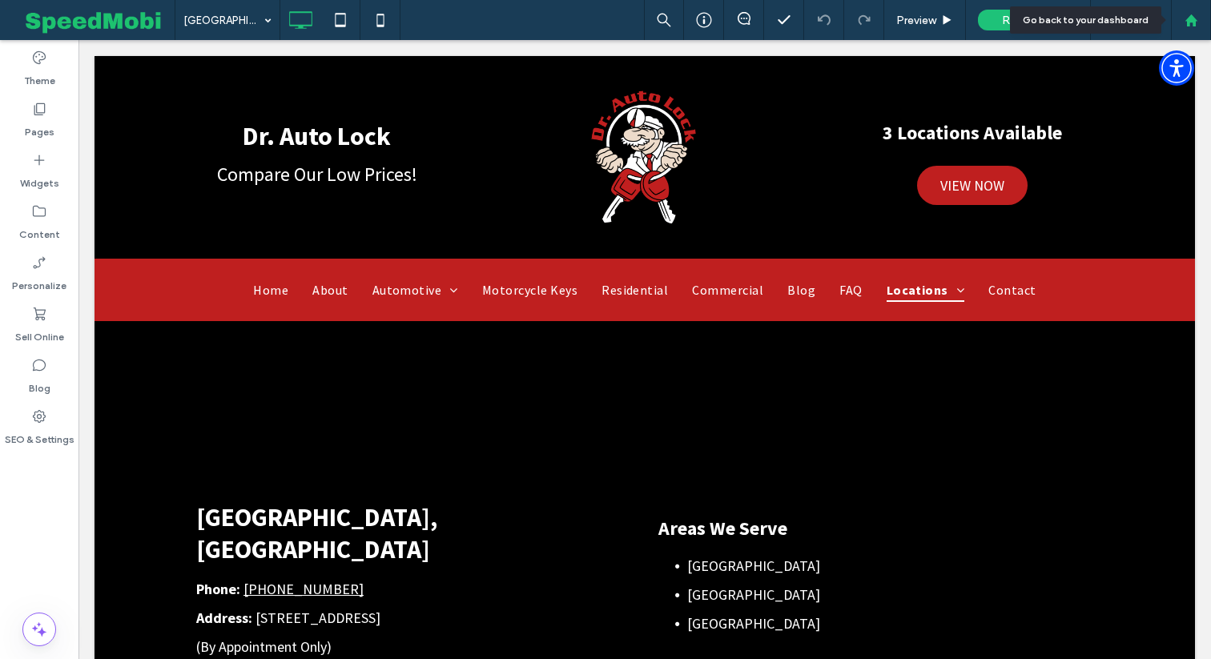
click at [1176, 25] on div at bounding box center [1191, 21] width 38 height 14
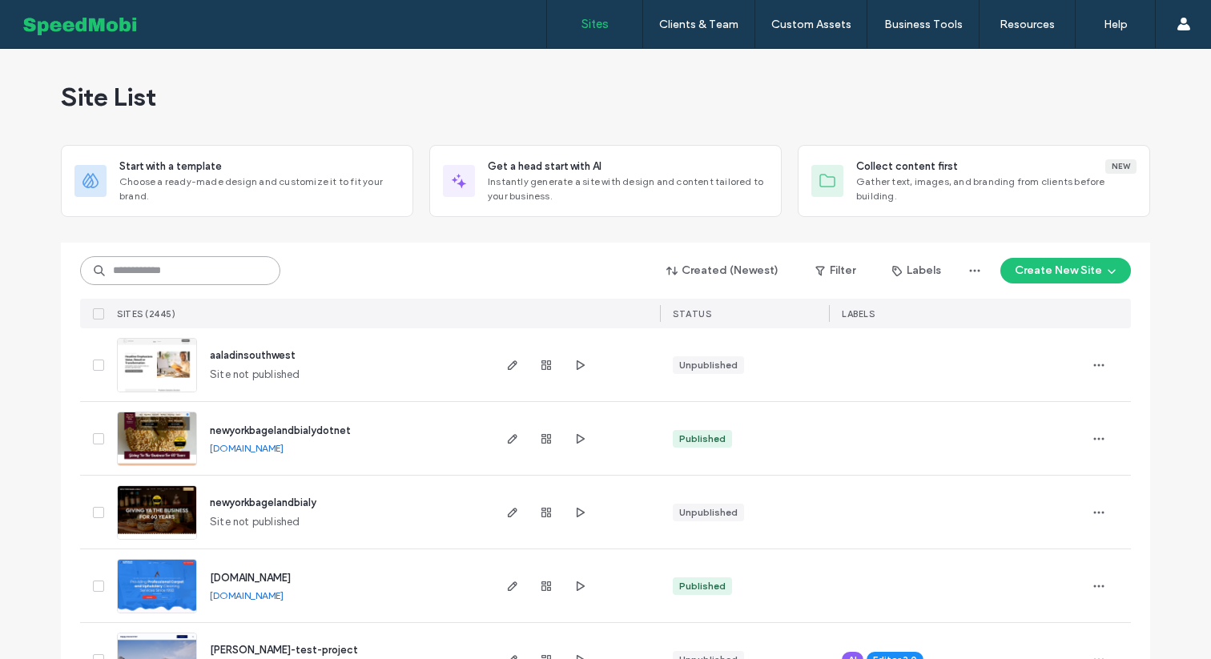
click at [197, 276] on input at bounding box center [180, 270] width 200 height 29
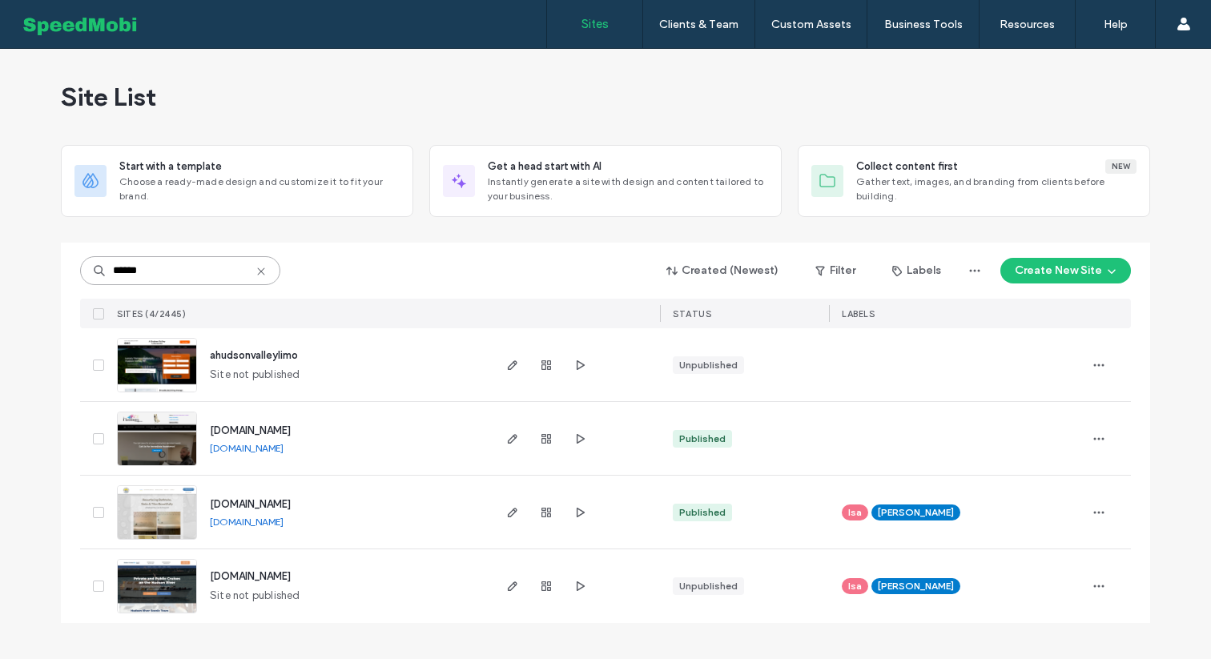
type input "******"
click at [167, 455] on img at bounding box center [157, 467] width 79 height 109
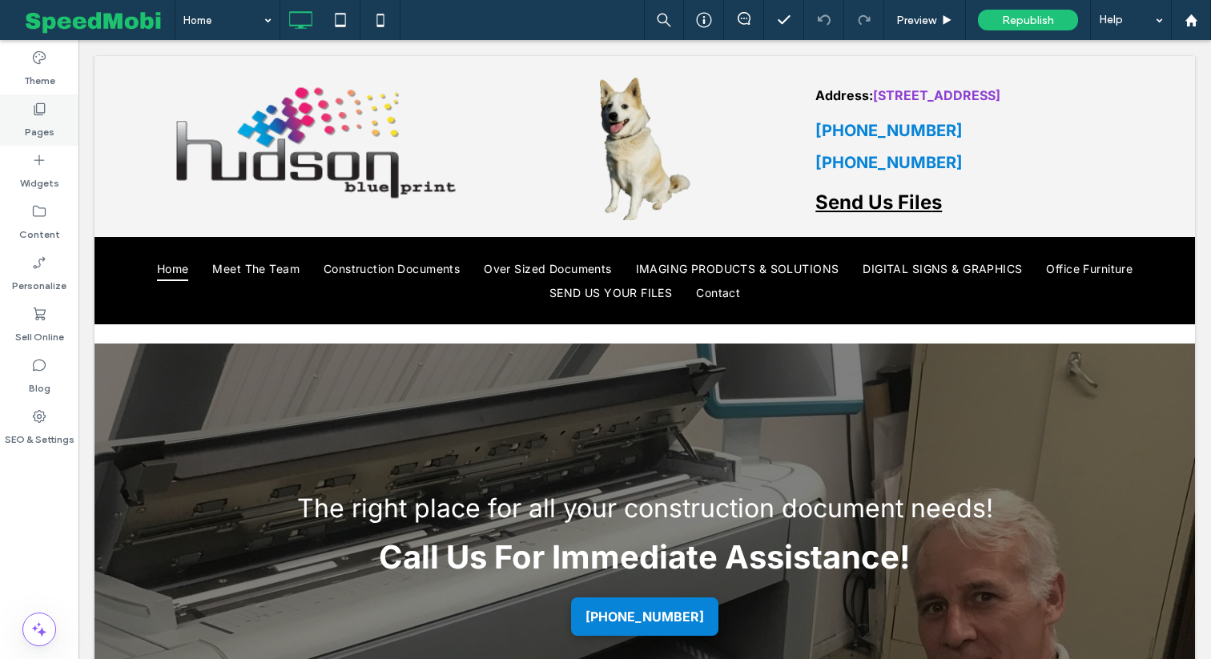
click at [42, 109] on icon at bounding box center [39, 109] width 16 height 16
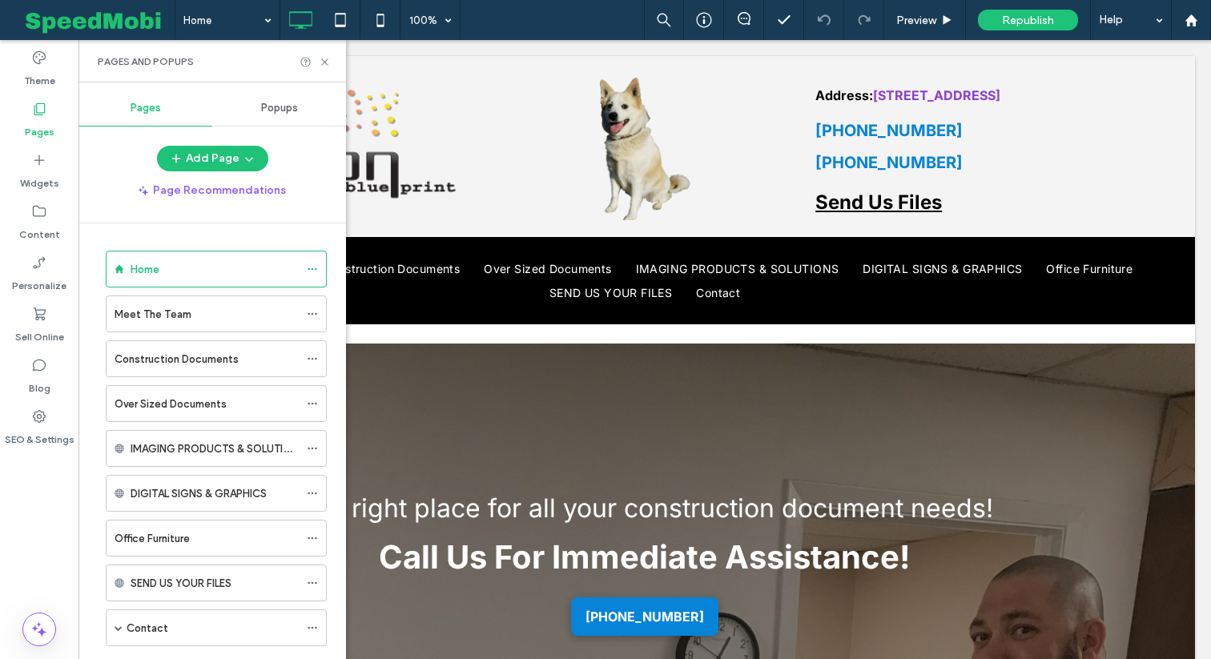
scroll to position [125, 0]
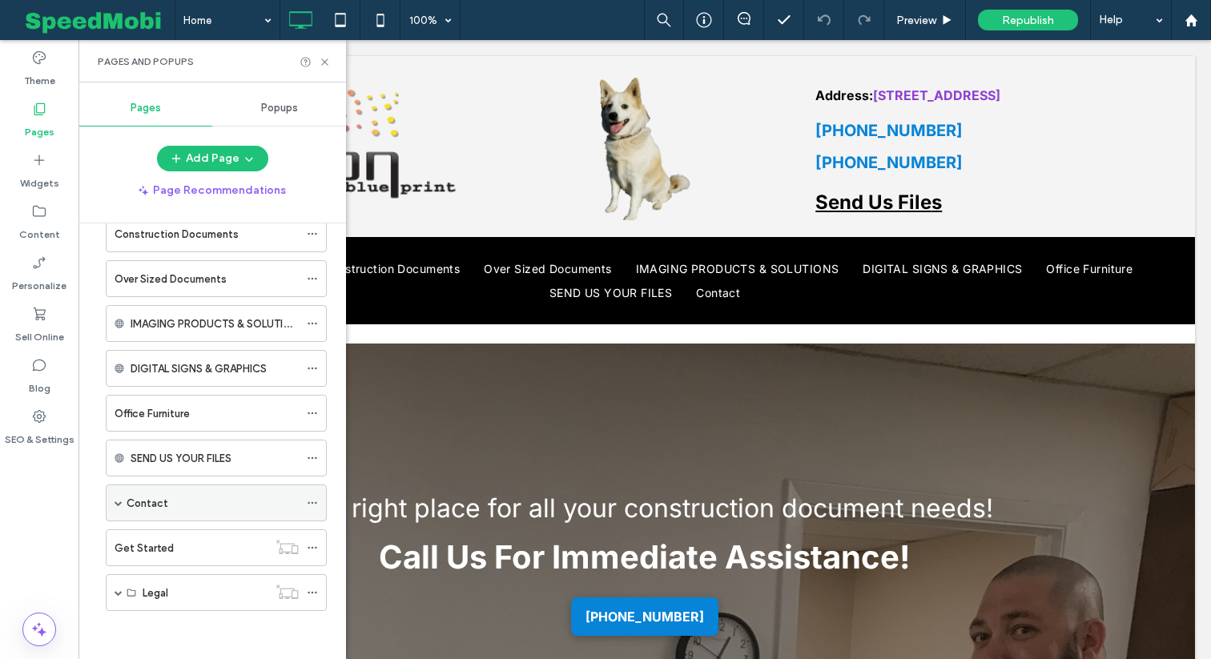
click at [195, 507] on div "Contact" at bounding box center [213, 503] width 172 height 17
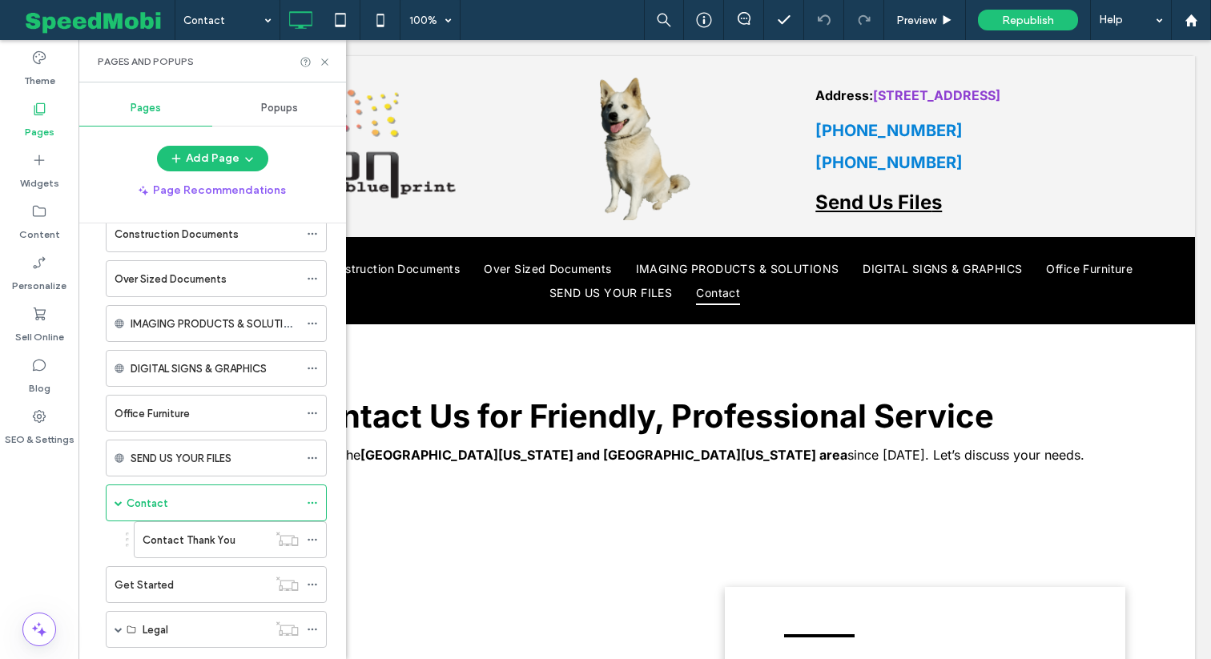
scroll to position [0, 0]
click at [324, 63] on icon at bounding box center [325, 62] width 12 height 12
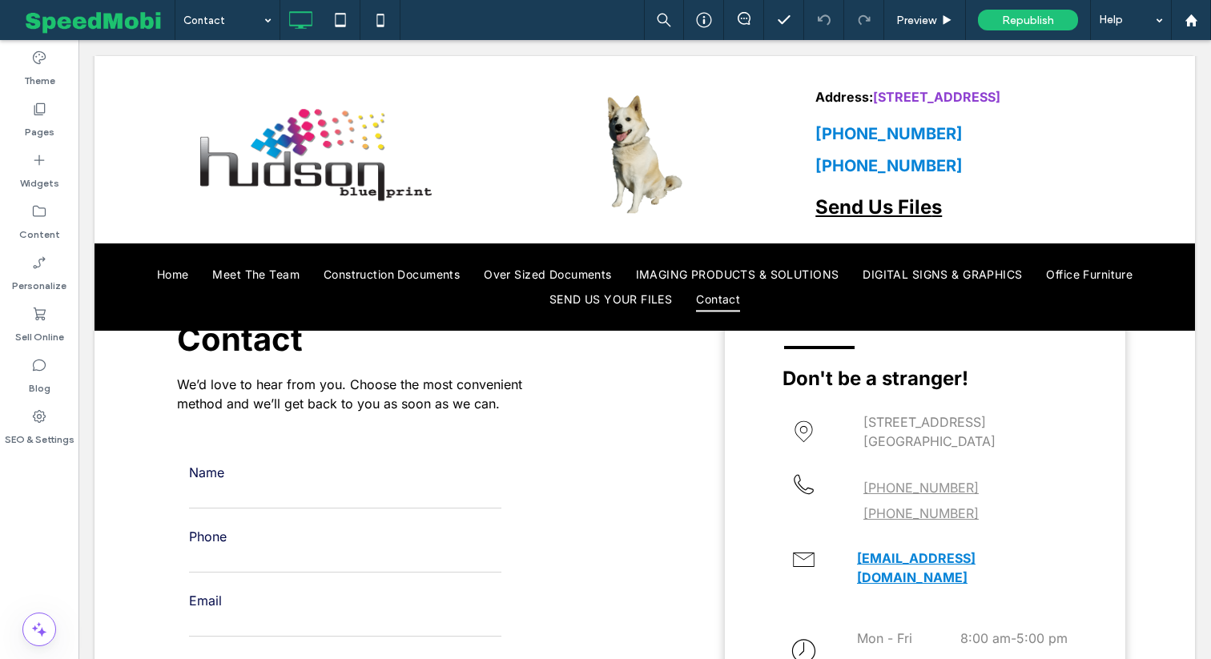
scroll to position [320, 0]
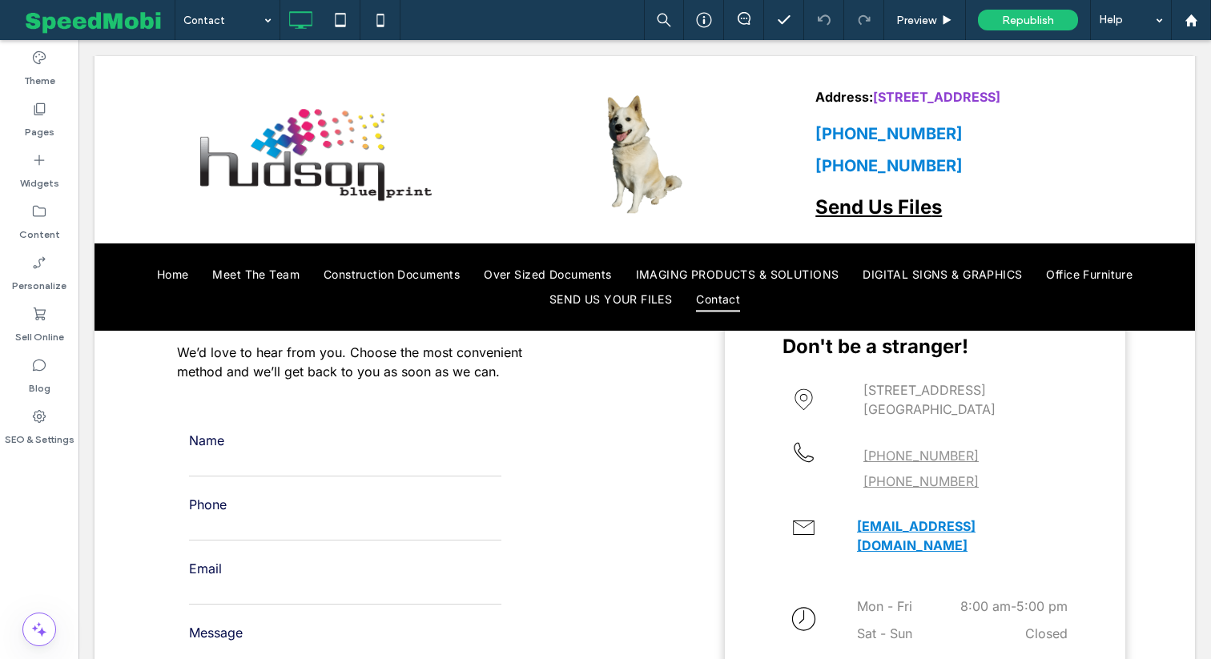
click at [1211, 354] on body "Click To Paste Row Home Meet The Team Construction Documents Over Sized Documen…" at bounding box center [645, 526] width 1133 height 1612
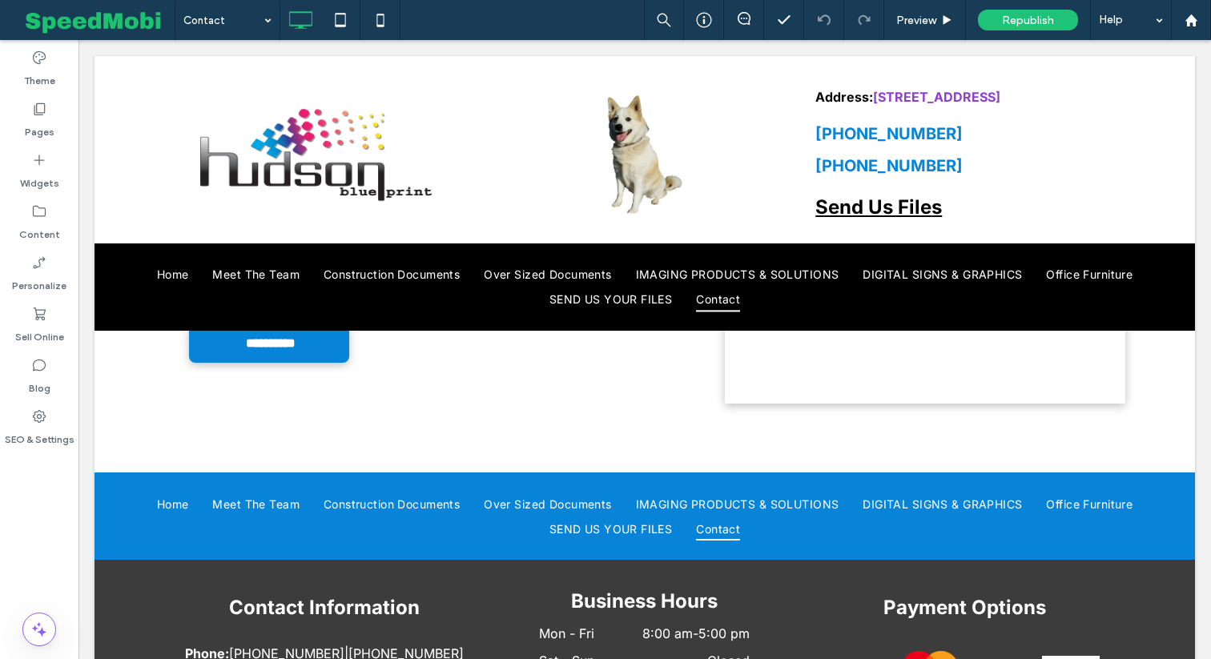
scroll to position [737, 0]
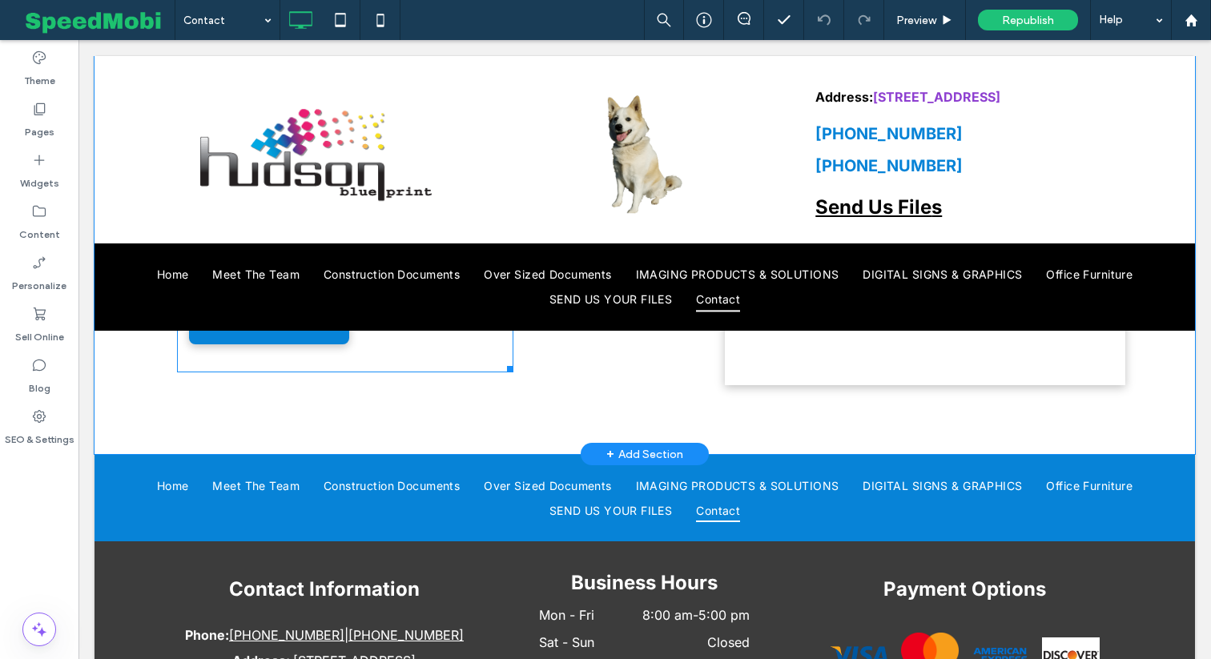
click at [404, 353] on form "**********" at bounding box center [345, 179] width 336 height 386
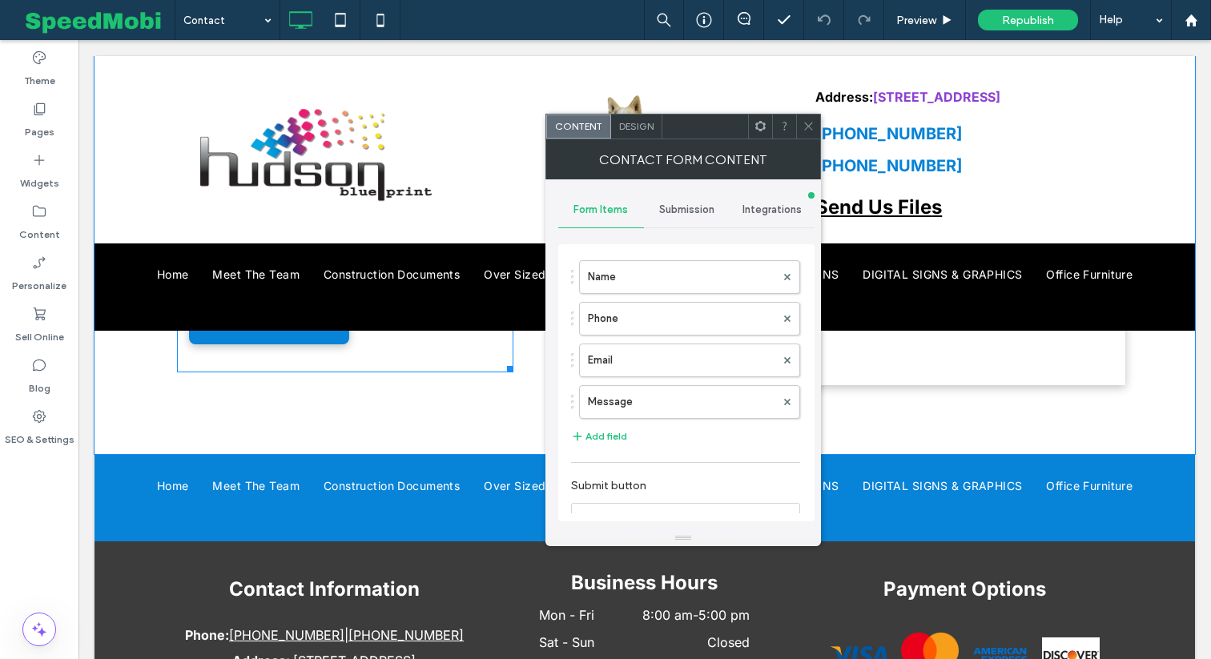
type input "**********"
click at [697, 199] on div "Submission" at bounding box center [687, 209] width 86 height 35
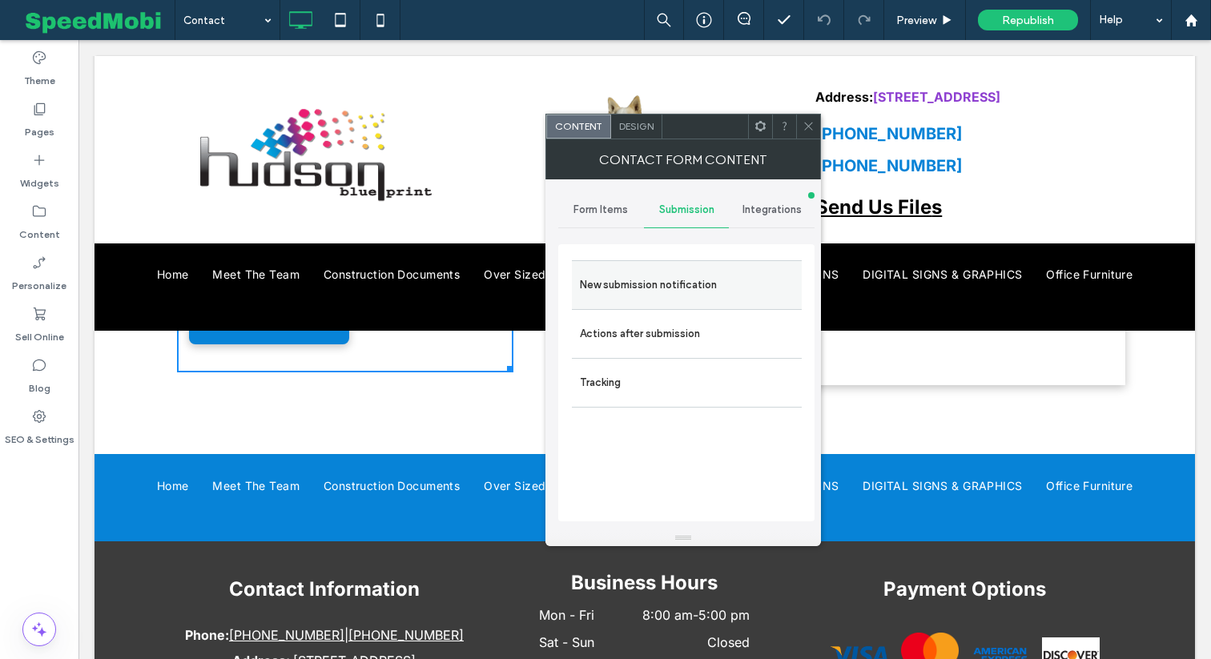
click at [598, 272] on label "New submission notification" at bounding box center [687, 285] width 214 height 32
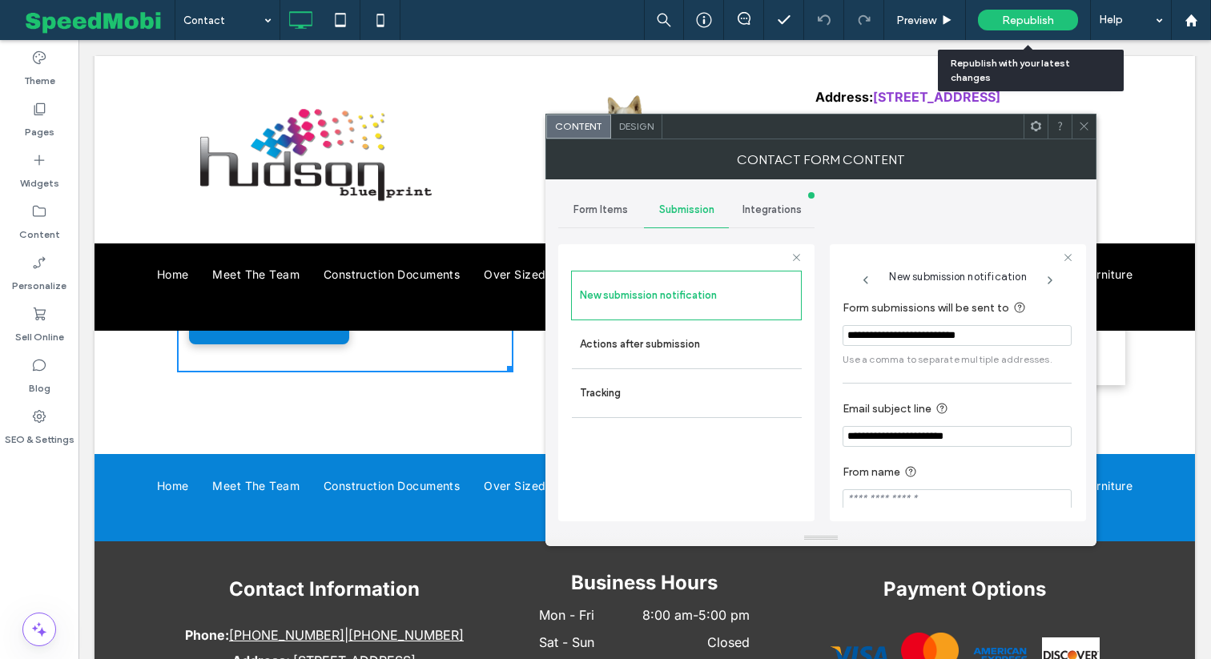
click at [1016, 26] on span "Republish" at bounding box center [1028, 21] width 52 height 14
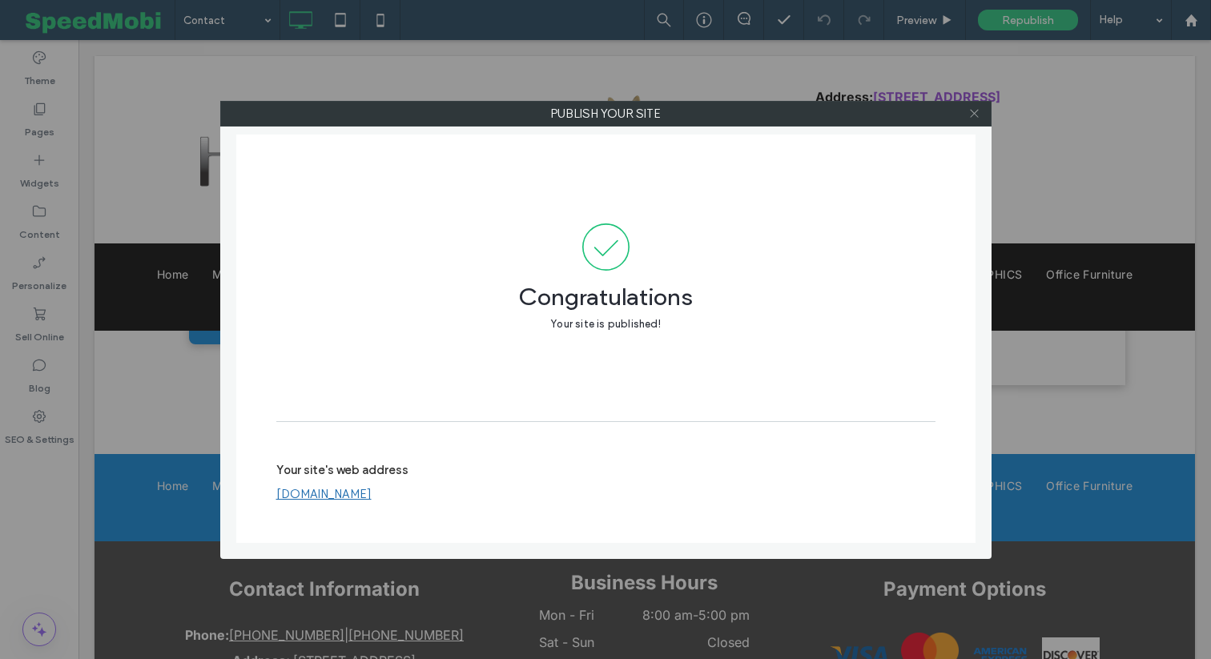
click at [975, 113] on icon at bounding box center [975, 113] width 12 height 12
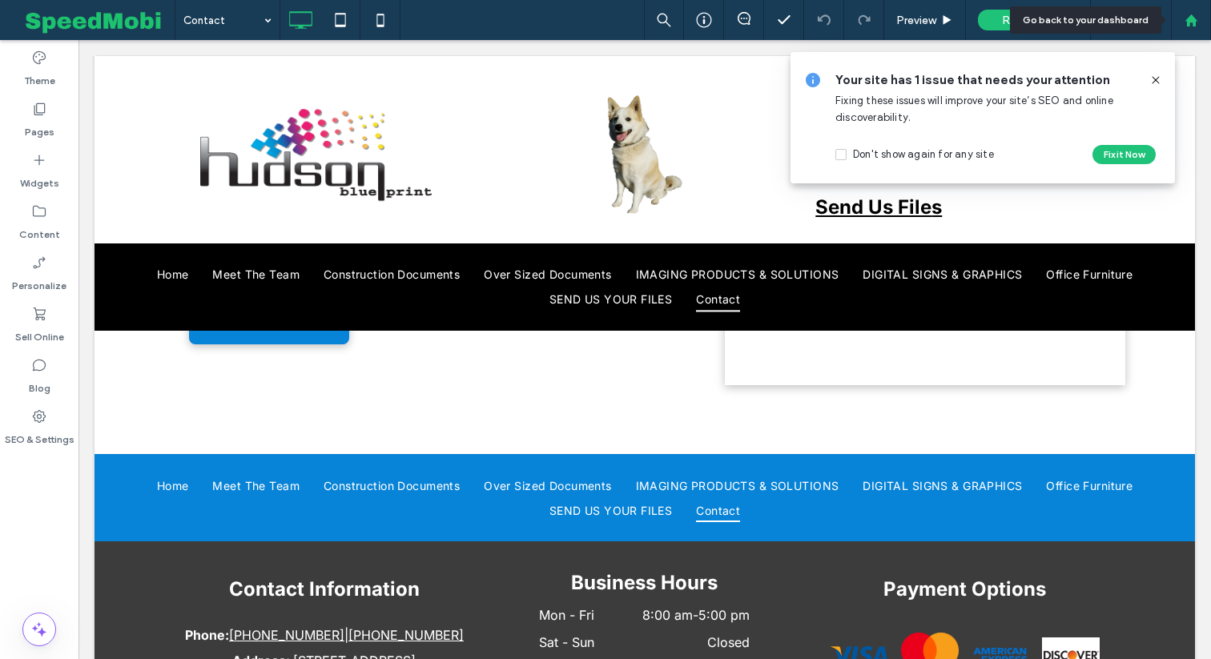
click at [1199, 23] on div at bounding box center [1191, 21] width 38 height 14
